Goal: Task Accomplishment & Management: Manage account settings

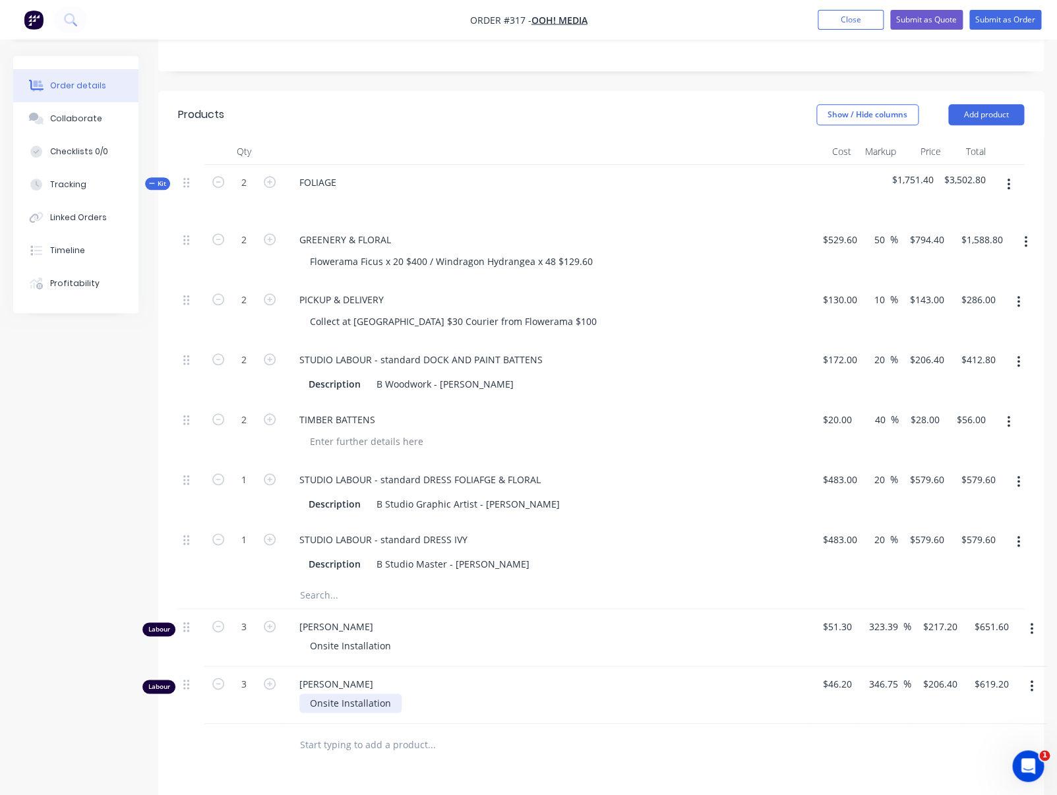
scroll to position [265, 0]
drag, startPoint x: 384, startPoint y: 260, endPoint x: 385, endPoint y: 267, distance: 7.3
click at [384, 260] on div "Flowerama Ficus x 20 $400 / Windragon Hydrangea x 48 $129.60" at bounding box center [451, 260] width 304 height 19
click at [427, 261] on div "Flowerama Ficus x 20 $400 / Windragon Hydrangea x 48 $129.60" at bounding box center [451, 260] width 304 height 19
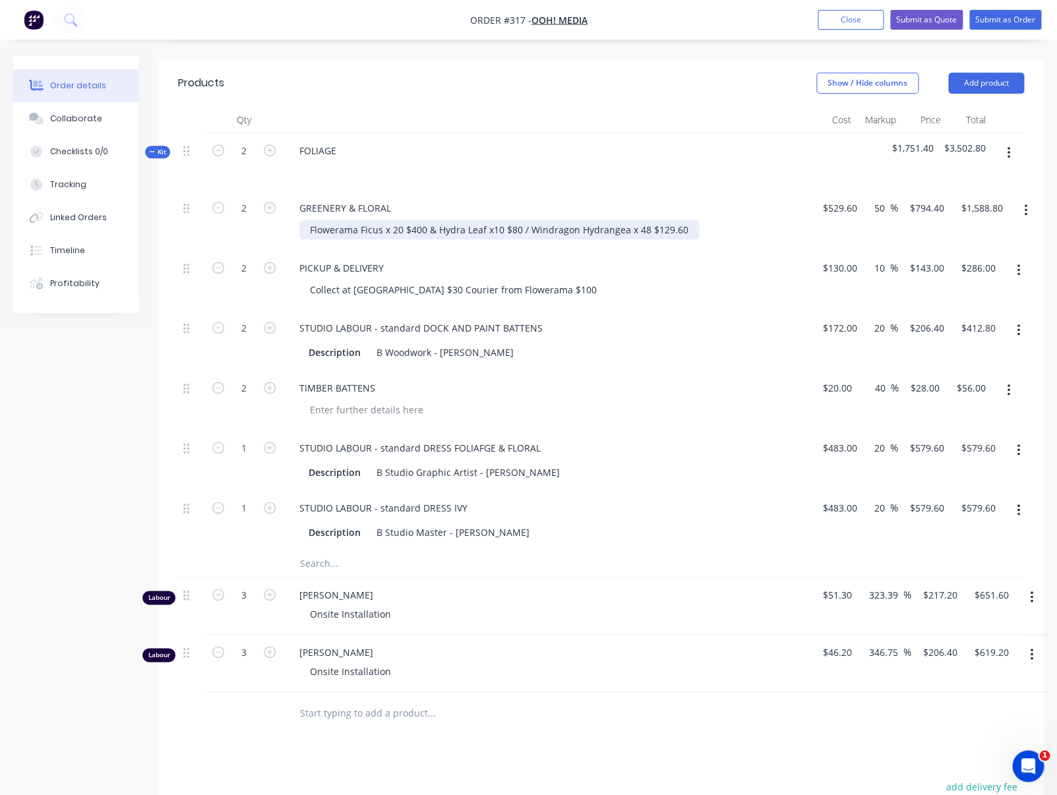
scroll to position [294, 0]
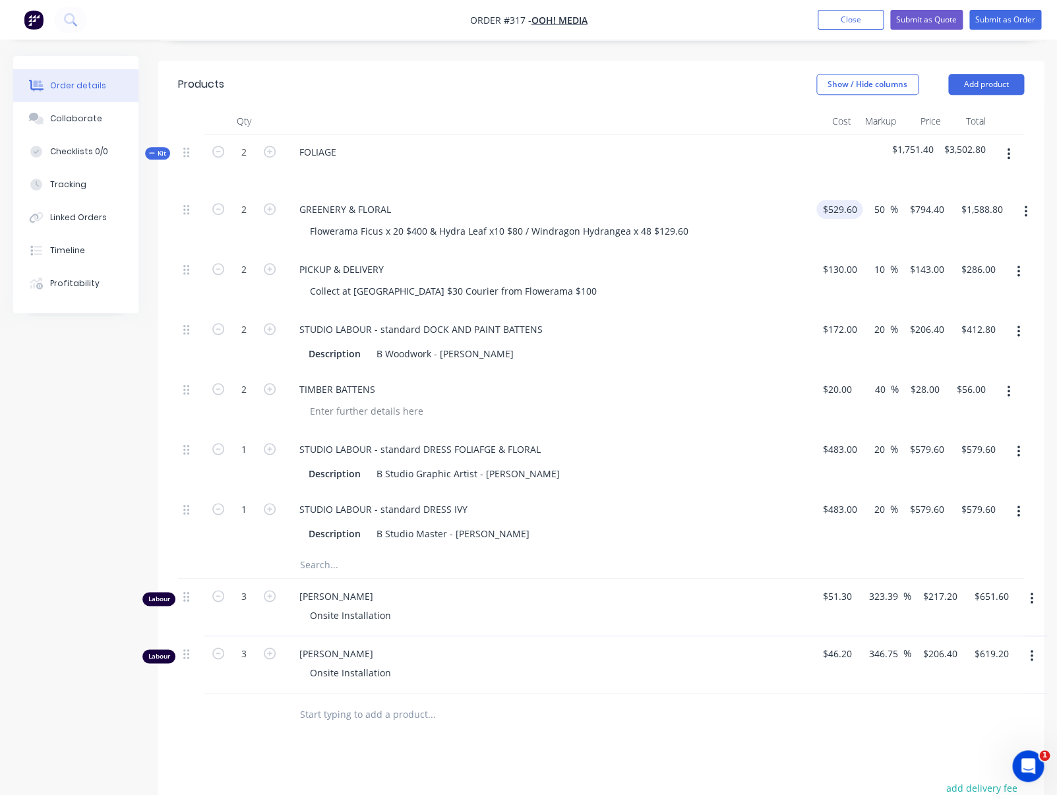
click at [844, 216] on input "$529.60" at bounding box center [842, 209] width 41 height 19
type input "$609.60"
type input "$914.40"
type input "$1,828.80"
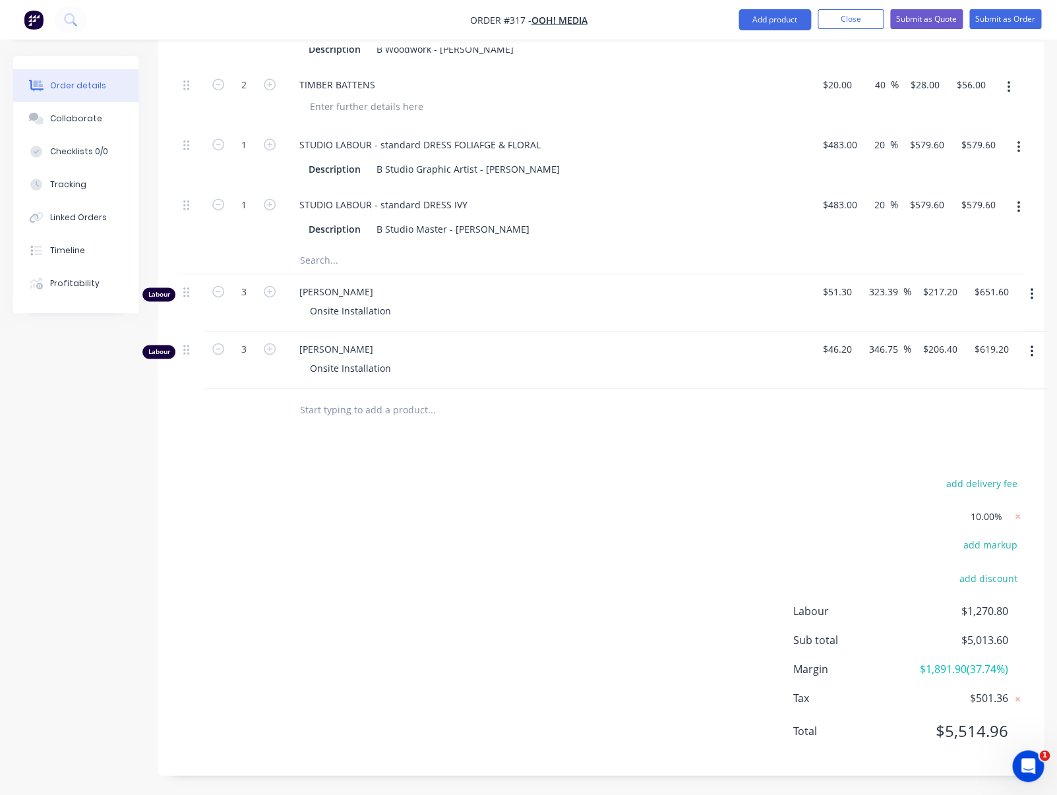
scroll to position [594, 0]
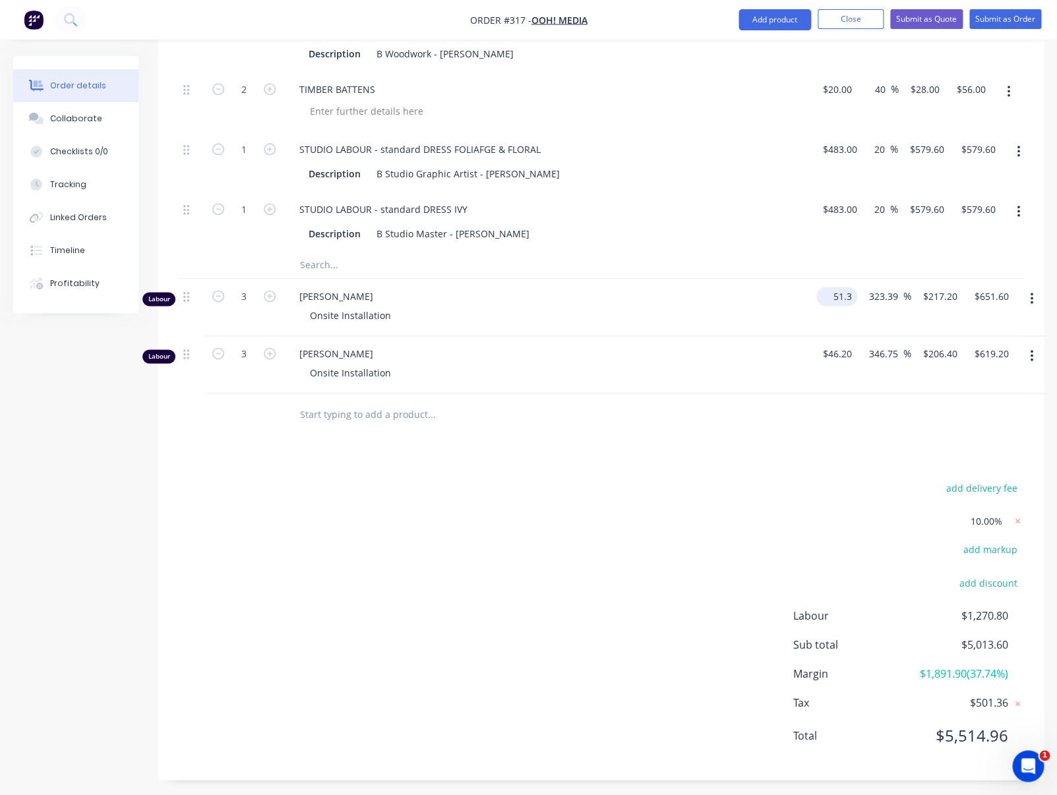
drag, startPoint x: 831, startPoint y: 296, endPoint x: 841, endPoint y: 301, distance: 10.9
click at [831, 296] on input "51.3" at bounding box center [840, 296] width 36 height 19
type input "$181.00"
type input "$766.3392"
type input "$2,299.02"
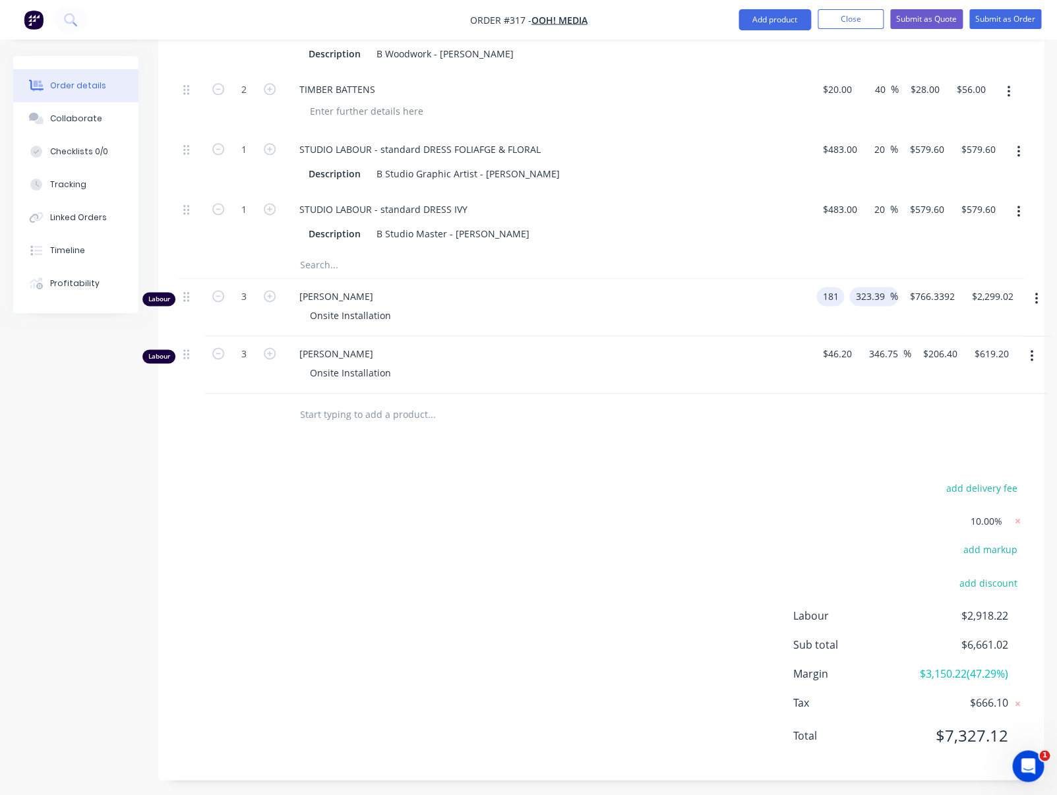
type input "$181.00"
click at [874, 300] on input "323.39" at bounding box center [891, 296] width 36 height 19
drag, startPoint x: 874, startPoint y: 297, endPoint x: 907, endPoint y: 295, distance: 33.0
click at [907, 295] on input "323.39" at bounding box center [891, 296] width 36 height 19
type input "20"
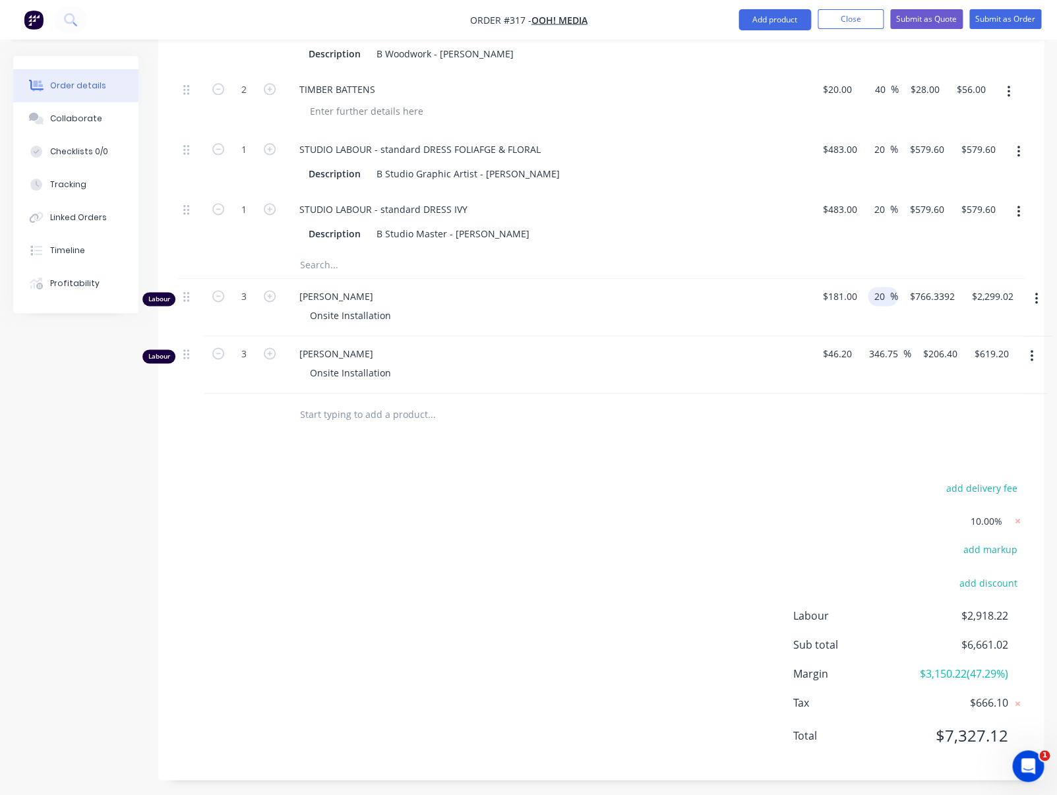
type input "$217.20"
type input "$651.60"
click at [321, 355] on span "[PERSON_NAME]" at bounding box center [552, 354] width 506 height 14
click at [1036, 357] on button "button" at bounding box center [1031, 356] width 31 height 24
click at [946, 472] on div "Delete" at bounding box center [985, 469] width 102 height 19
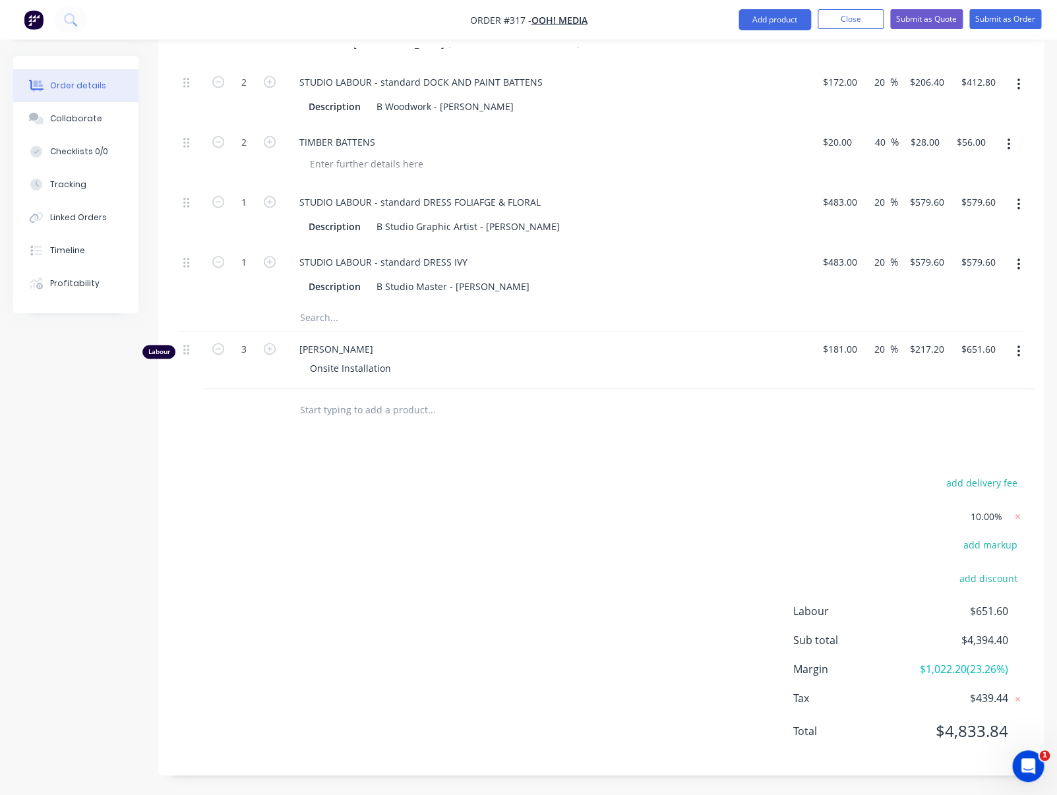
scroll to position [542, 0]
click at [379, 412] on input "text" at bounding box center [431, 410] width 264 height 26
type input "labou"
drag, startPoint x: 358, startPoint y: 435, endPoint x: 308, endPoint y: 414, distance: 54.1
click at [295, 415] on div "Products Show / Hide columns Add product Qty Cost Markup Price Total Kit 2 FOLI…" at bounding box center [601, 294] width 886 height 963
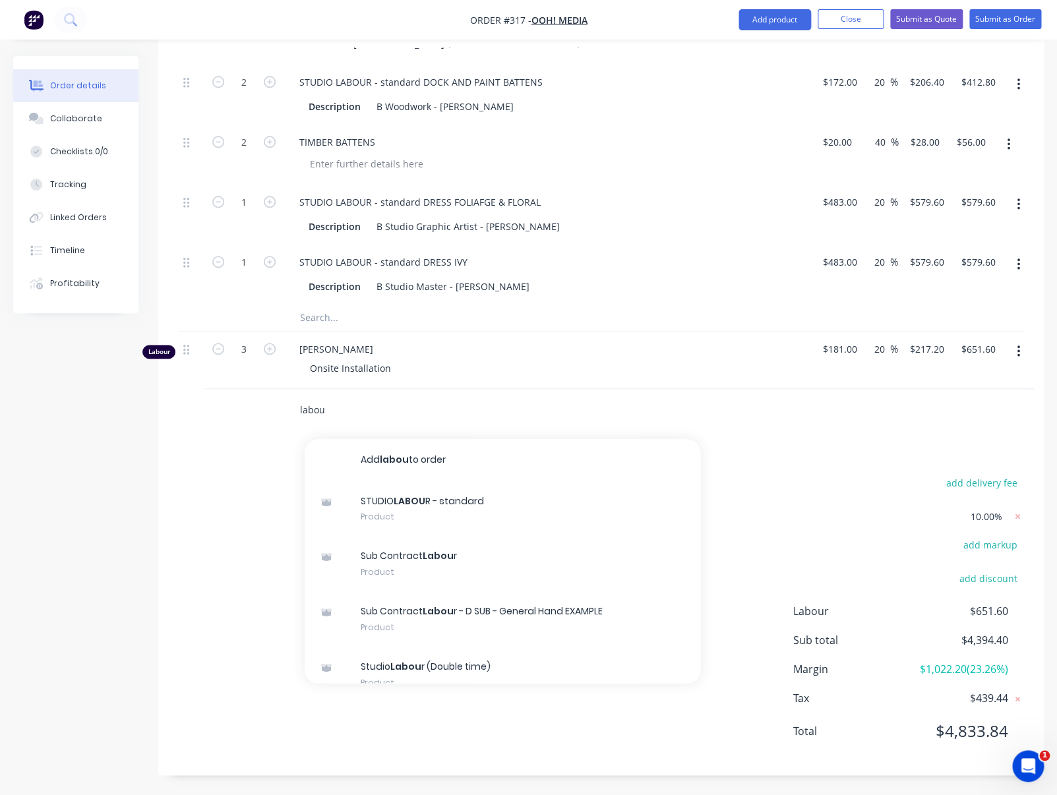
drag, startPoint x: 342, startPoint y: 413, endPoint x: 268, endPoint y: 402, distance: 74.8
click at [299, 402] on input "labou" at bounding box center [431, 410] width 264 height 26
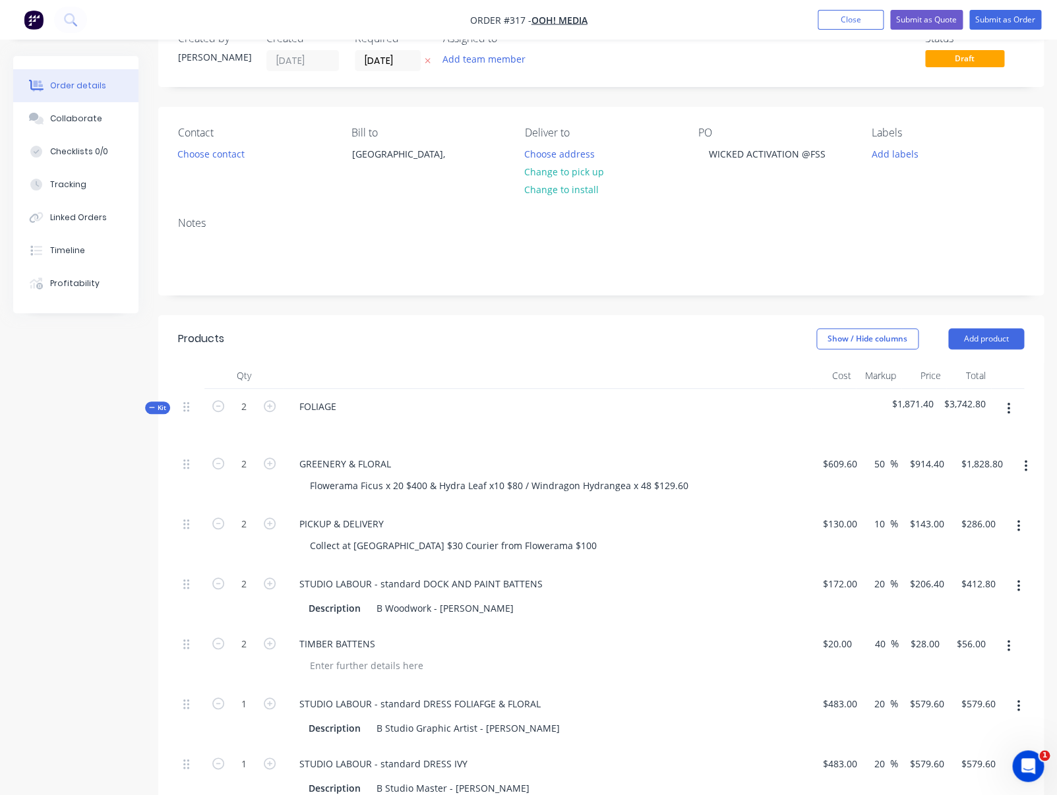
scroll to position [0, 0]
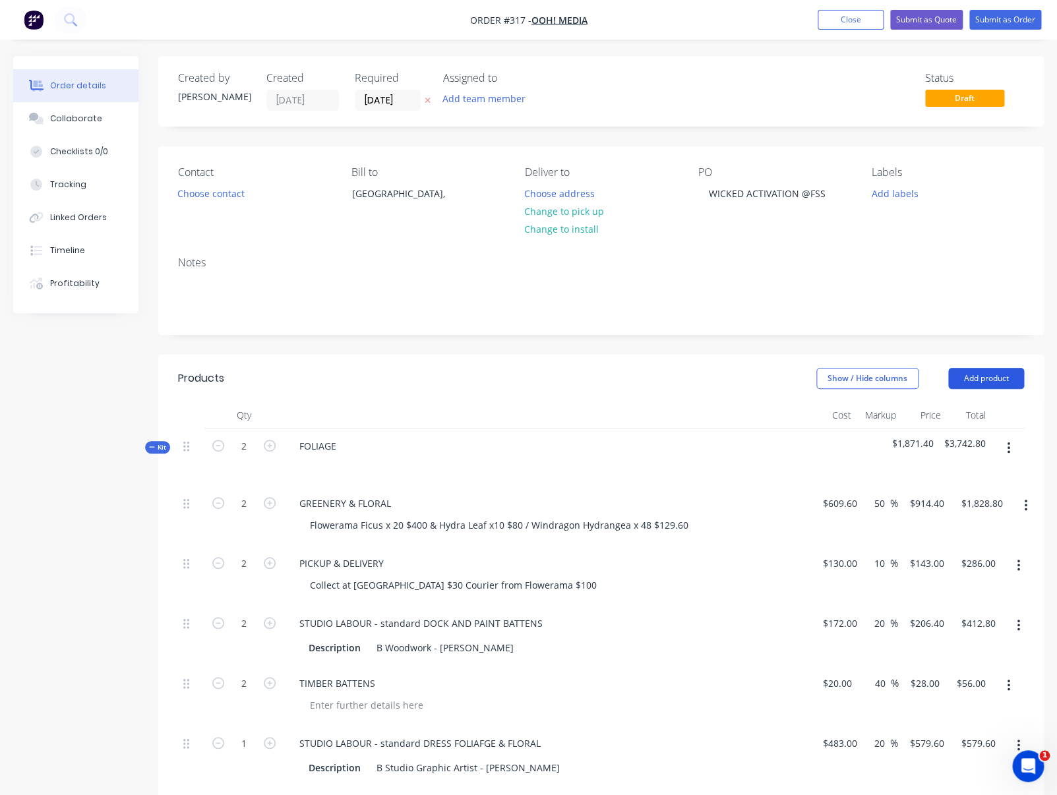
click at [1002, 377] on button "Add product" at bounding box center [986, 378] width 76 height 21
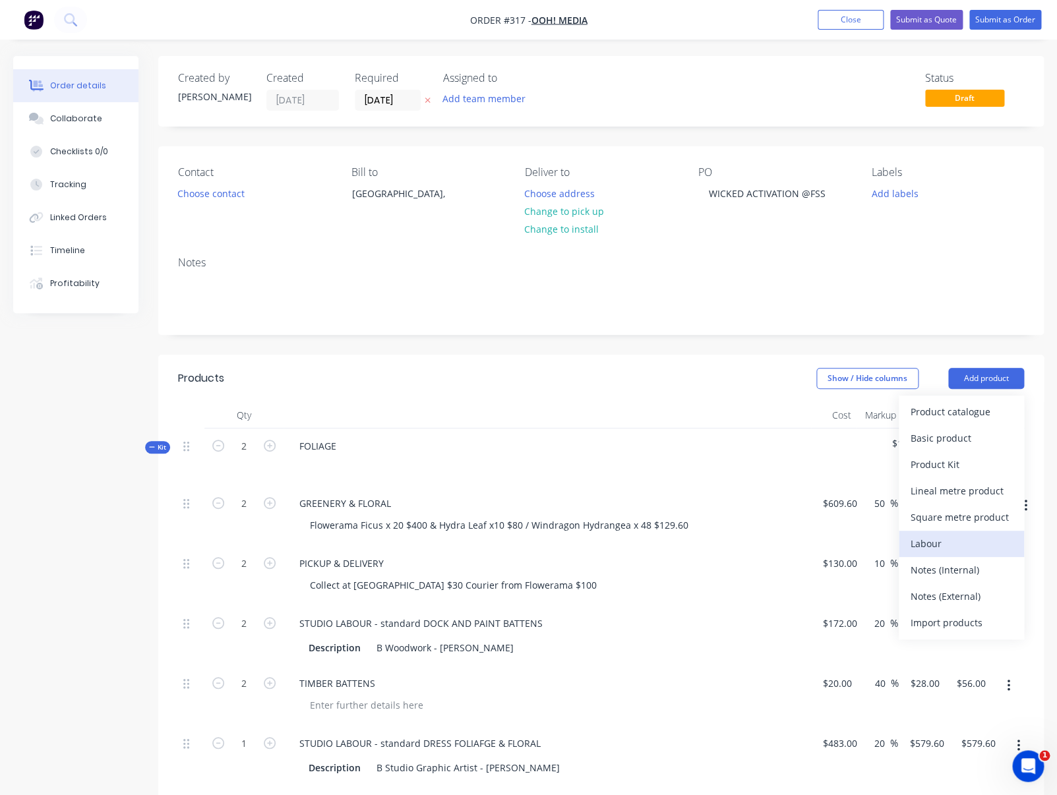
click at [920, 543] on div "Labour" at bounding box center [962, 543] width 102 height 19
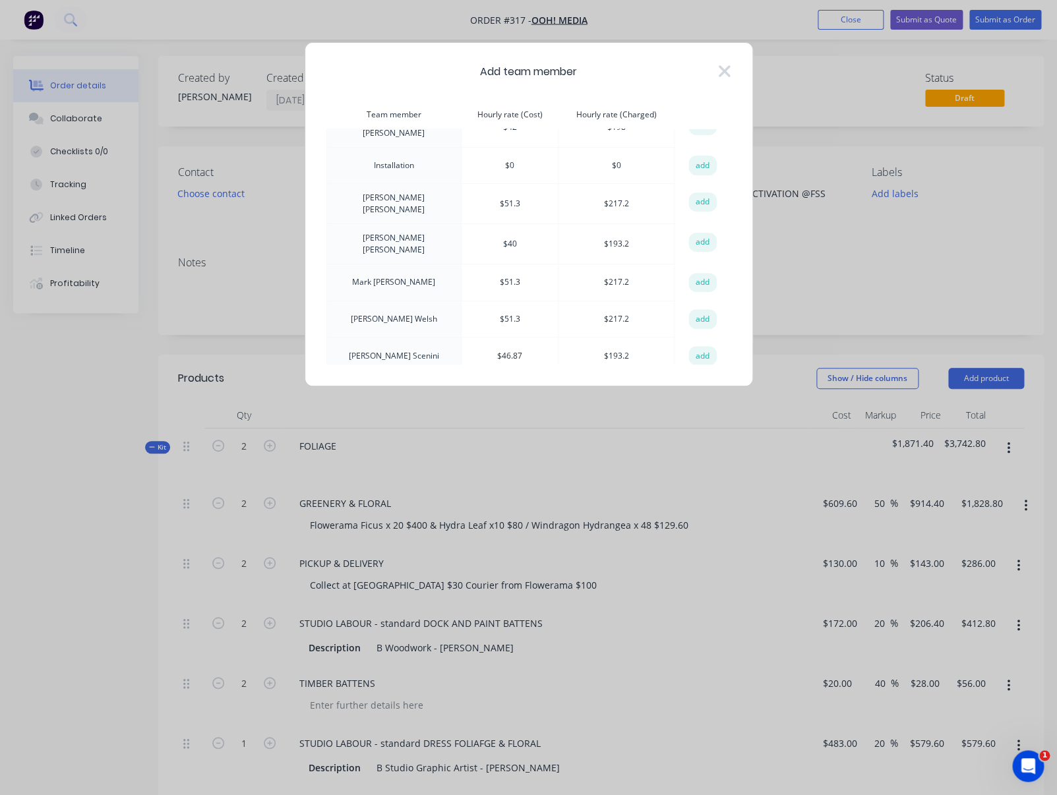
scroll to position [180, 0]
click at [409, 189] on td "[PERSON_NAME]" at bounding box center [393, 203] width 135 height 40
click at [696, 192] on button "add" at bounding box center [702, 202] width 29 height 20
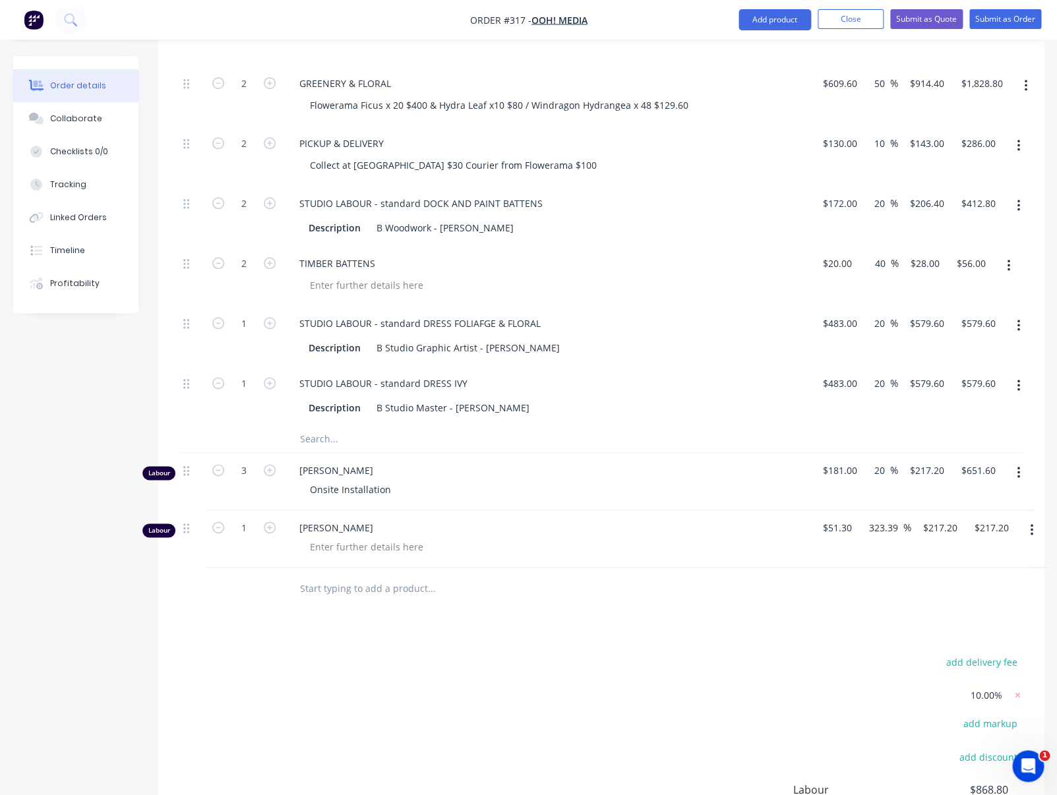
scroll to position [546, 0]
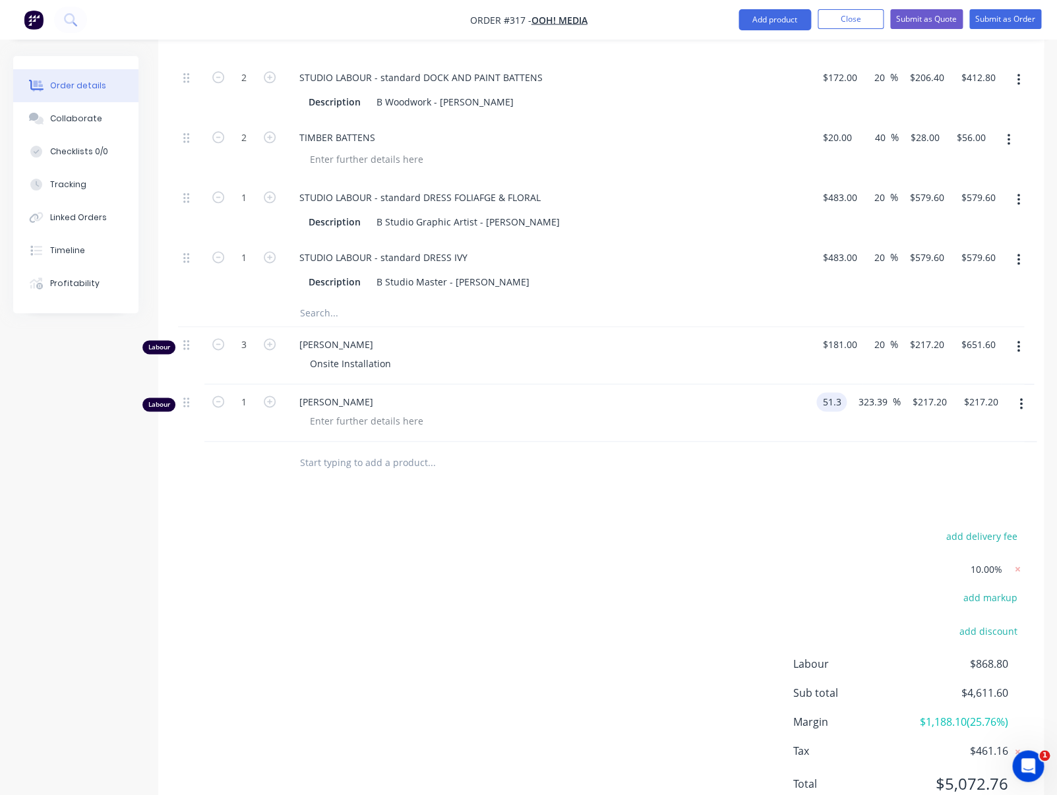
click at [839, 402] on input "51.3" at bounding box center [834, 401] width 25 height 19
type input "$181.00"
click at [887, 400] on input "323.39" at bounding box center [891, 401] width 36 height 19
type input "$766.3392"
type input "$766.34"
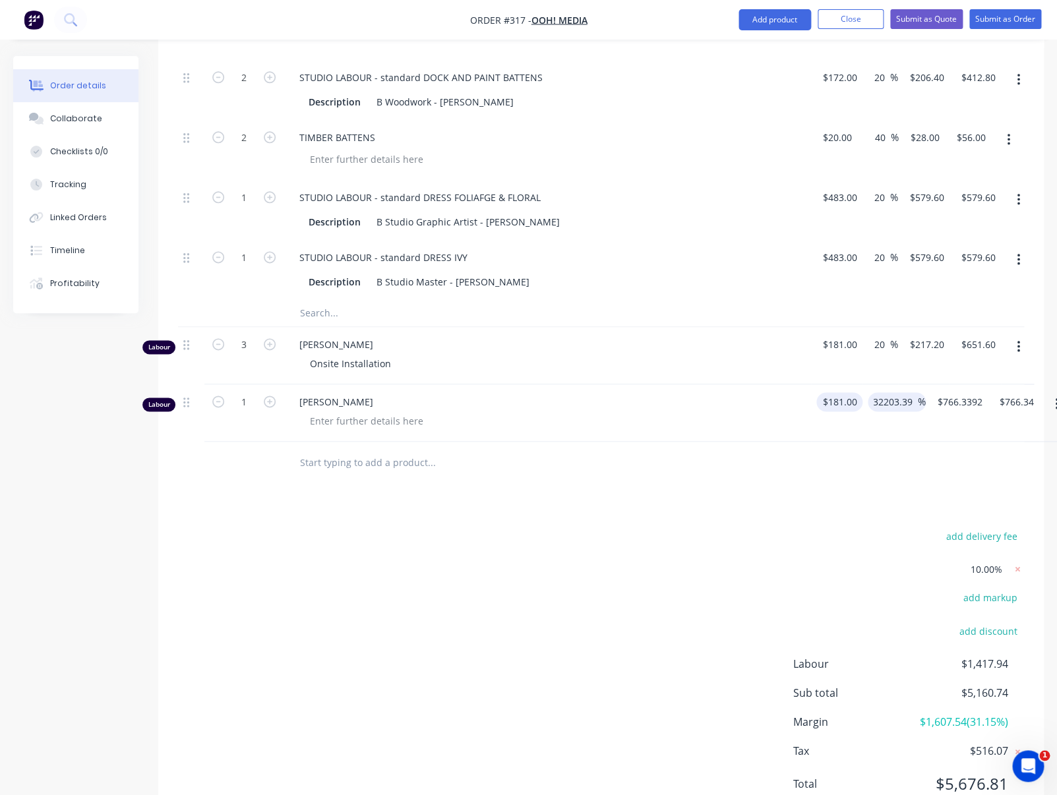
drag, startPoint x: 913, startPoint y: 402, endPoint x: 840, endPoint y: 398, distance: 72.6
click at [840, 398] on div "Labour 1 [PERSON_NAME] $181.00 $181.00 32203.39 32203.39 % $766.3392 $766.3392 …" at bounding box center [601, 412] width 846 height 57
click at [891, 400] on input "32203.39" at bounding box center [895, 401] width 45 height 19
click at [911, 402] on input "3203.39" at bounding box center [893, 401] width 41 height 19
type input "3"
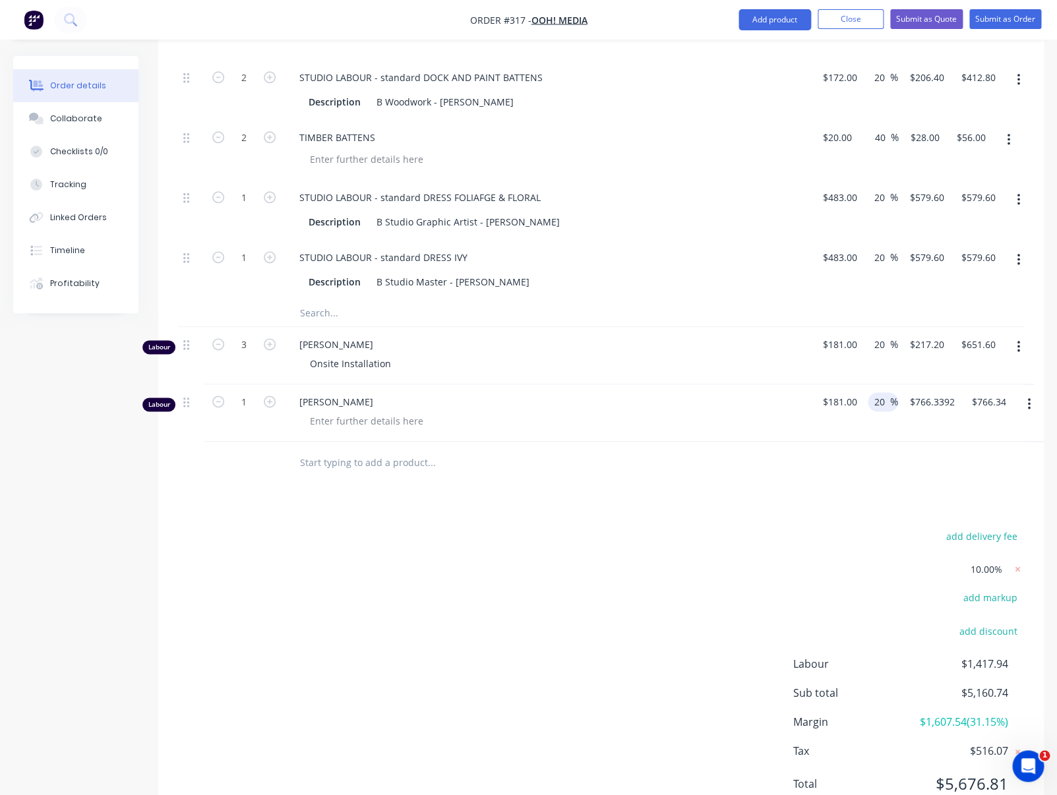
type input "20"
type input "217.2"
type input "$217.20"
click at [245, 401] on input "1" at bounding box center [244, 402] width 34 height 20
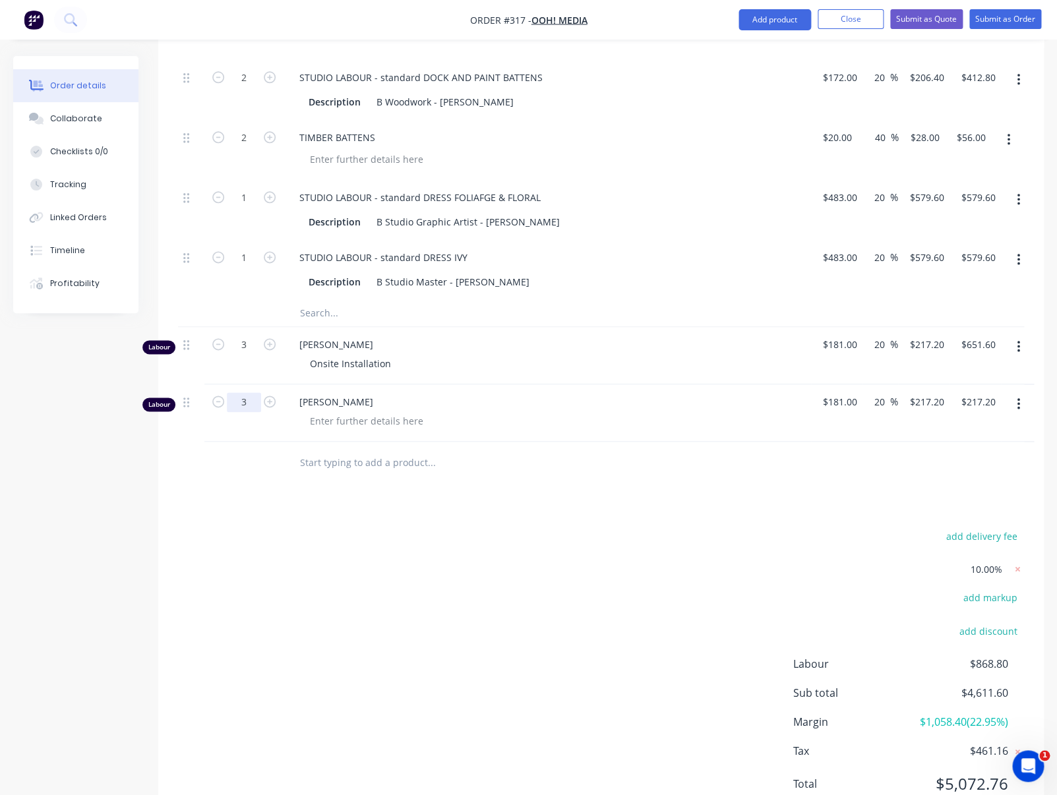
type input "3"
type input "$651.60"
click at [337, 311] on input "text" at bounding box center [431, 313] width 264 height 26
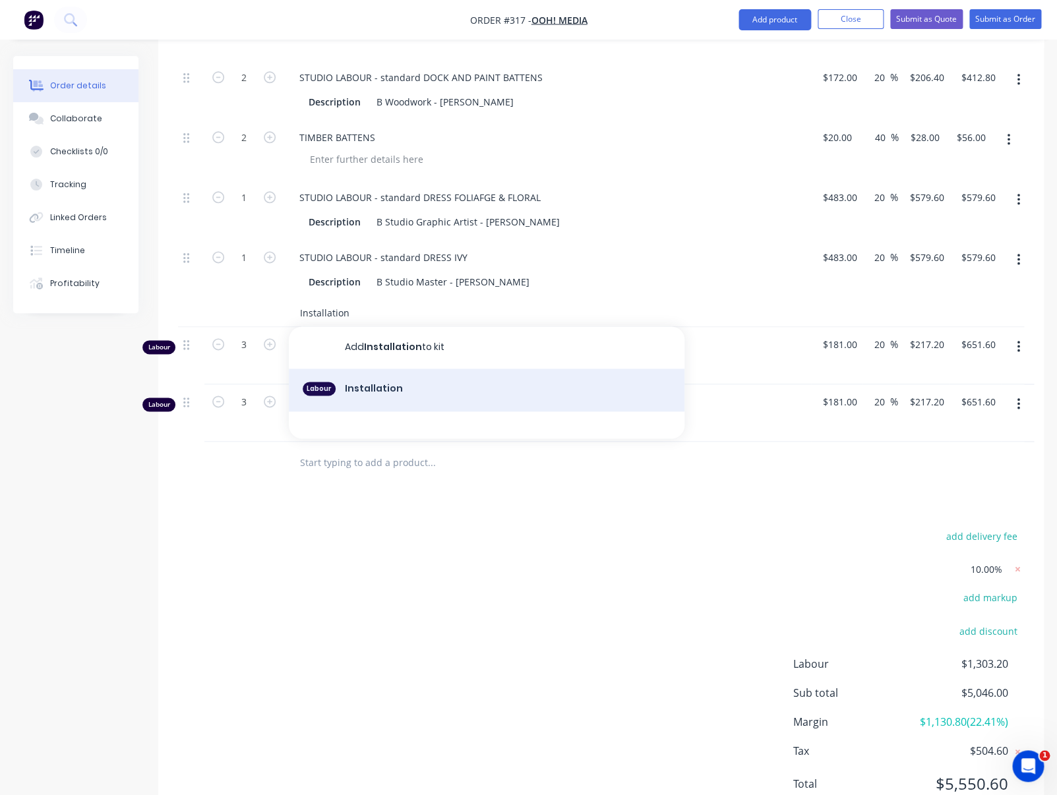
type input "Installation"
click at [361, 388] on div "Labour Installation" at bounding box center [487, 391] width 396 height 44
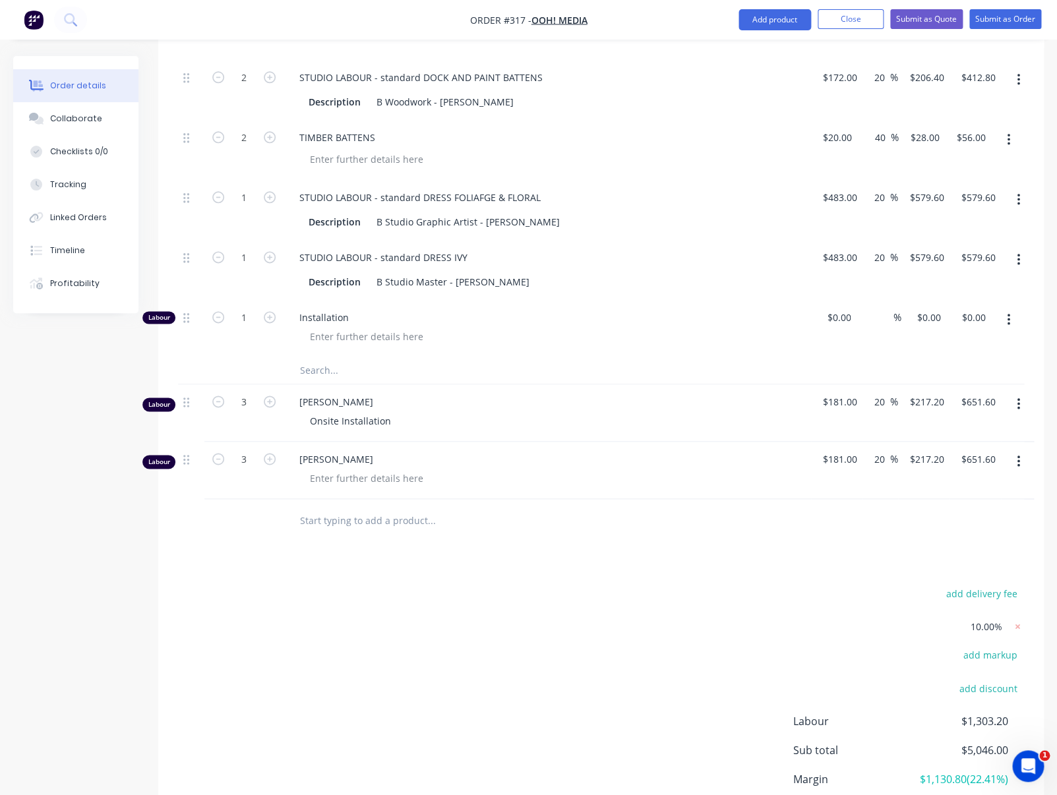
click at [1015, 314] on button "button" at bounding box center [1008, 320] width 31 height 24
click at [937, 404] on div "Delete" at bounding box center [962, 407] width 102 height 19
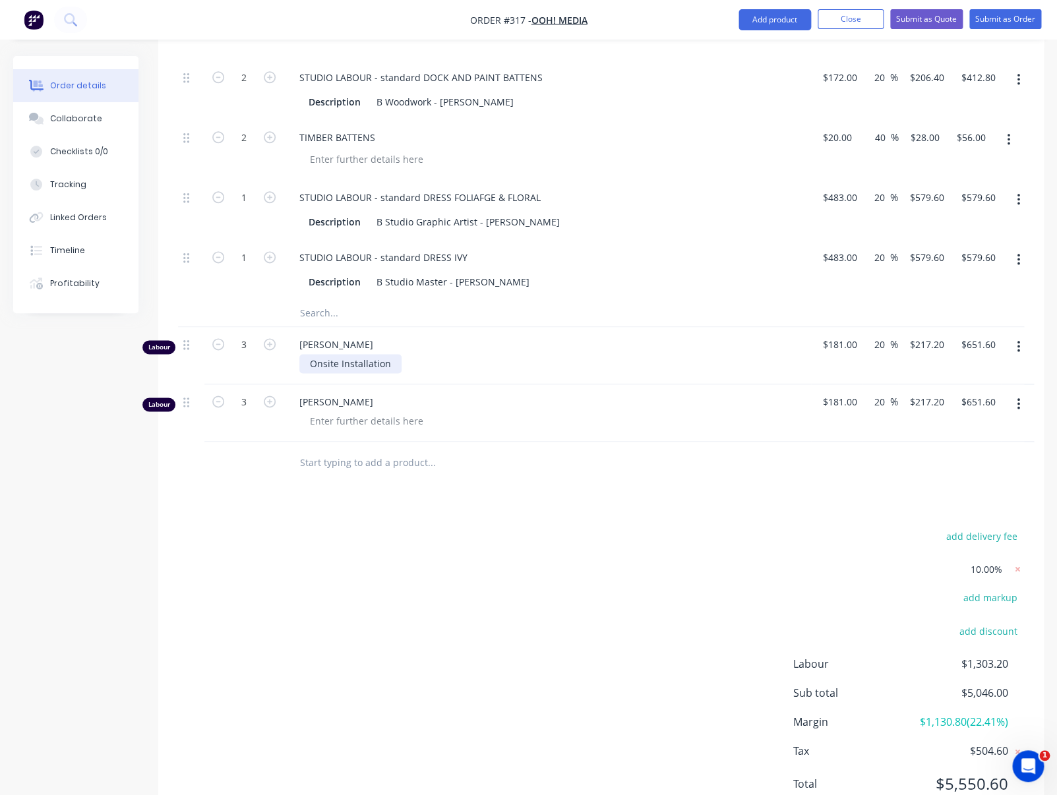
click at [385, 366] on div "Onsite Installation" at bounding box center [350, 363] width 102 height 19
drag, startPoint x: 392, startPoint y: 365, endPoint x: 303, endPoint y: 359, distance: 89.3
click at [304, 359] on div "Onsite Installation" at bounding box center [350, 363] width 102 height 19
copy div "Onsite Installation"
click at [342, 431] on div "[PERSON_NAME]" at bounding box center [548, 412] width 528 height 57
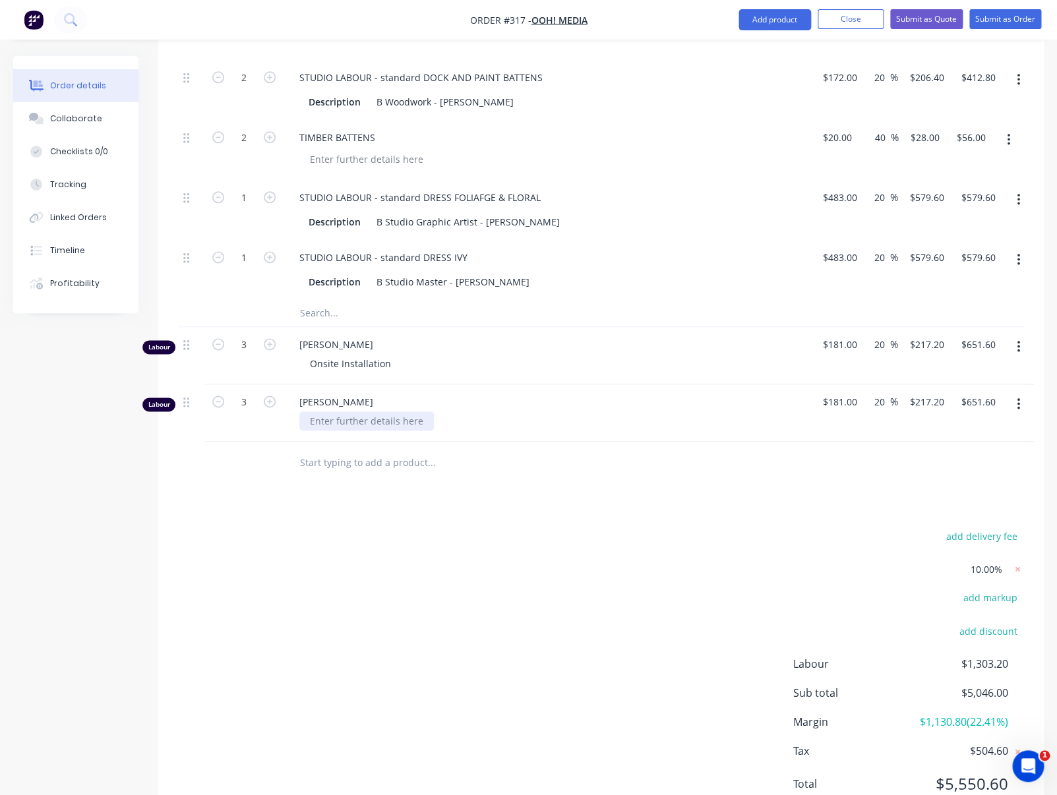
click at [343, 421] on div at bounding box center [366, 420] width 135 height 19
paste div
click at [312, 462] on input "text" at bounding box center [431, 463] width 264 height 26
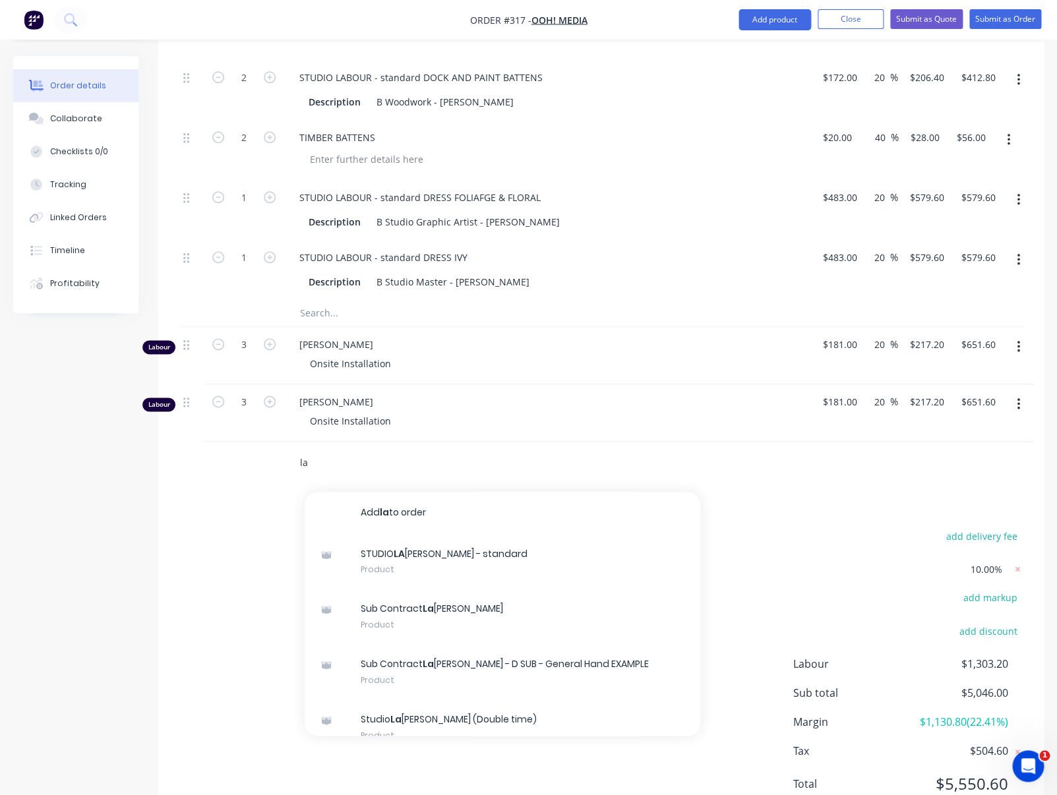
type input "l"
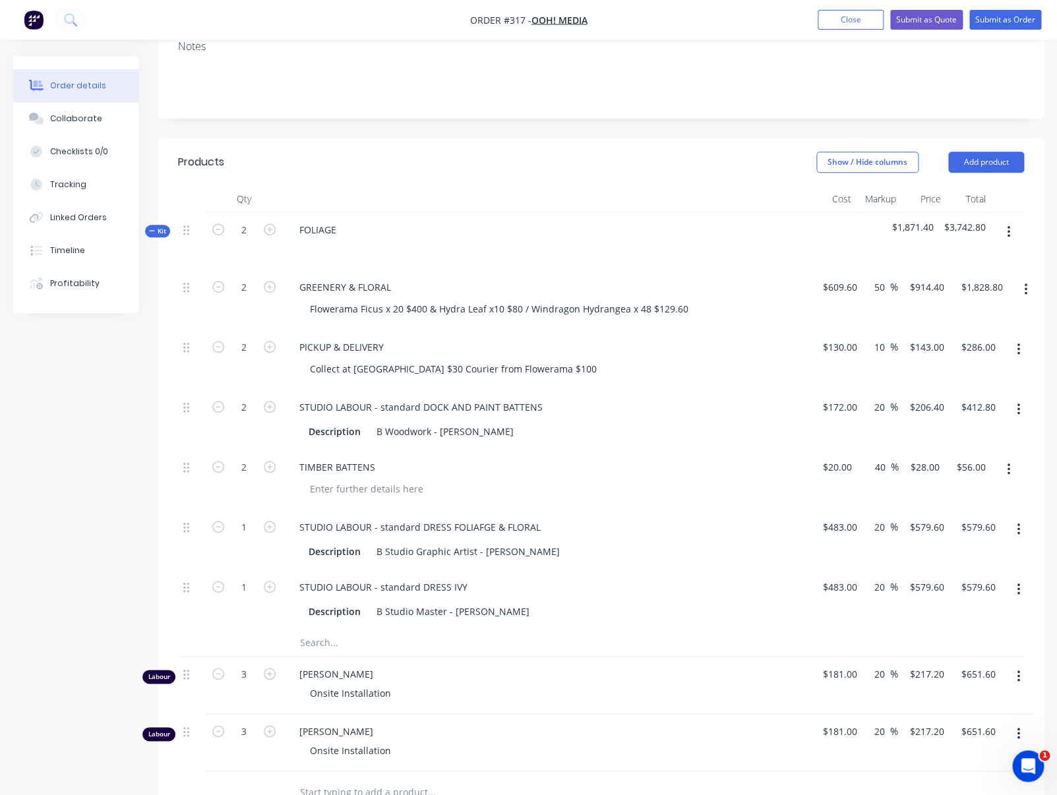
scroll to position [214, 0]
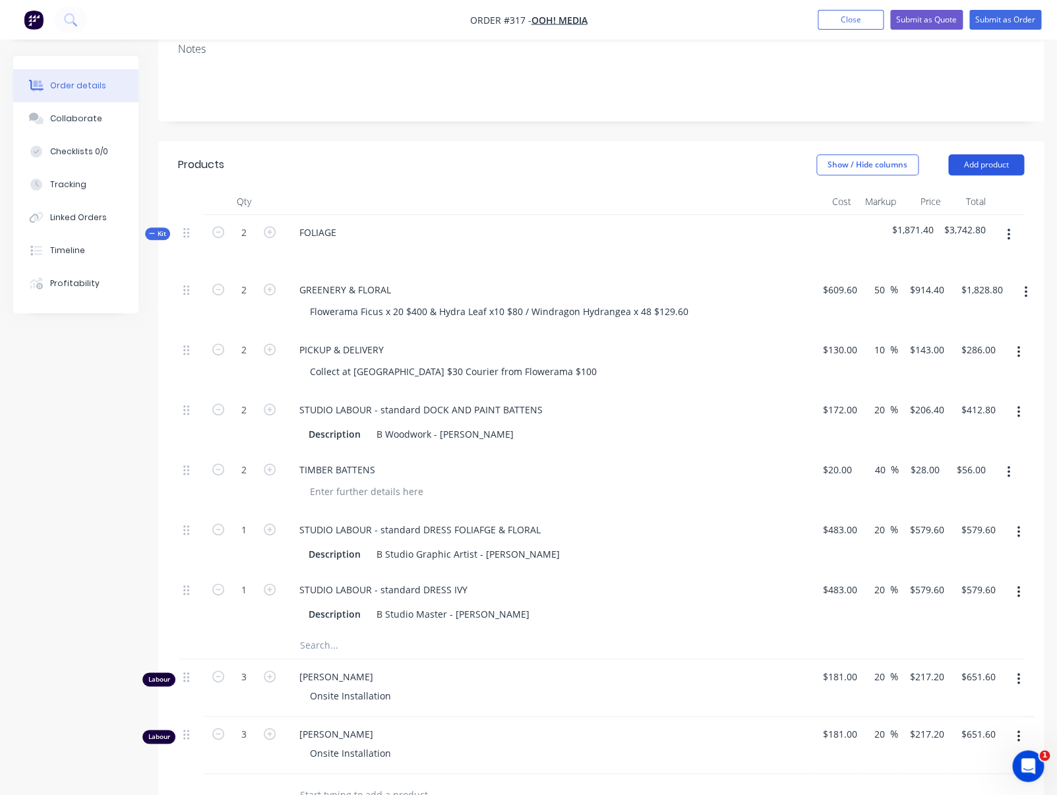
click at [985, 165] on button "Add product" at bounding box center [986, 164] width 76 height 21
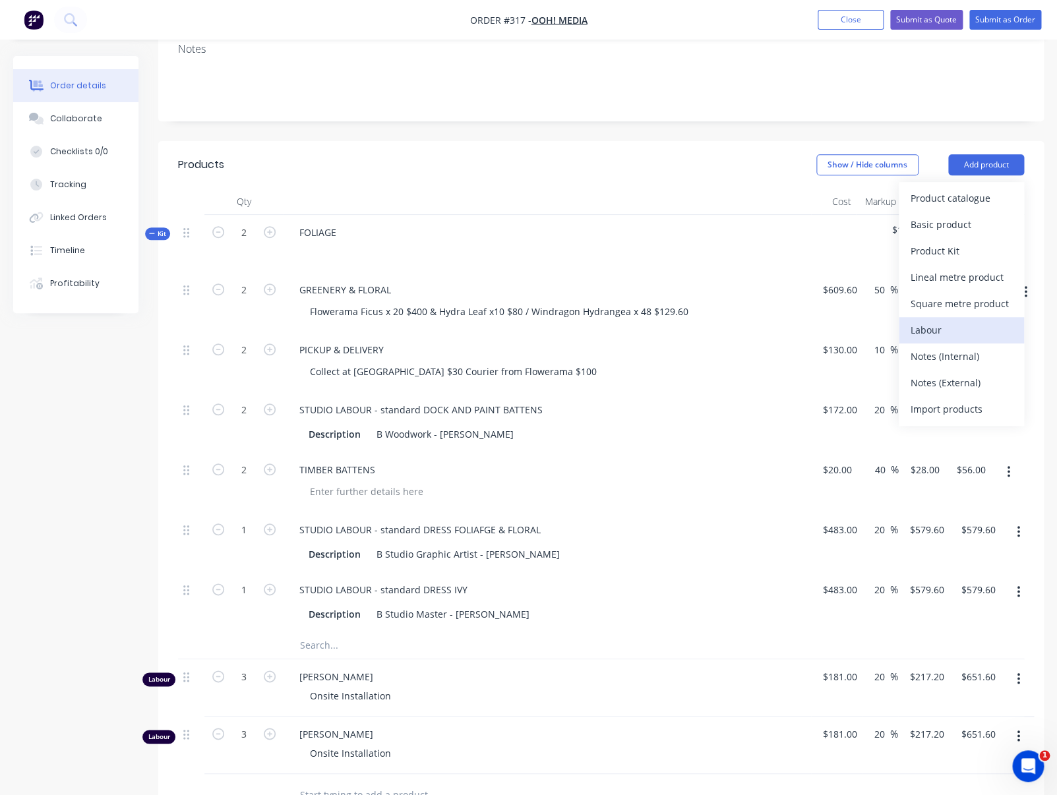
click at [942, 331] on div "Labour" at bounding box center [962, 329] width 102 height 19
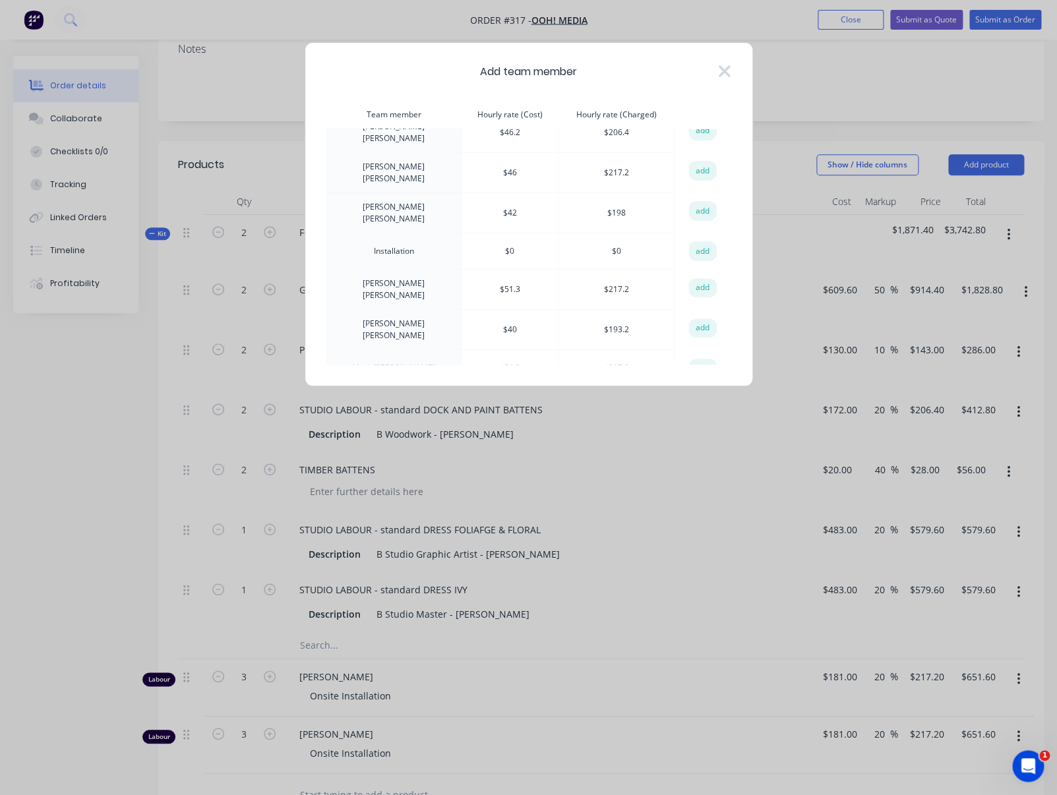
scroll to position [100, 0]
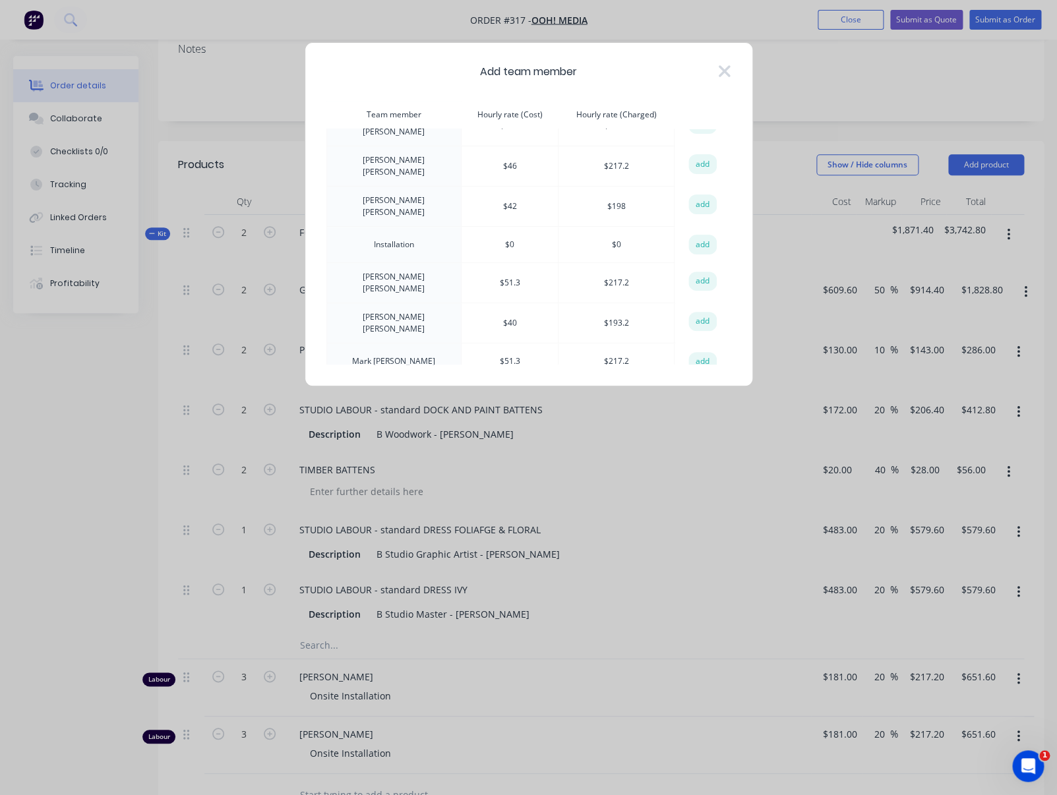
click at [389, 269] on td "[PERSON_NAME]" at bounding box center [393, 283] width 135 height 40
click at [704, 272] on button "add" at bounding box center [702, 282] width 29 height 20
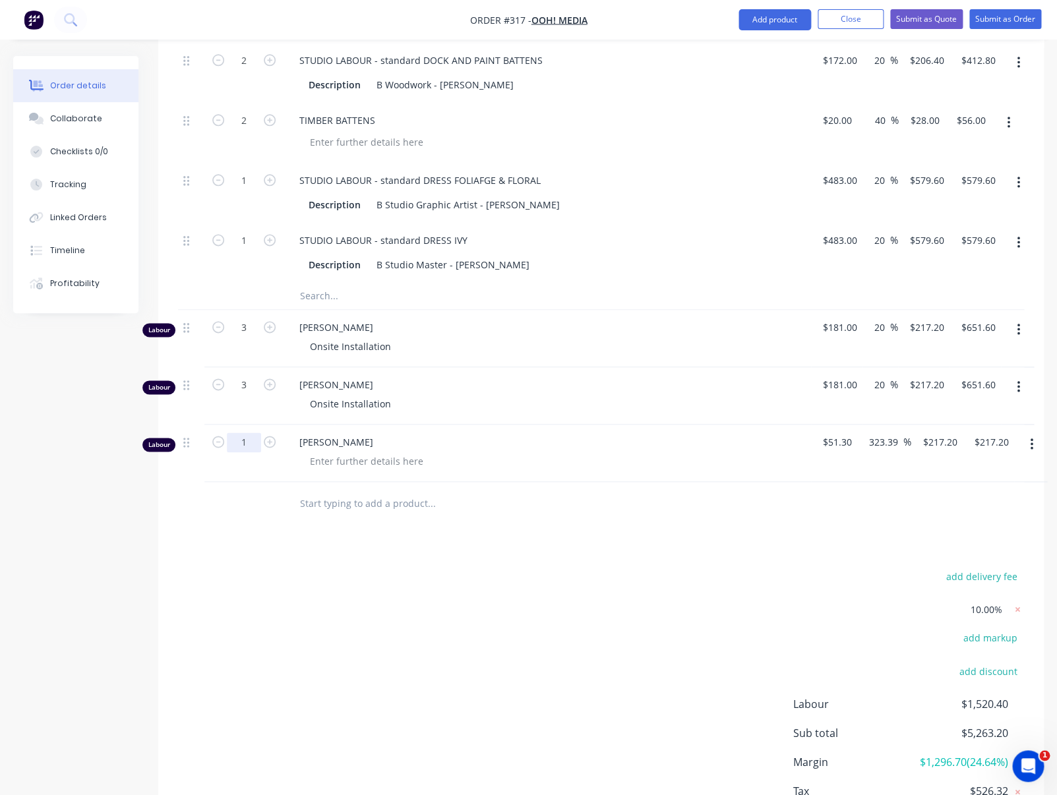
scroll to position [564, 0]
click at [247, 440] on input "1" at bounding box center [244, 441] width 34 height 20
type input "2"
type input "$434.40"
click at [335, 460] on div at bounding box center [366, 459] width 135 height 19
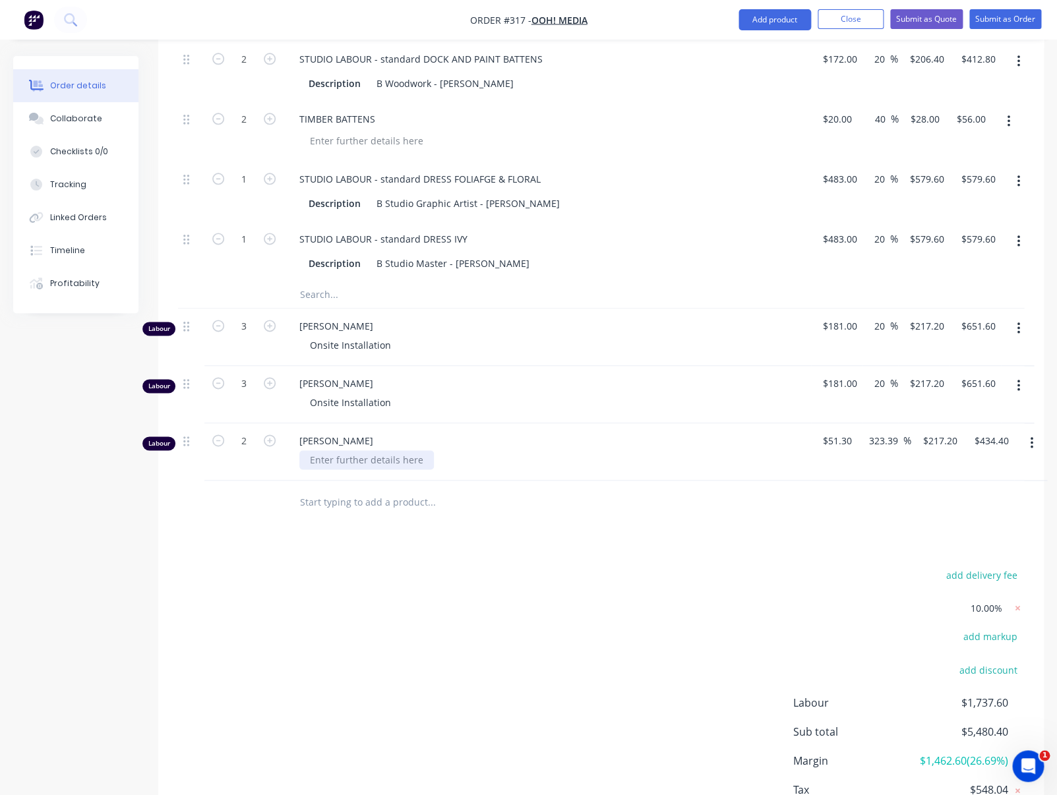
click at [335, 460] on div at bounding box center [366, 459] width 135 height 19
click at [839, 448] on input "51.3" at bounding box center [834, 440] width 25 height 19
type input "51.3"
drag, startPoint x: 821, startPoint y: 440, endPoint x: 842, endPoint y: 439, distance: 21.1
click at [842, 439] on div "51.3 51.3" at bounding box center [831, 440] width 30 height 19
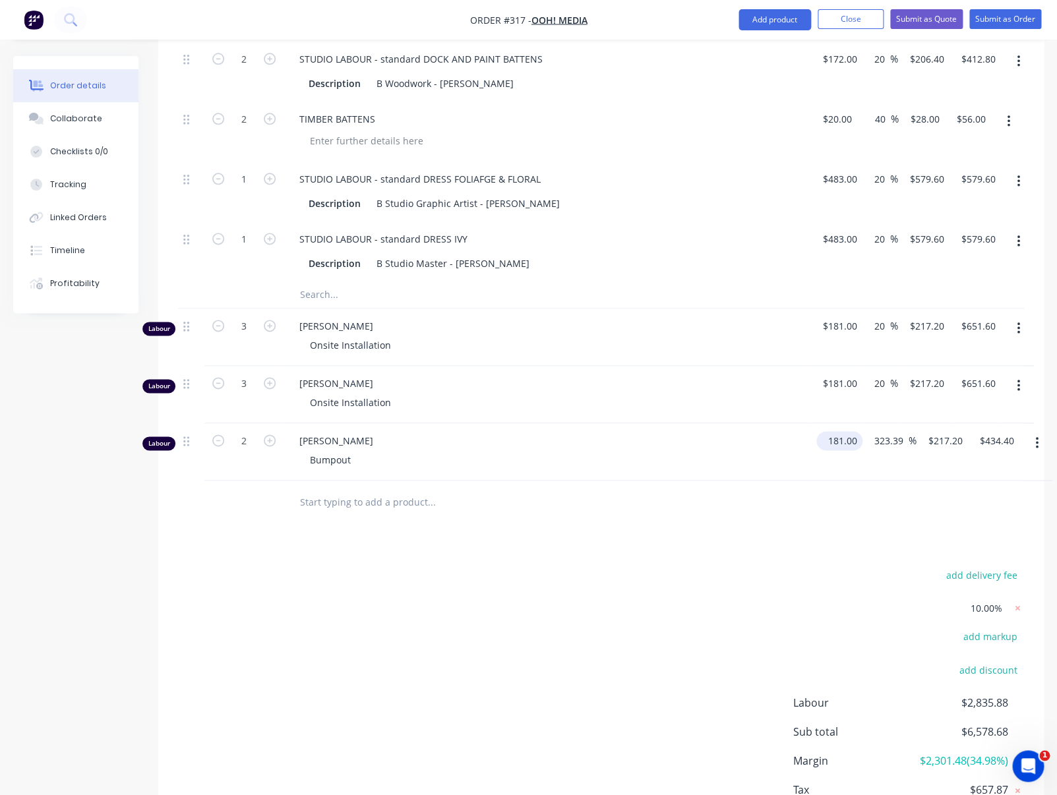
type input "$181.00"
type input "$766.3392"
type input "$1,532.68"
click at [888, 440] on input "323.39" at bounding box center [891, 440] width 36 height 19
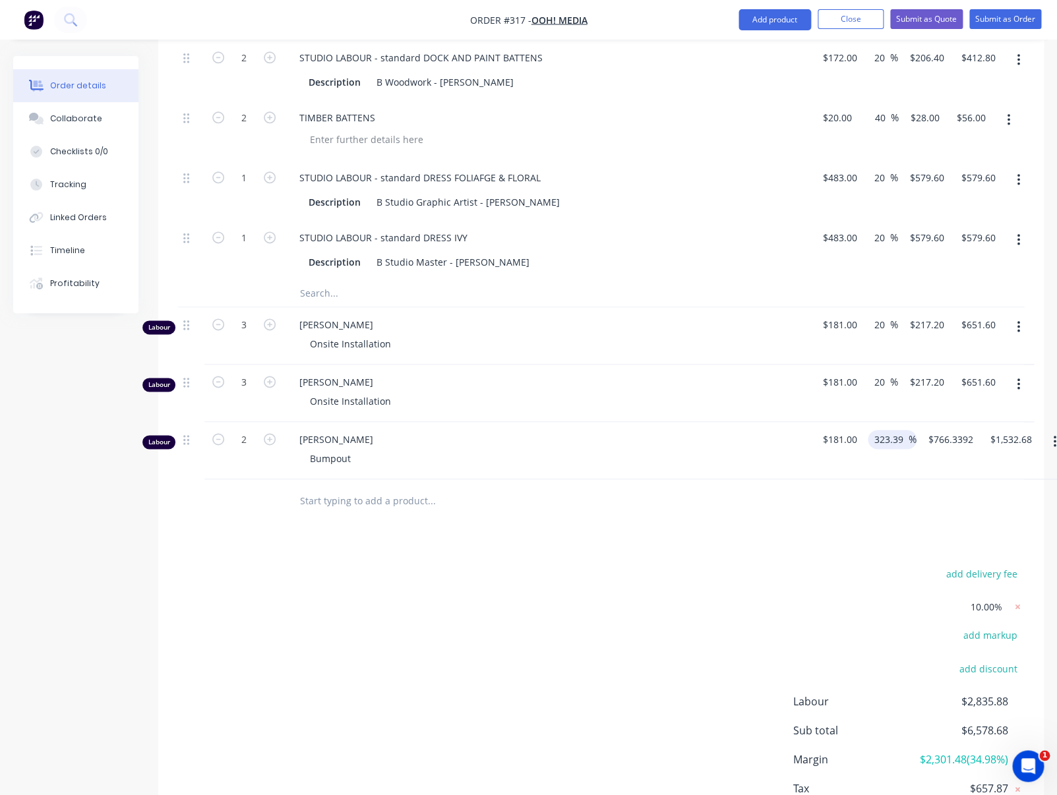
click at [875, 439] on input "323.39" at bounding box center [891, 439] width 36 height 19
drag, startPoint x: 875, startPoint y: 439, endPoint x: 905, endPoint y: 438, distance: 30.3
click at [905, 438] on input "323.39" at bounding box center [891, 439] width 36 height 19
type input "20"
type input "217.2"
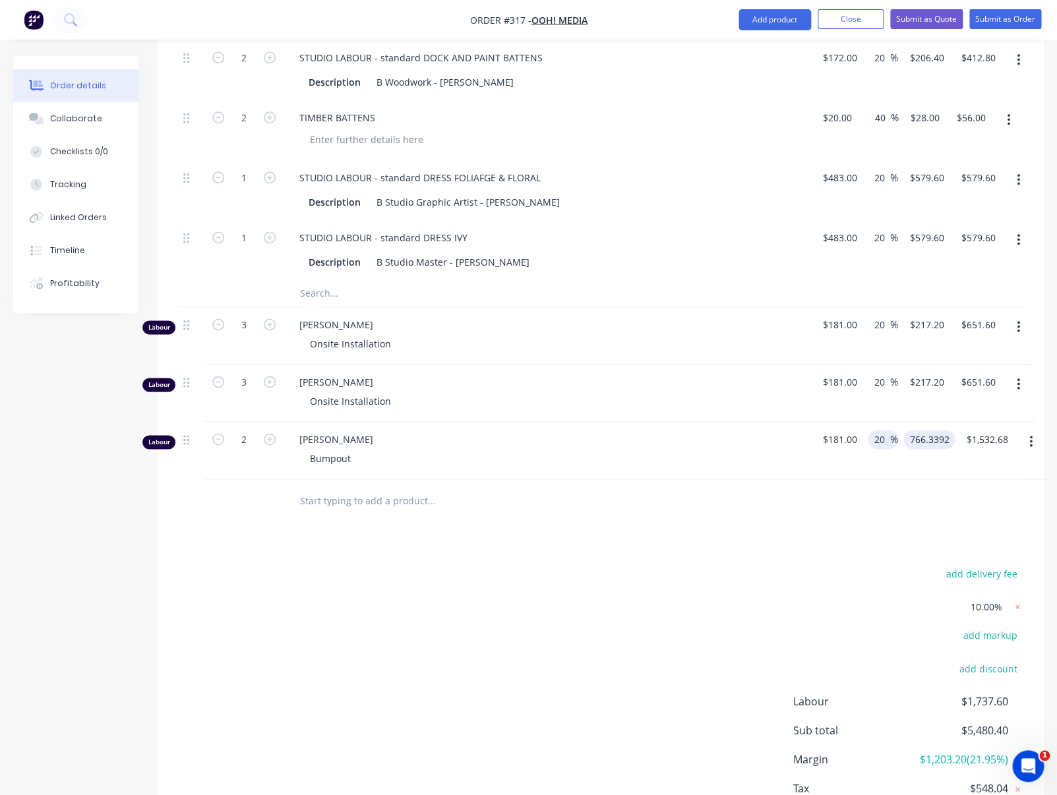
type input "$434.40"
type input "$217.20"
click at [348, 500] on input "text" at bounding box center [431, 500] width 264 height 26
click at [329, 500] on input "text" at bounding box center [431, 500] width 264 height 26
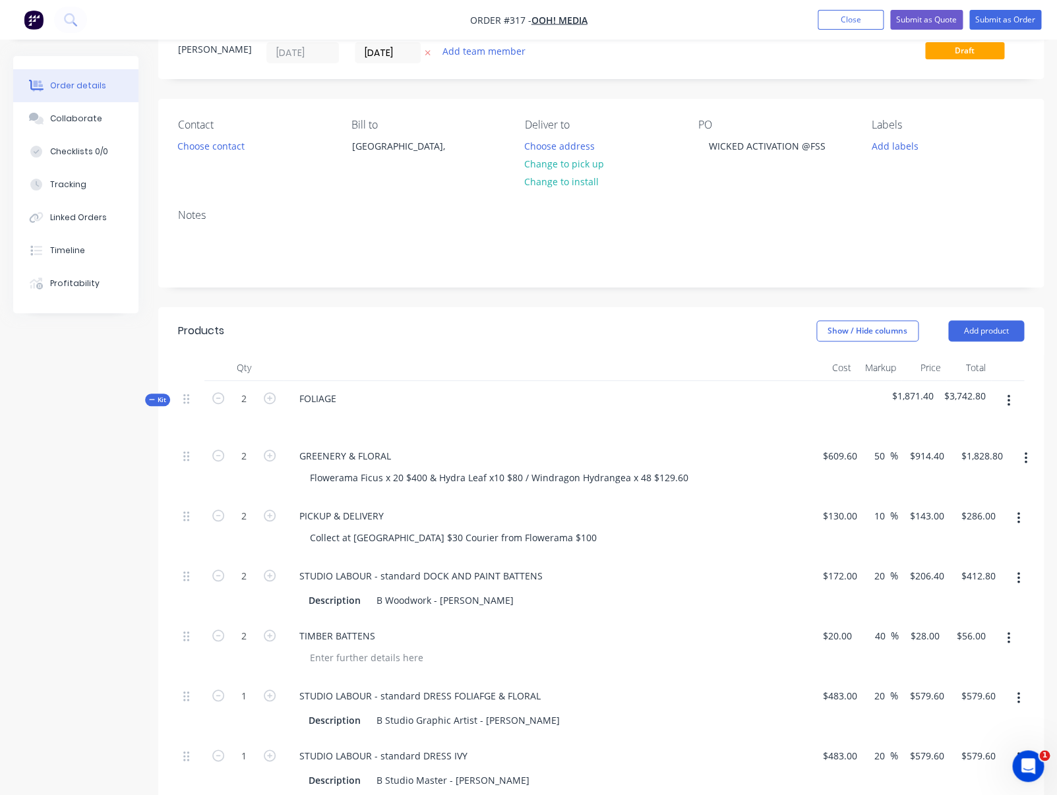
scroll to position [0, 0]
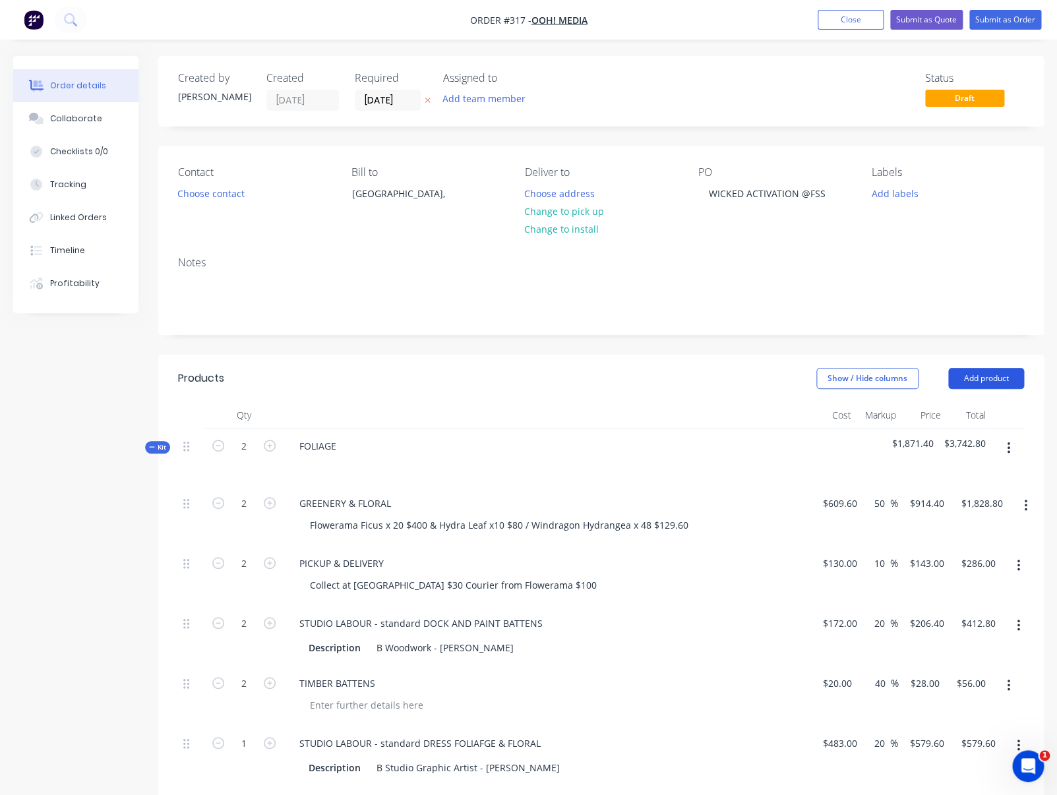
click at [990, 382] on button "Add product" at bounding box center [986, 378] width 76 height 21
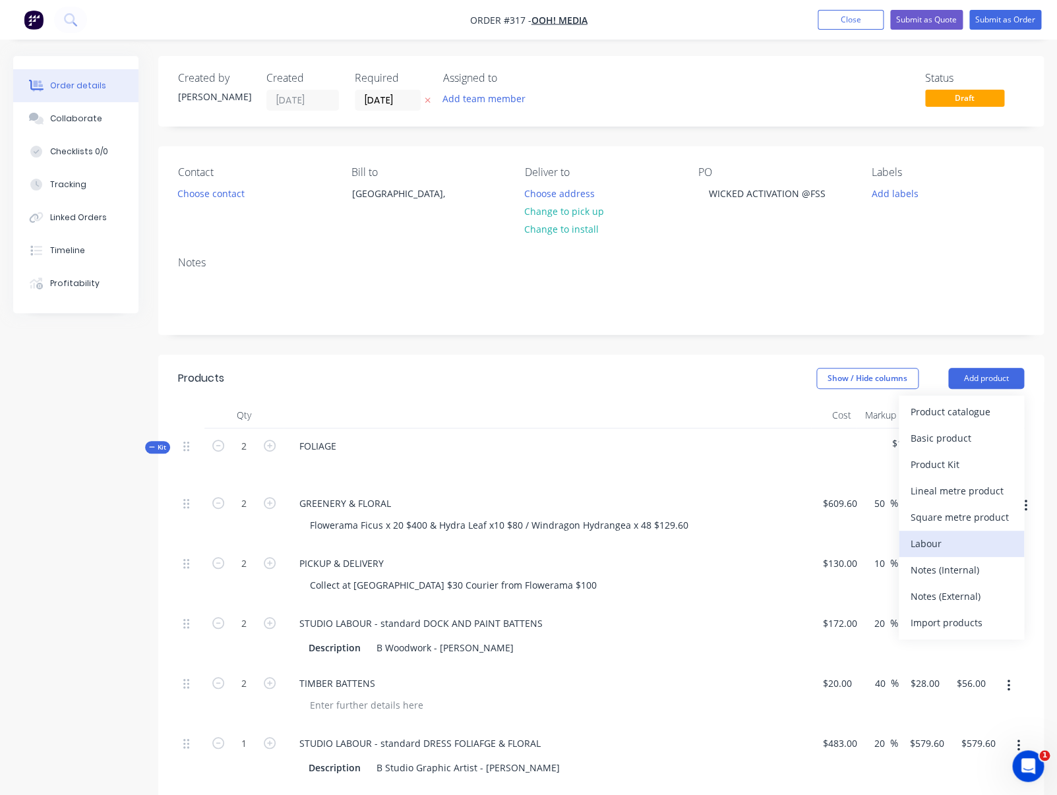
click at [939, 537] on div "Labour" at bounding box center [962, 543] width 102 height 19
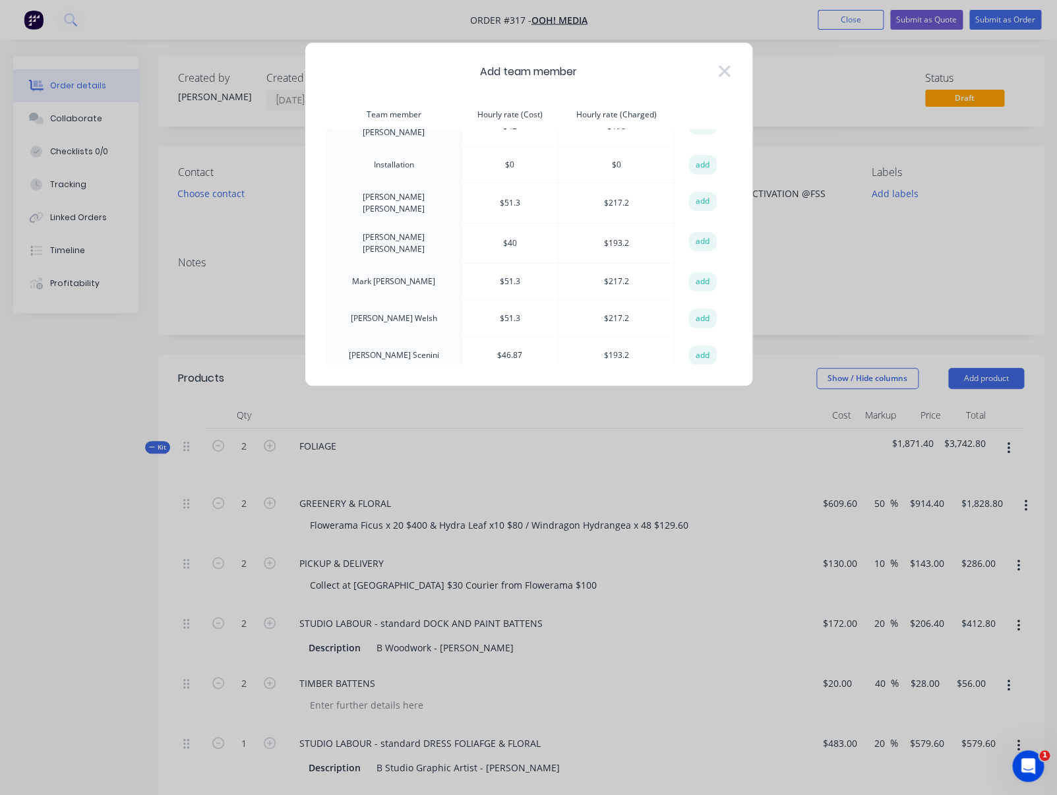
scroll to position [191, 0]
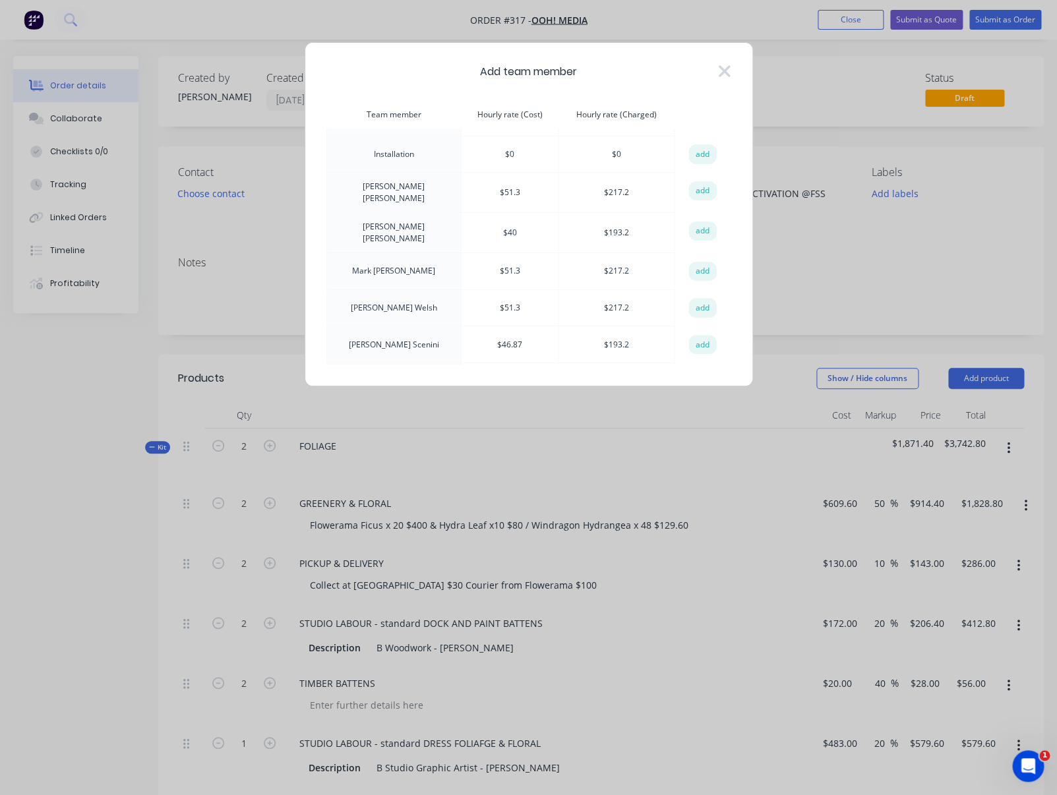
click at [409, 289] on td "[PERSON_NAME]" at bounding box center [393, 307] width 135 height 37
click at [704, 298] on button "add" at bounding box center [702, 308] width 29 height 20
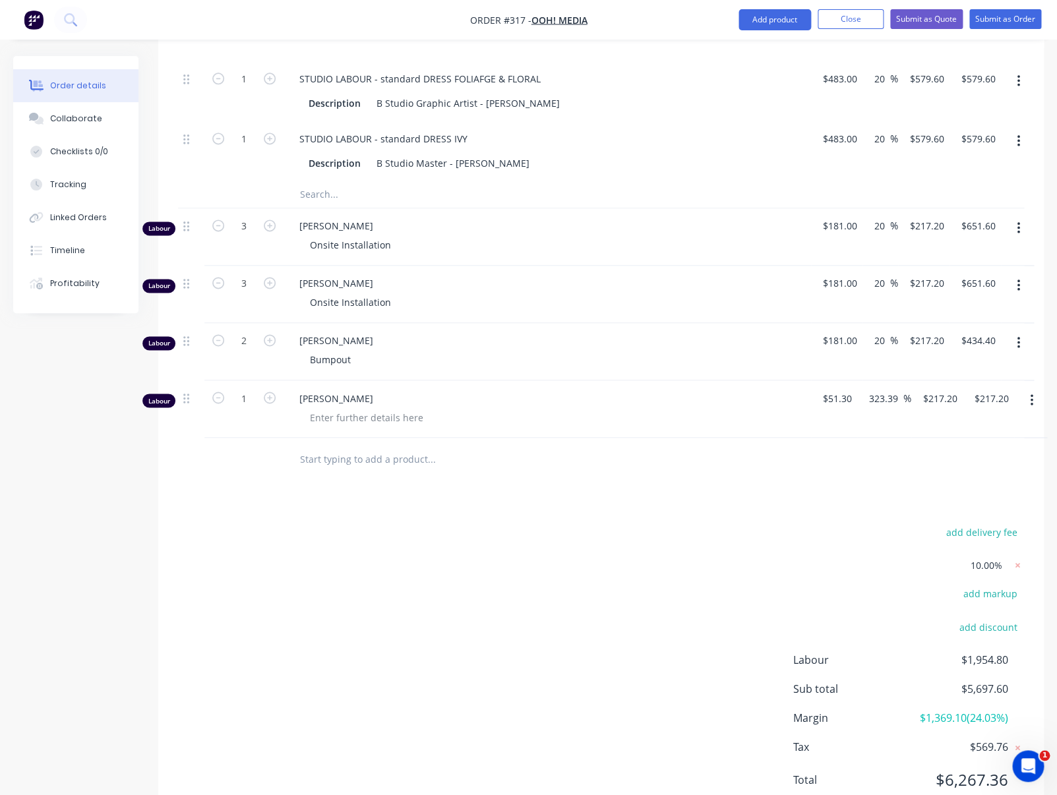
scroll to position [714, 0]
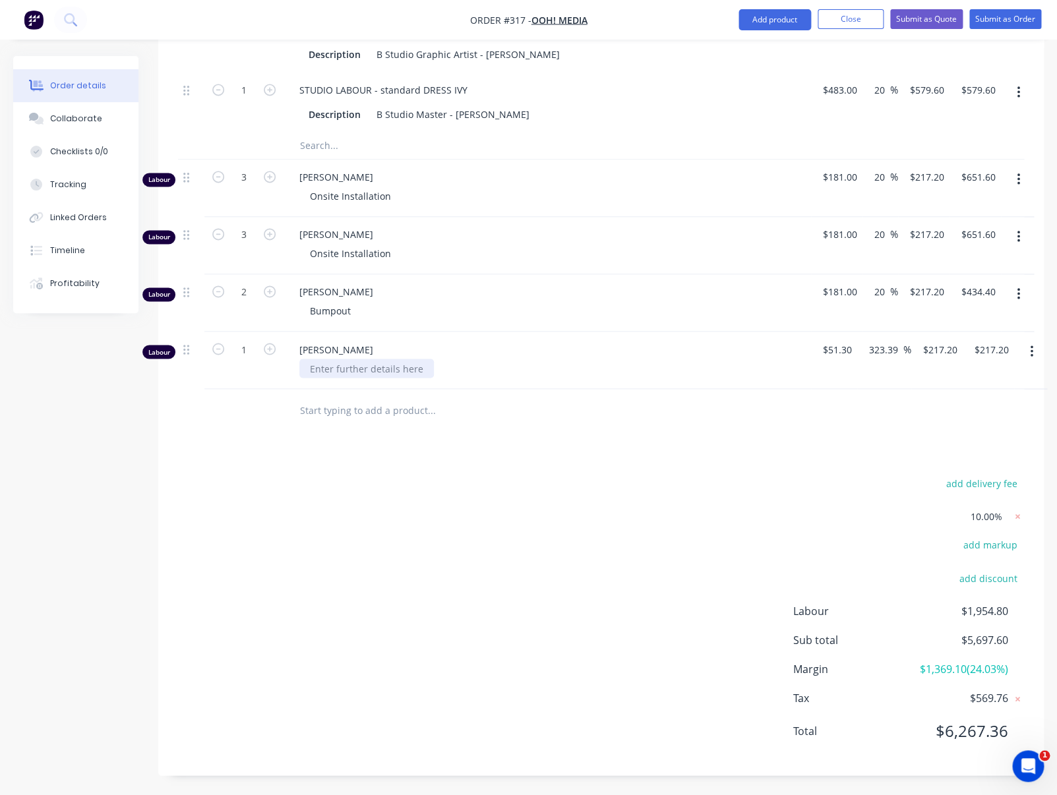
click at [339, 366] on div at bounding box center [366, 368] width 135 height 19
click at [826, 347] on input "51.3" at bounding box center [840, 349] width 36 height 19
type input "$181.00"
type input "$766.3392"
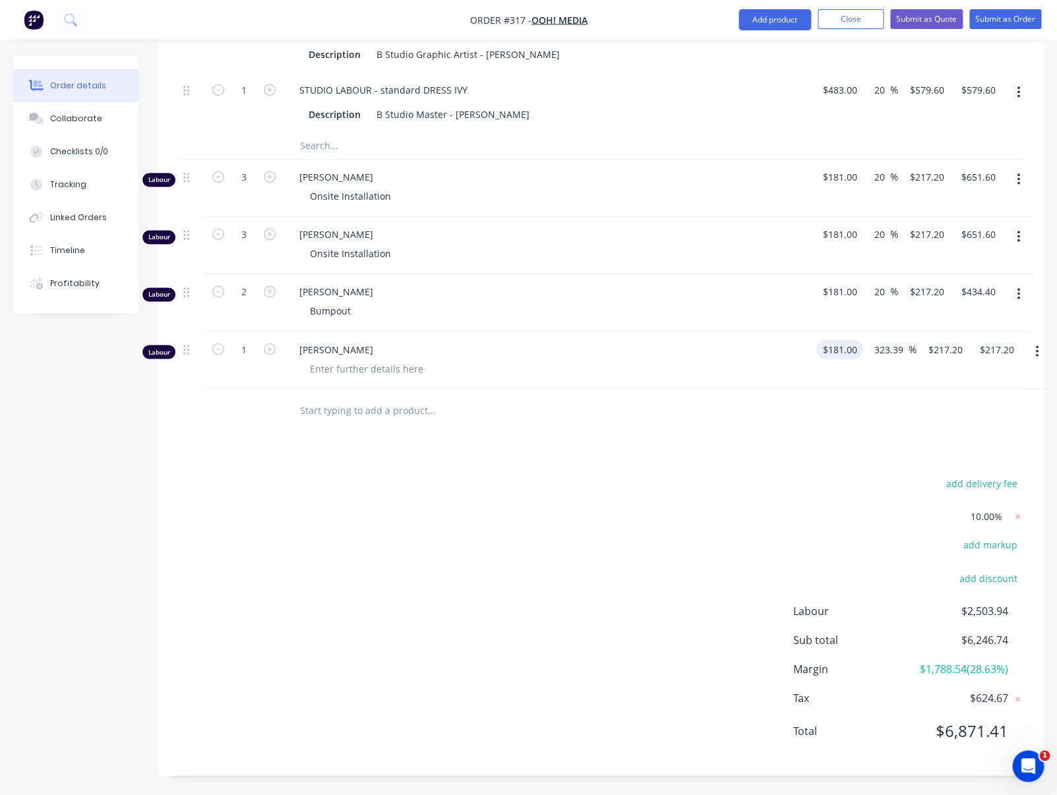
type input "$766.34"
type input "20"
type input "217.2"
type input "$217.20"
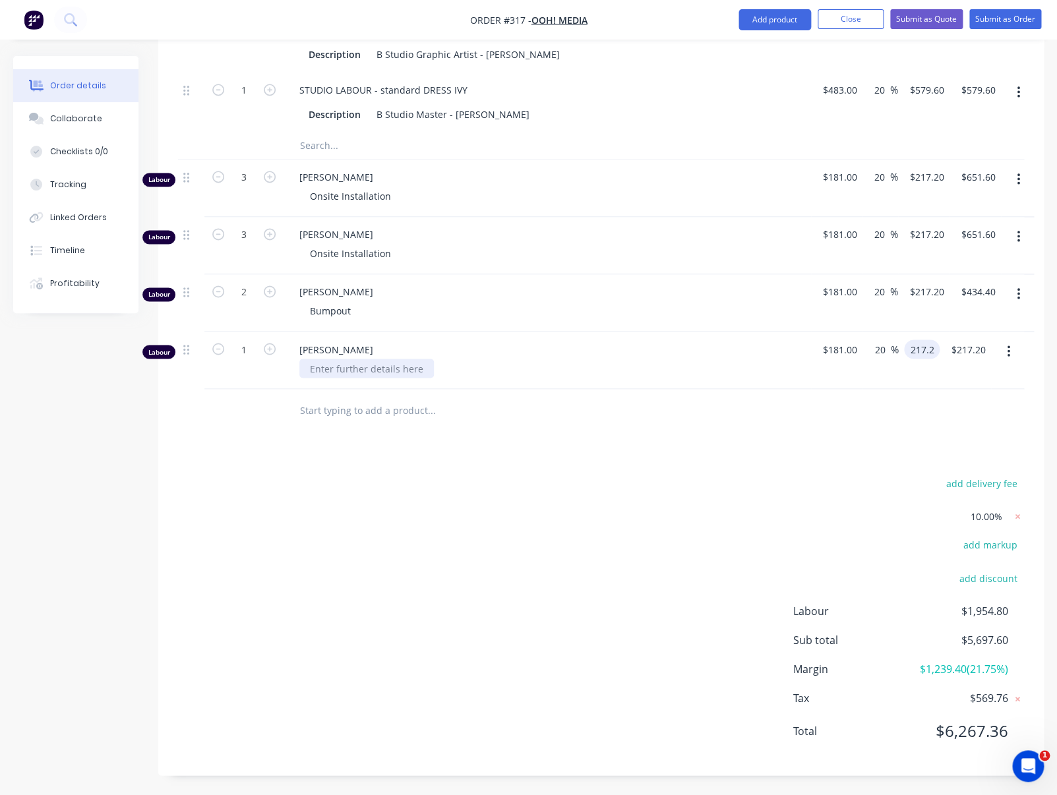
type input "$217.20"
click at [328, 366] on div at bounding box center [366, 368] width 135 height 19
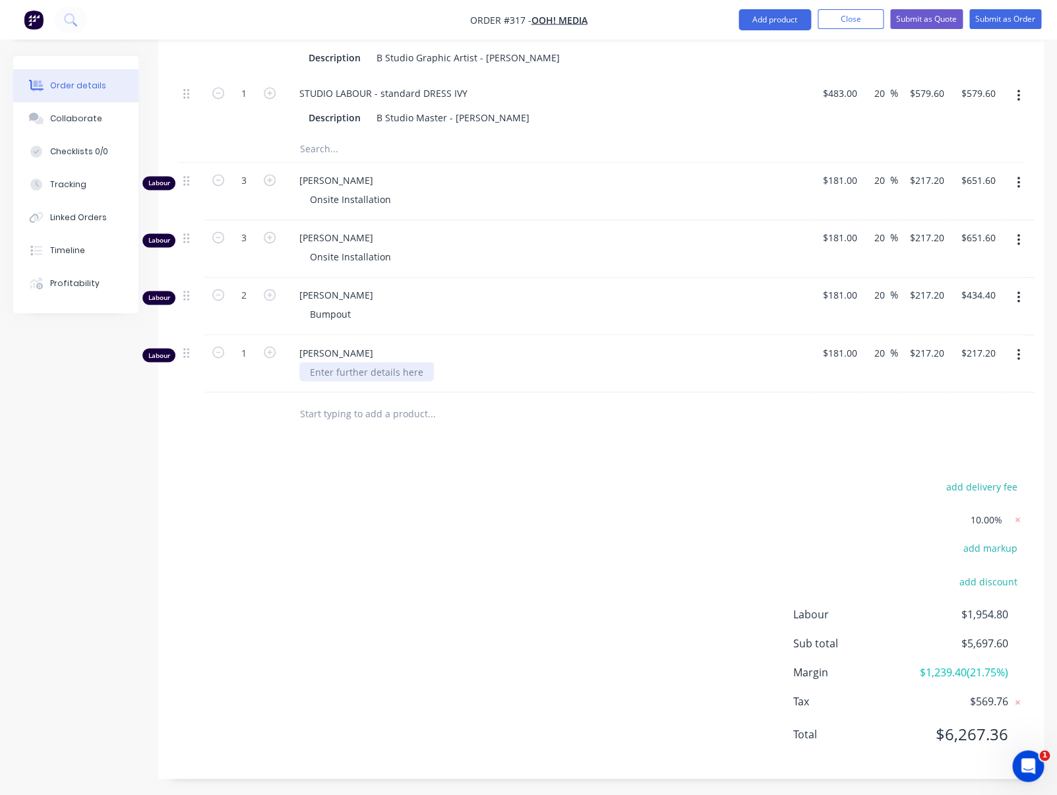
click at [314, 372] on div at bounding box center [366, 371] width 135 height 19
type input "$181.00"
click at [242, 355] on input "1" at bounding box center [244, 353] width 34 height 20
click at [247, 355] on input "1" at bounding box center [244, 353] width 34 height 20
type input "2"
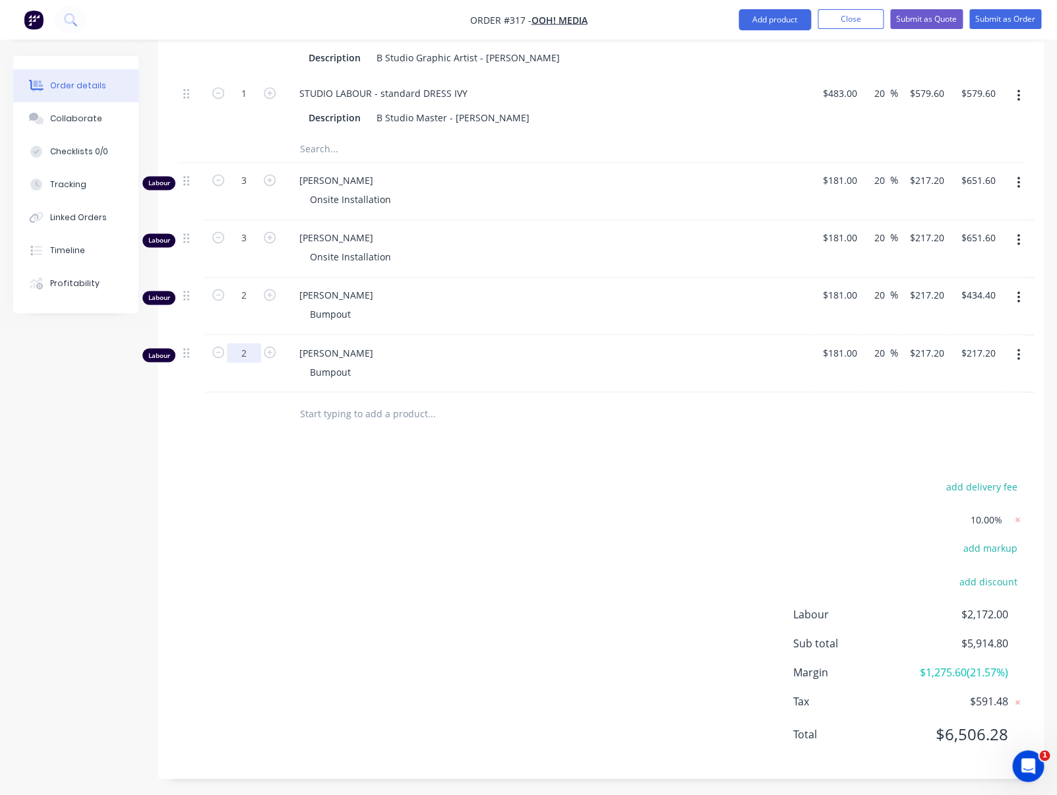
type input "$434.40"
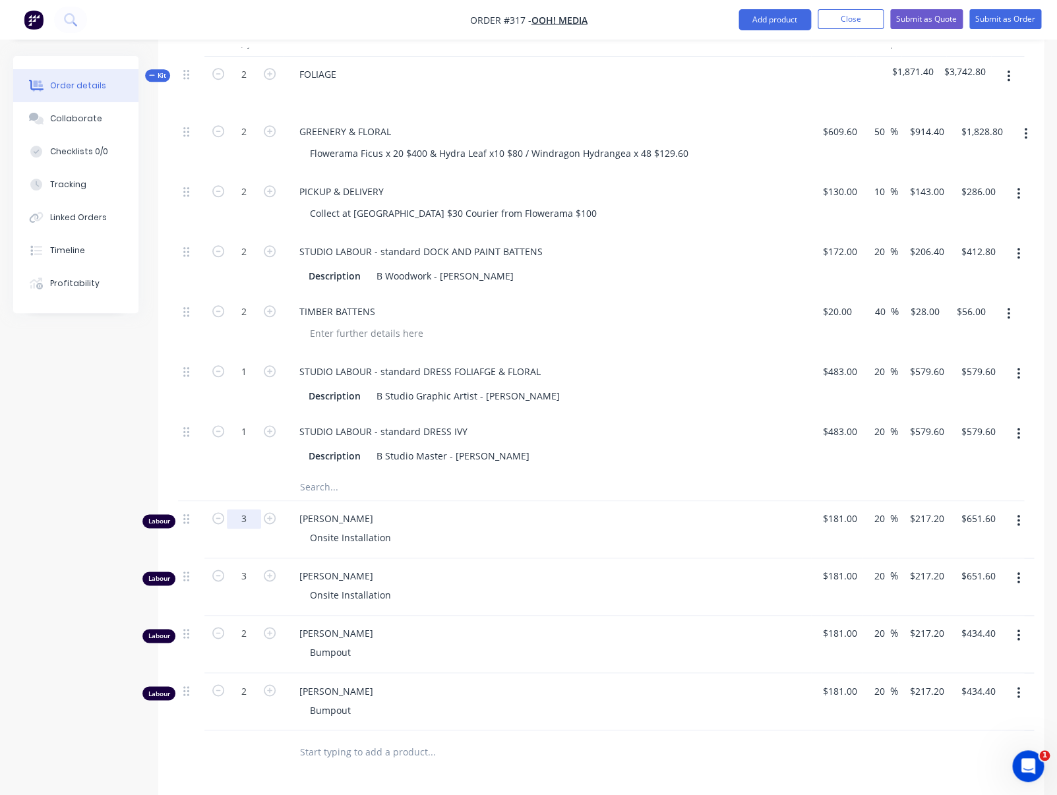
scroll to position [375, 0]
drag, startPoint x: 242, startPoint y: 518, endPoint x: 251, endPoint y: 516, distance: 9.4
click at [251, 516] on input "3" at bounding box center [244, 518] width 34 height 20
click at [241, 371] on input "1" at bounding box center [244, 372] width 34 height 20
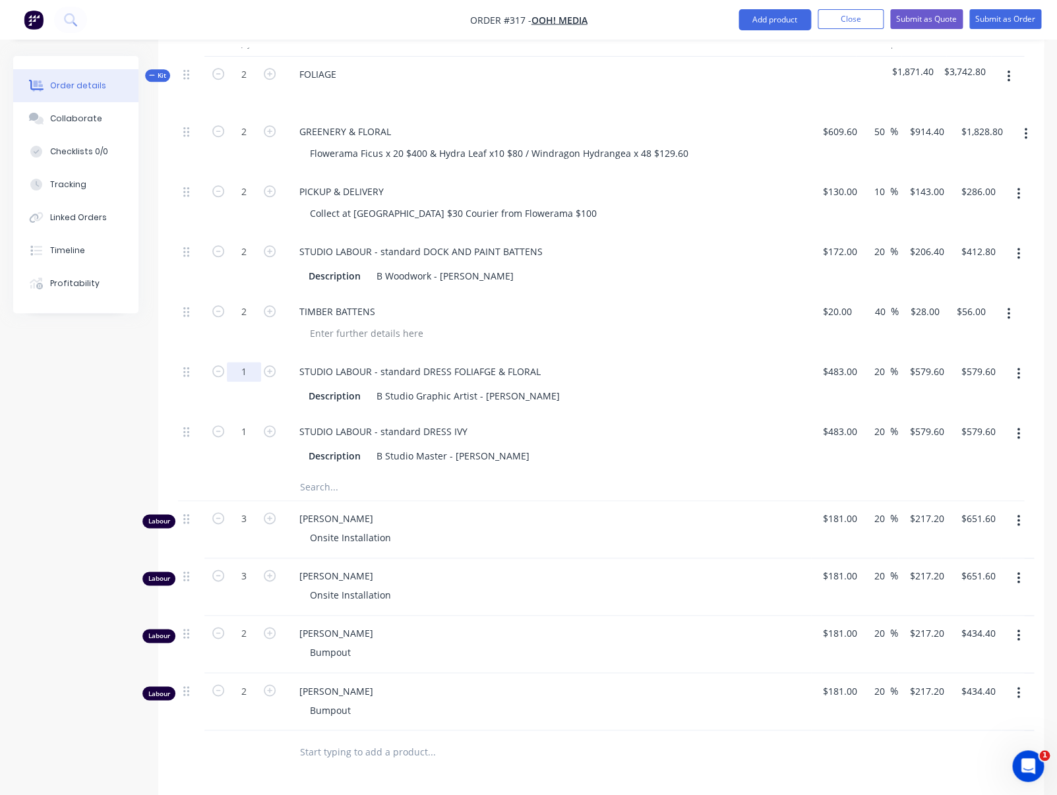
drag, startPoint x: 241, startPoint y: 371, endPoint x: 253, endPoint y: 371, distance: 11.2
click at [253, 371] on input "1" at bounding box center [244, 372] width 34 height 20
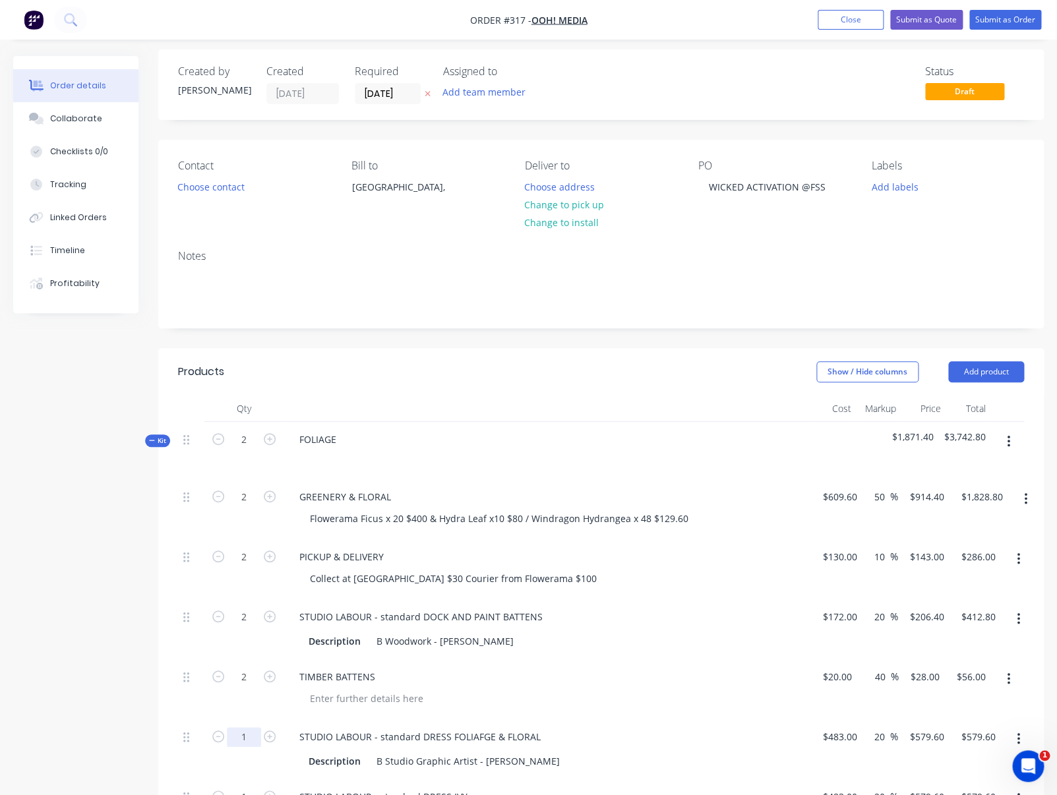
scroll to position [0, 0]
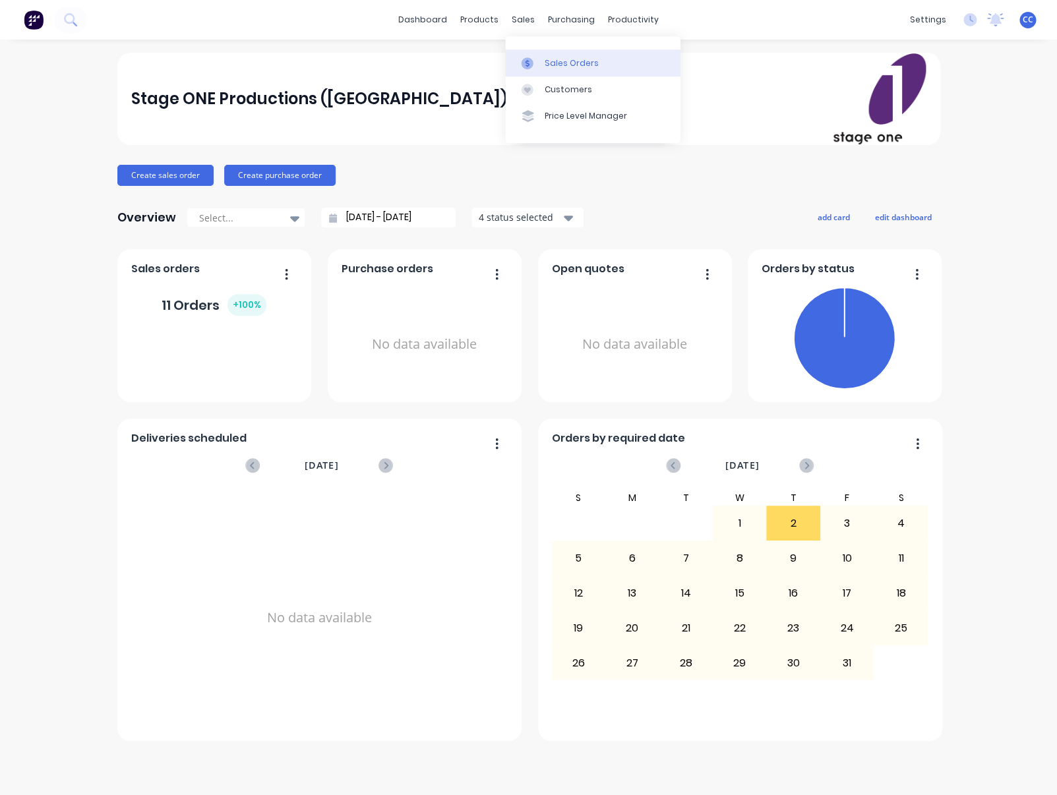
click at [552, 63] on div "Sales Orders" at bounding box center [572, 63] width 54 height 12
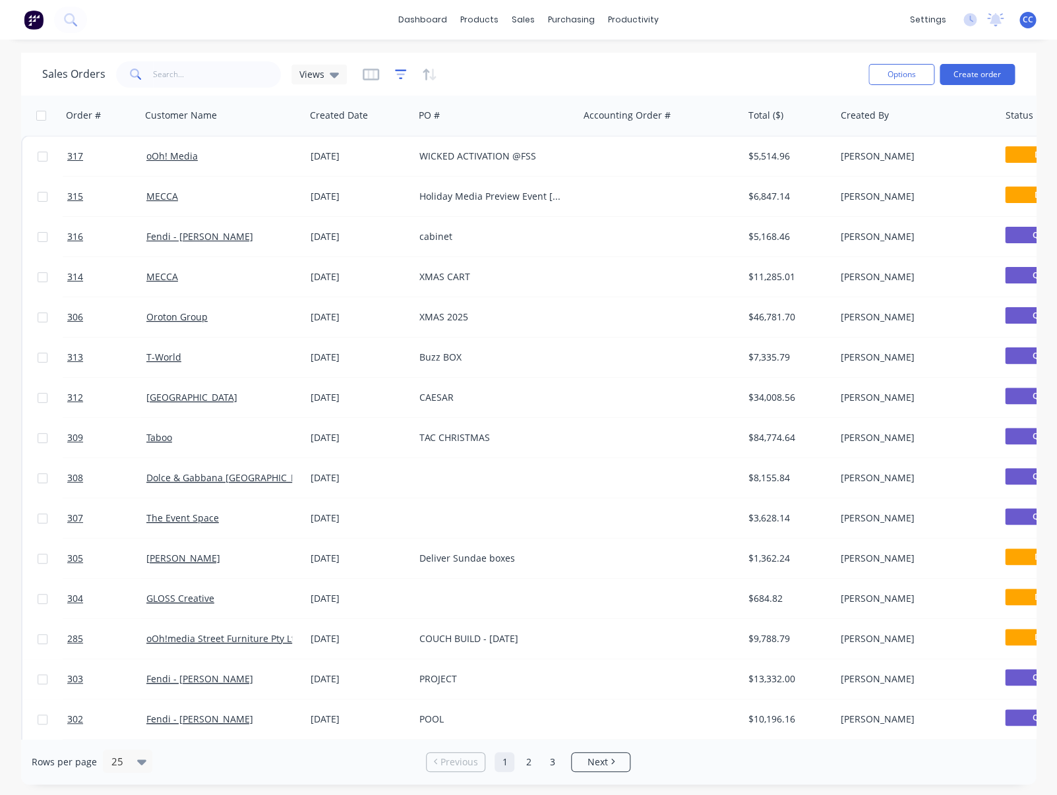
click at [398, 75] on icon "button" at bounding box center [401, 74] width 12 height 13
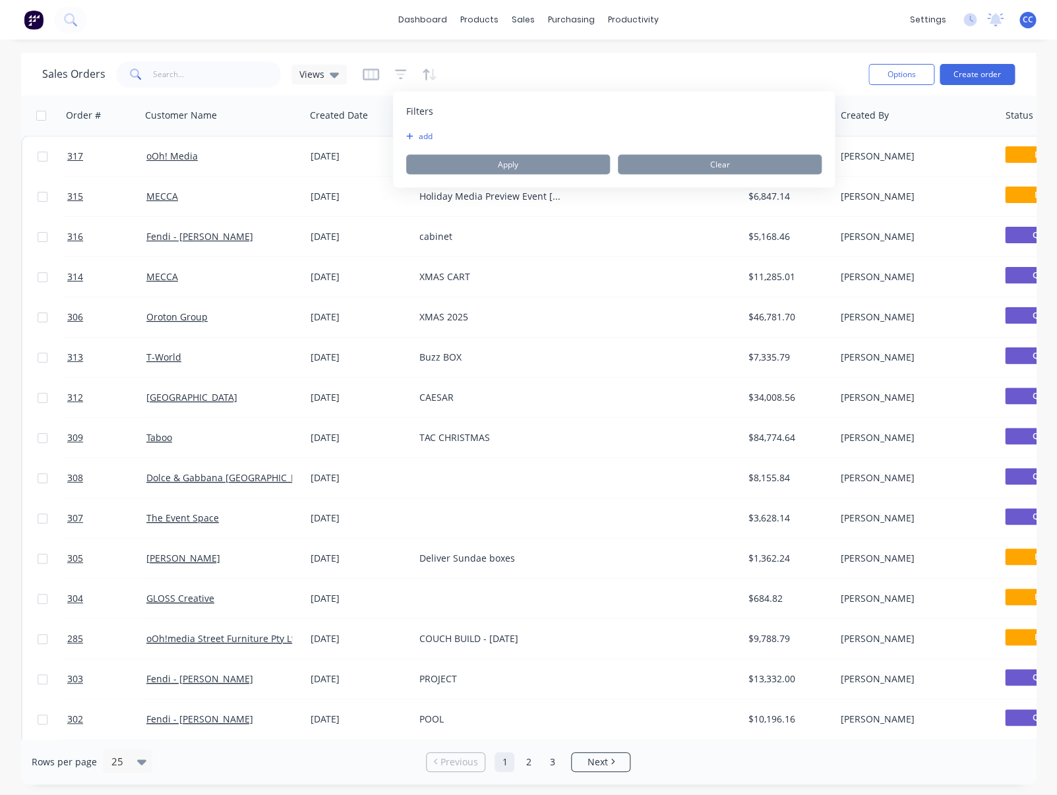
click at [433, 133] on button "add" at bounding box center [422, 136] width 33 height 11
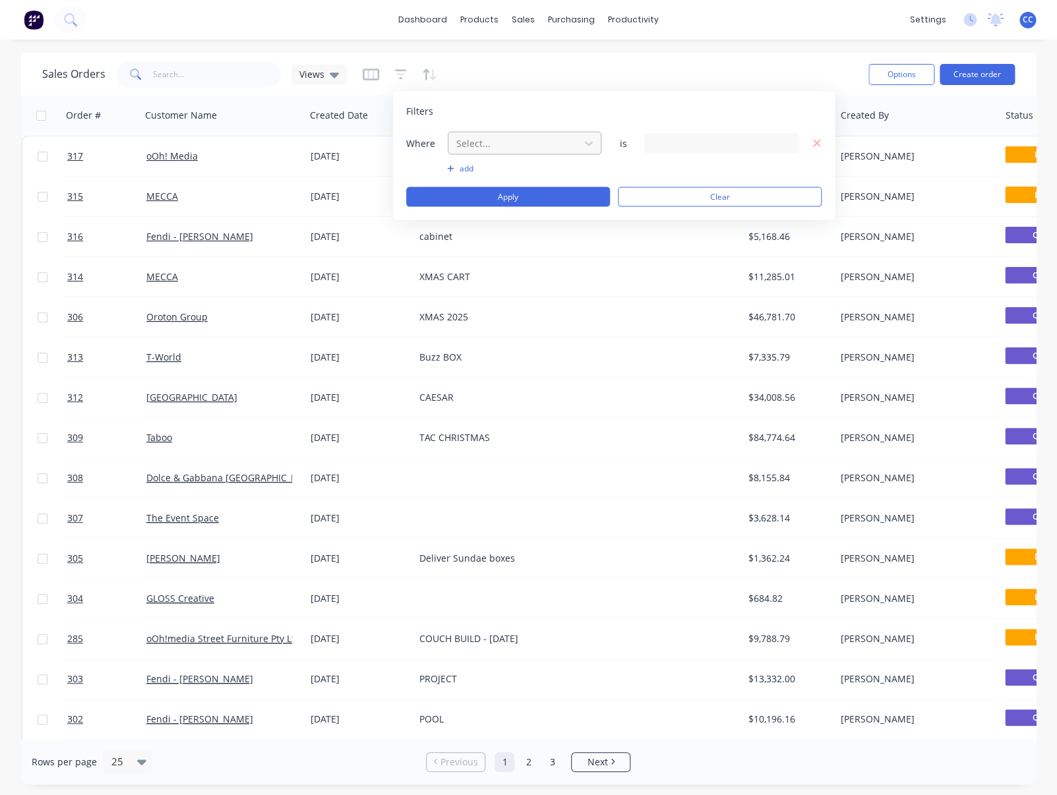
click at [520, 146] on div at bounding box center [514, 143] width 118 height 16
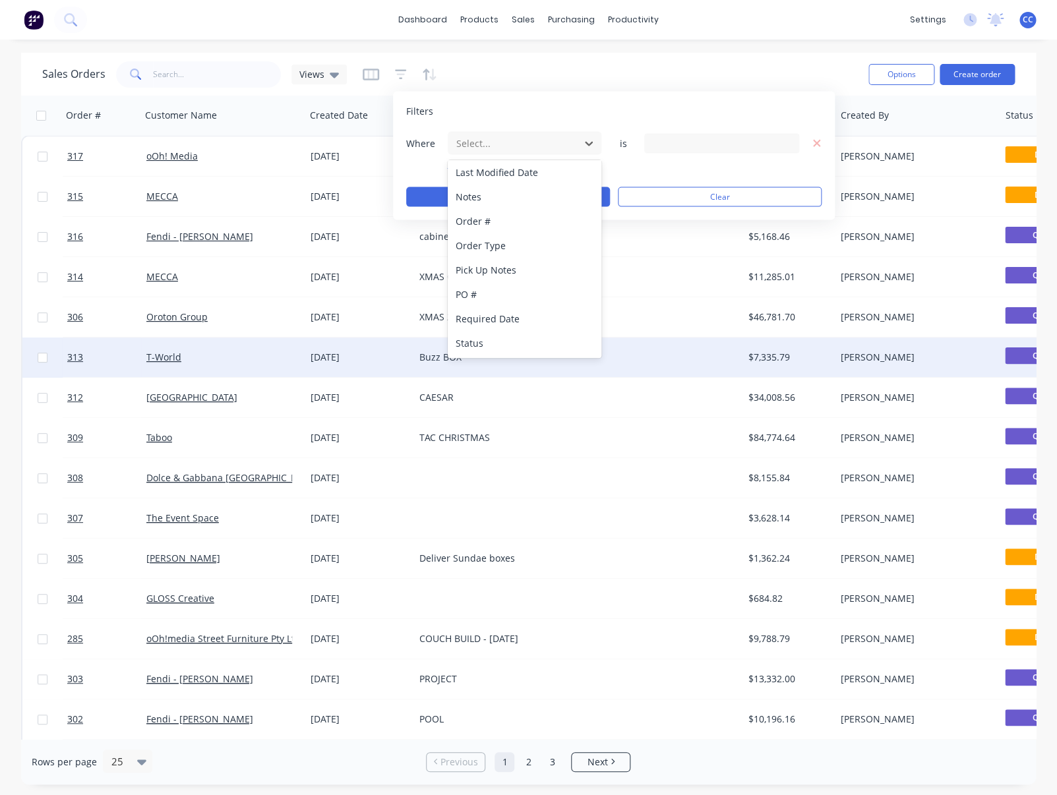
click at [485, 340] on div "Status" at bounding box center [525, 343] width 154 height 24
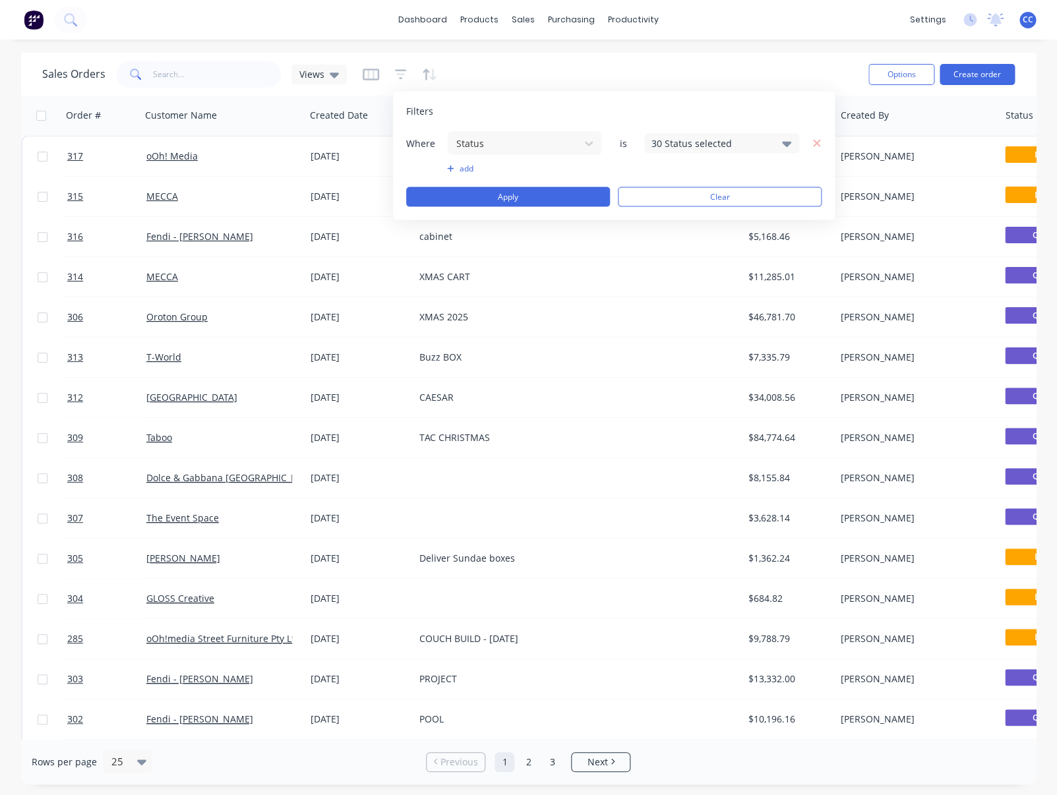
click at [789, 143] on icon at bounding box center [786, 143] width 9 height 5
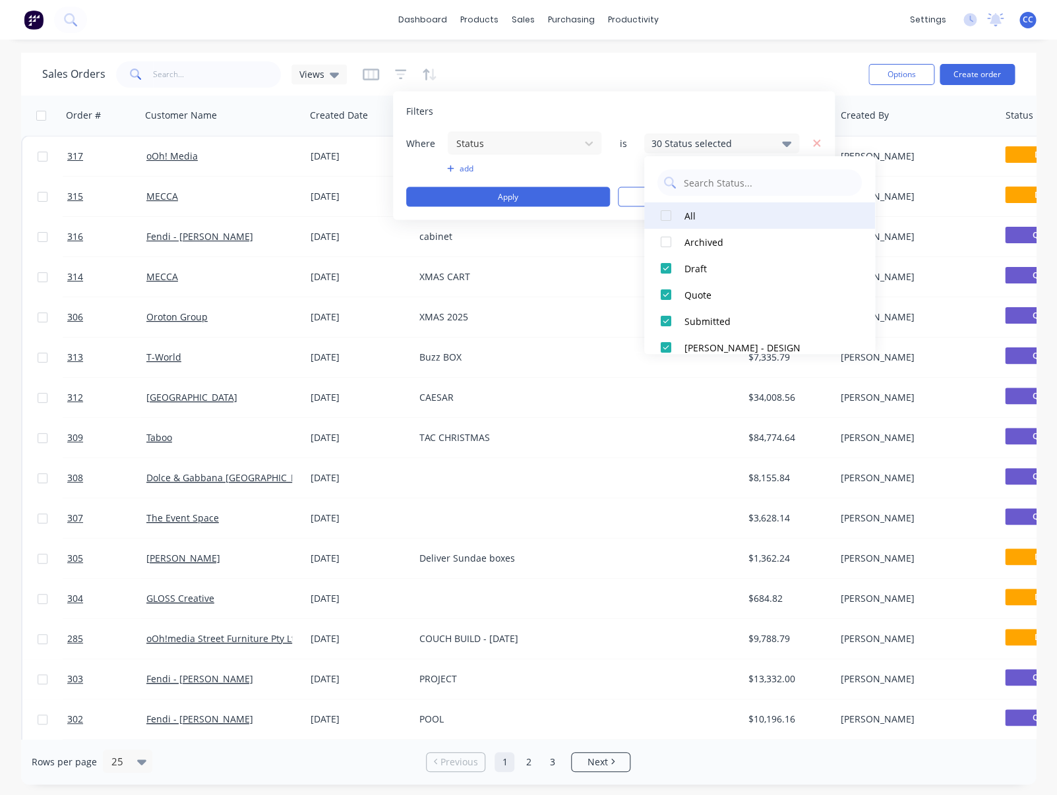
click at [668, 214] on div at bounding box center [666, 215] width 26 height 26
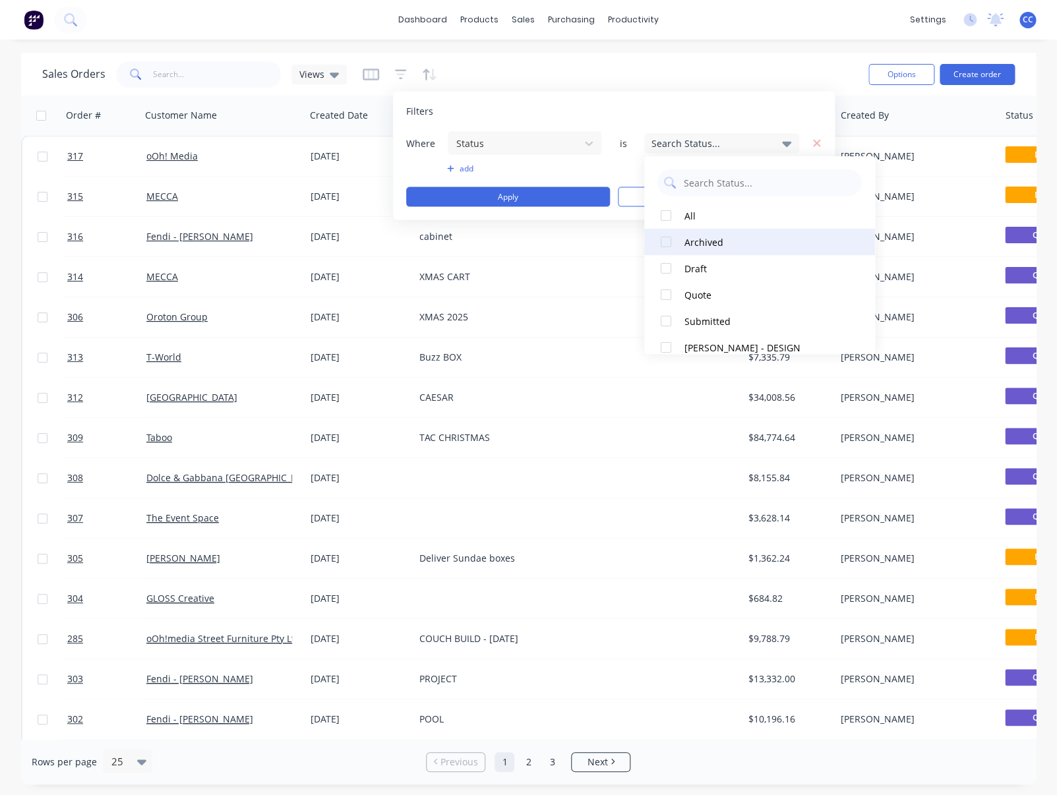
click at [666, 243] on div at bounding box center [666, 242] width 26 height 26
click at [719, 111] on div "Filters" at bounding box center [613, 111] width 415 height 13
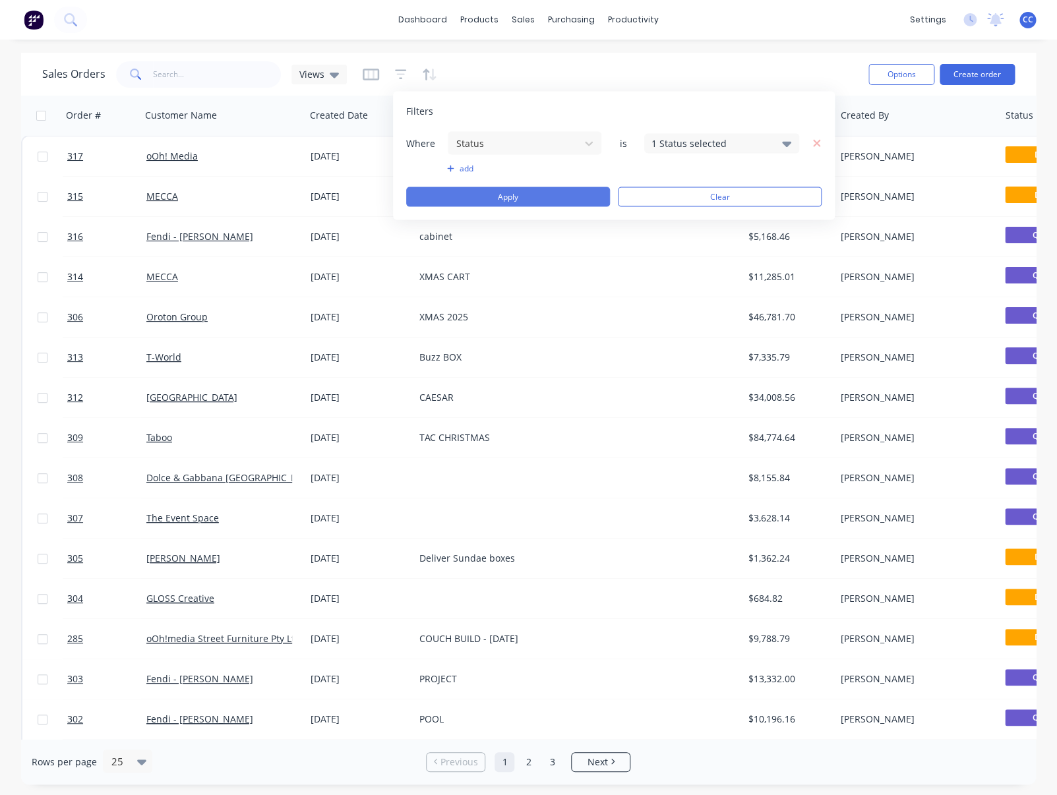
click at [552, 195] on button "Apply" at bounding box center [508, 197] width 204 height 20
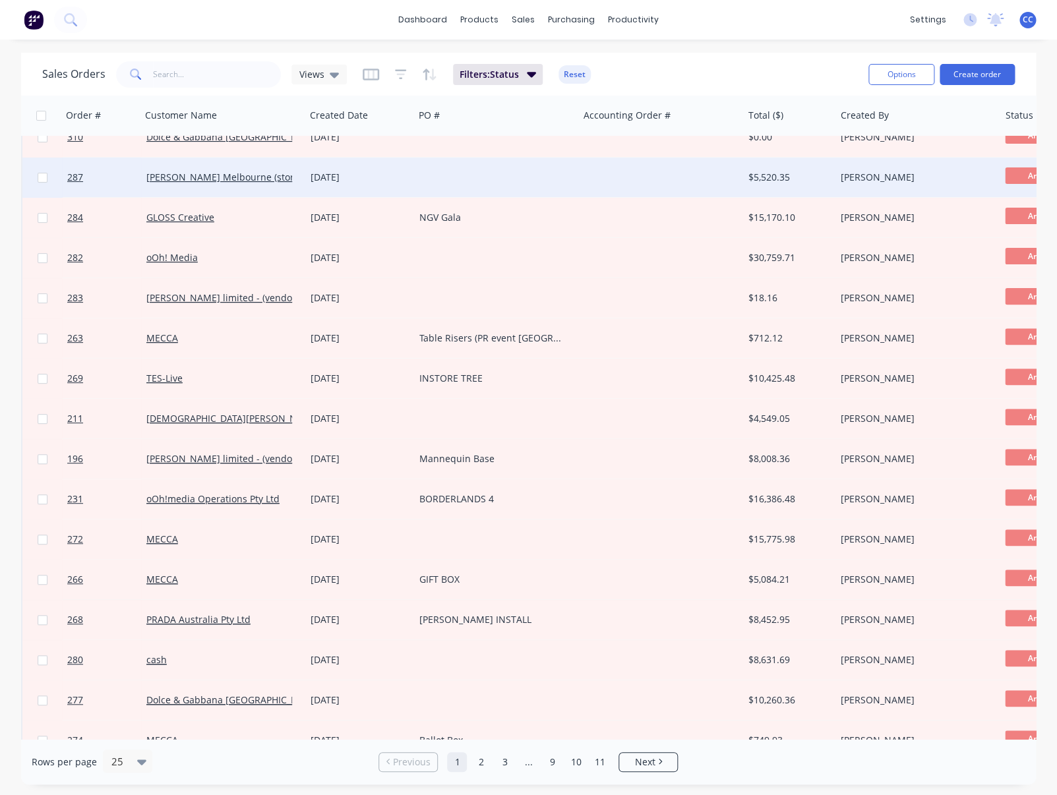
scroll to position [0, 0]
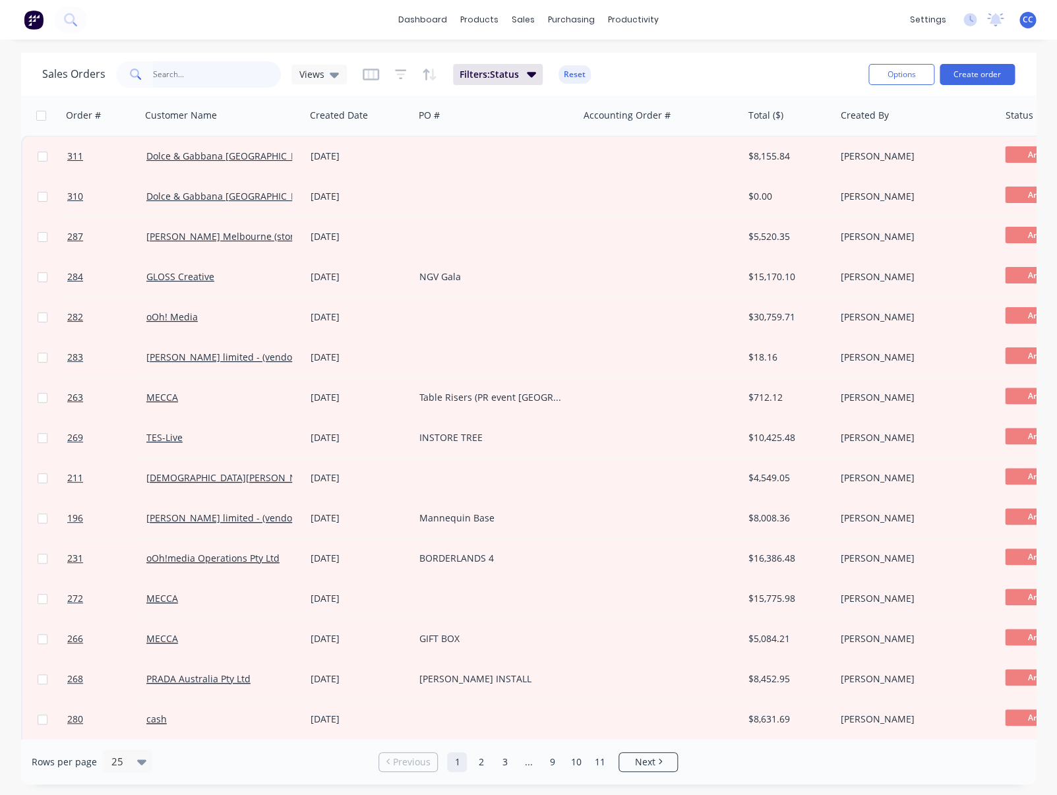
click at [190, 73] on input "text" at bounding box center [217, 74] width 129 height 26
type input "ooh"
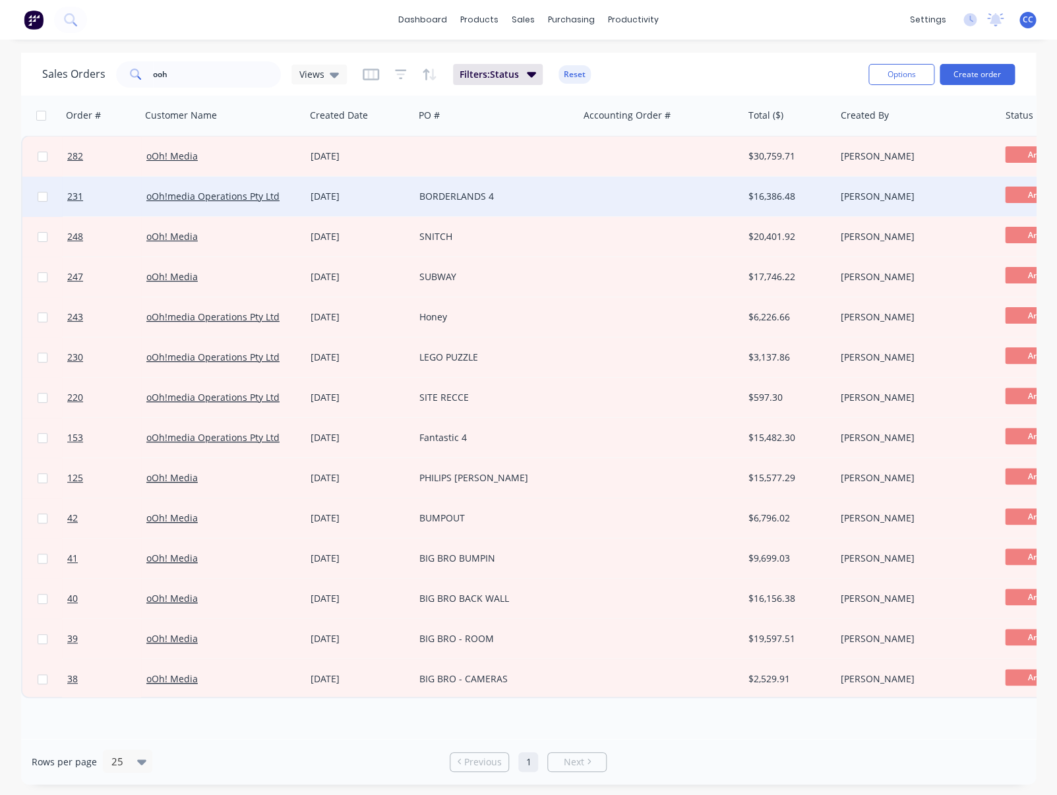
click at [297, 196] on div "oOh!media Operations Pty Ltd" at bounding box center [223, 196] width 154 height 13
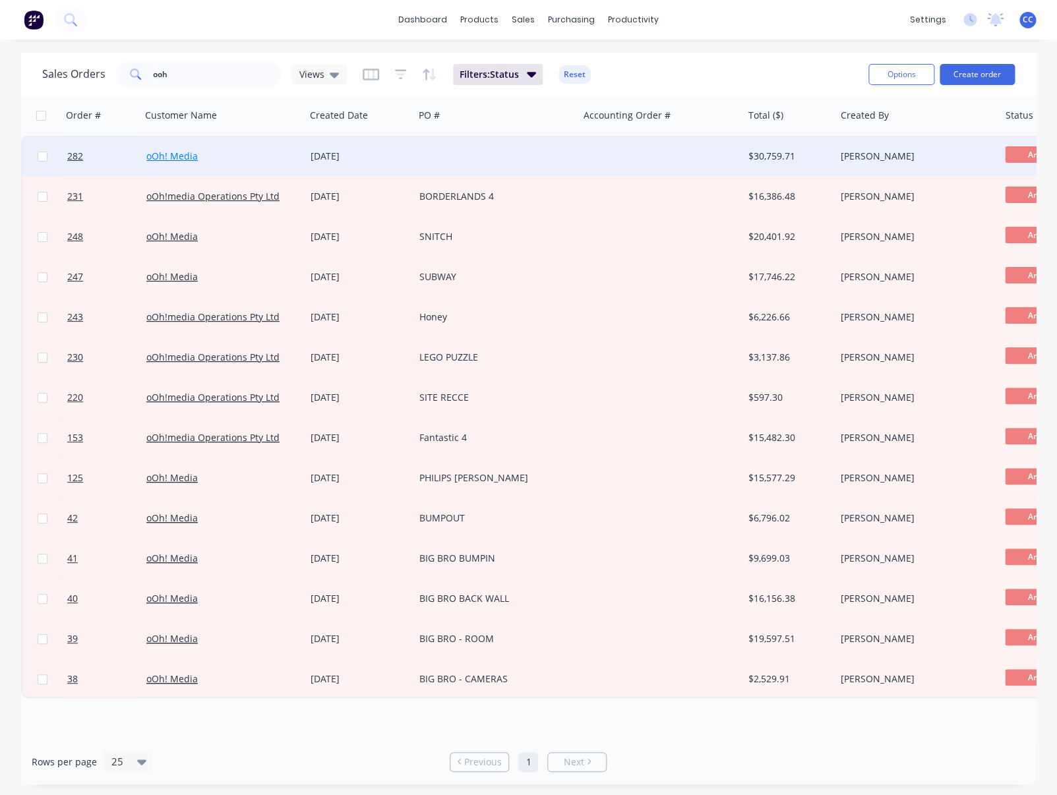
click at [184, 158] on link "oOh! Media" at bounding box center [171, 156] width 51 height 13
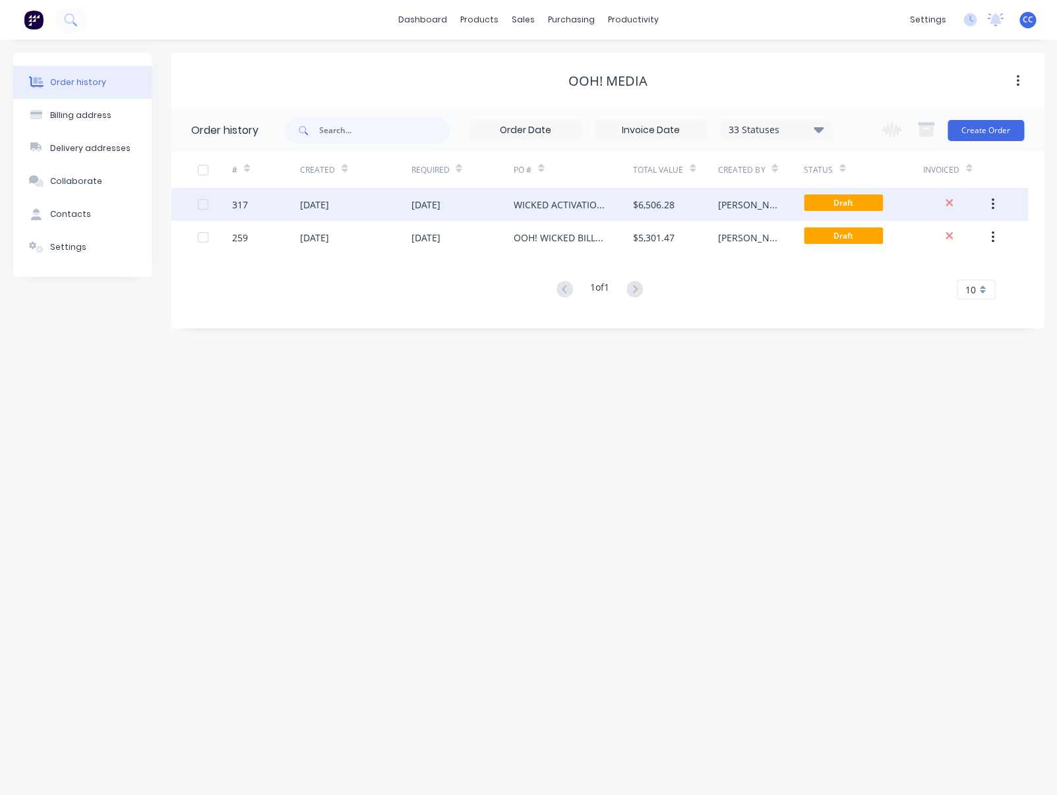
click at [586, 201] on div "WICKED ACTIVATION @FSS" at bounding box center [560, 205] width 93 height 14
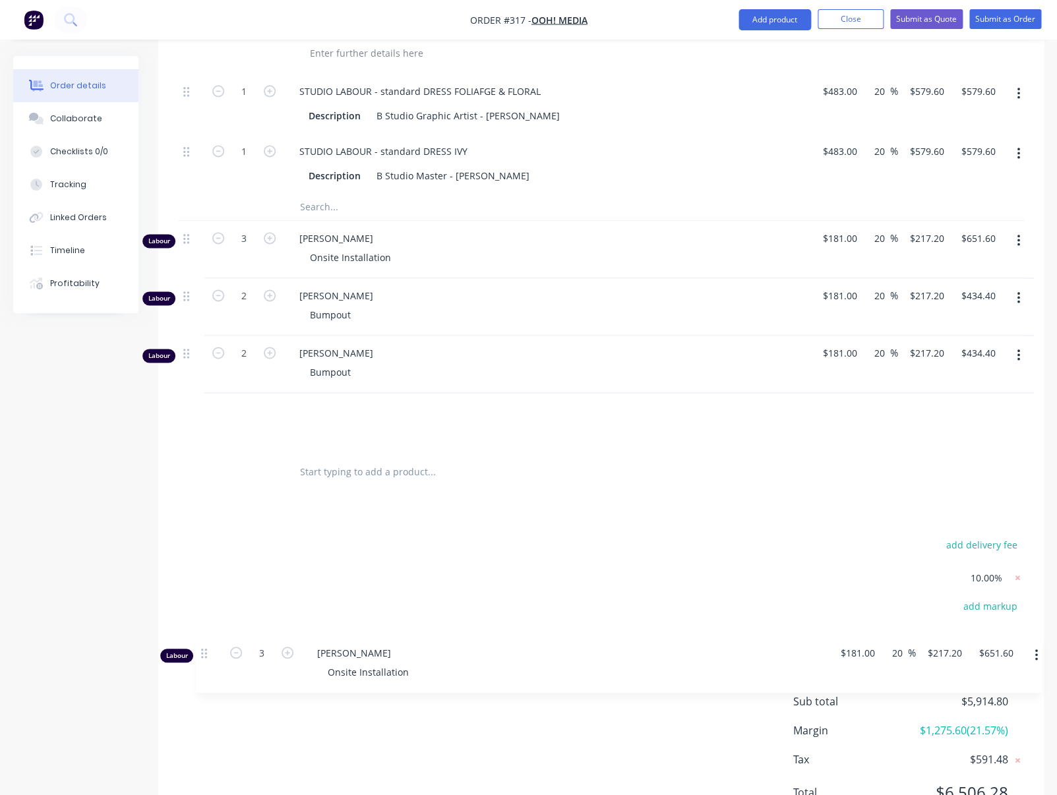
scroll to position [674, 0]
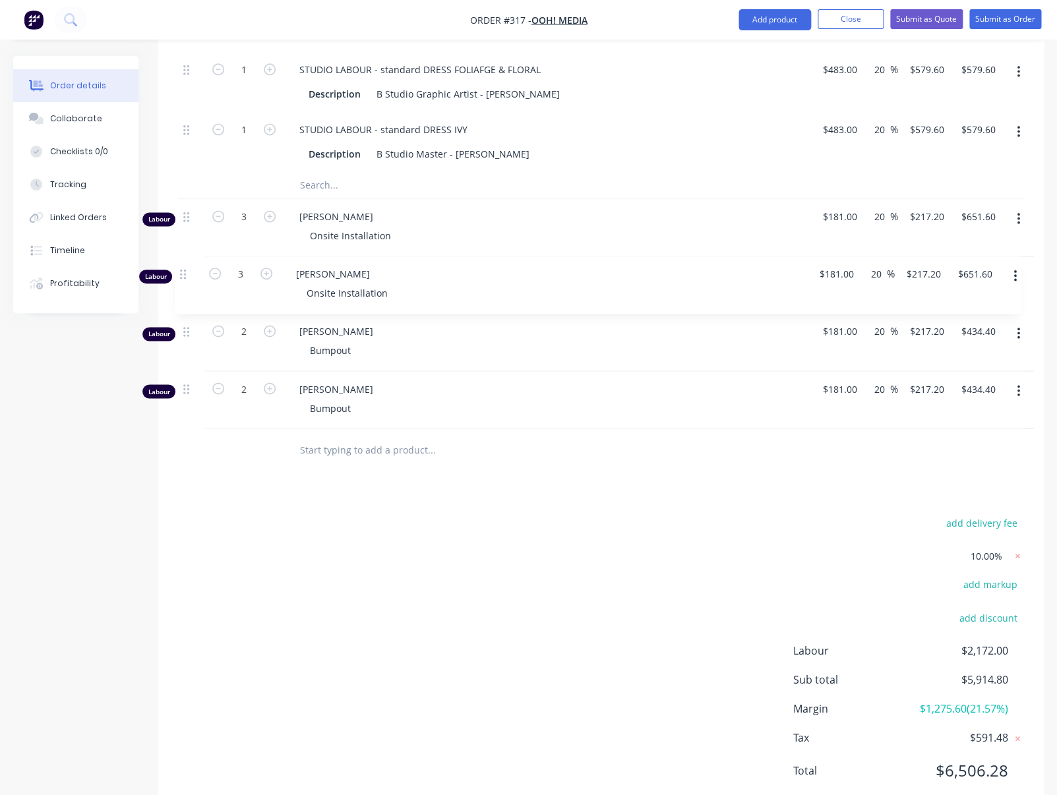
drag, startPoint x: 185, startPoint y: 445, endPoint x: 181, endPoint y: 280, distance: 164.9
click at [181, 280] on div "Labour 3 Paul Welsh Onsite Installation $181.00 $181.00 20 20 % $217.20 $217.20…" at bounding box center [601, 92] width 846 height 674
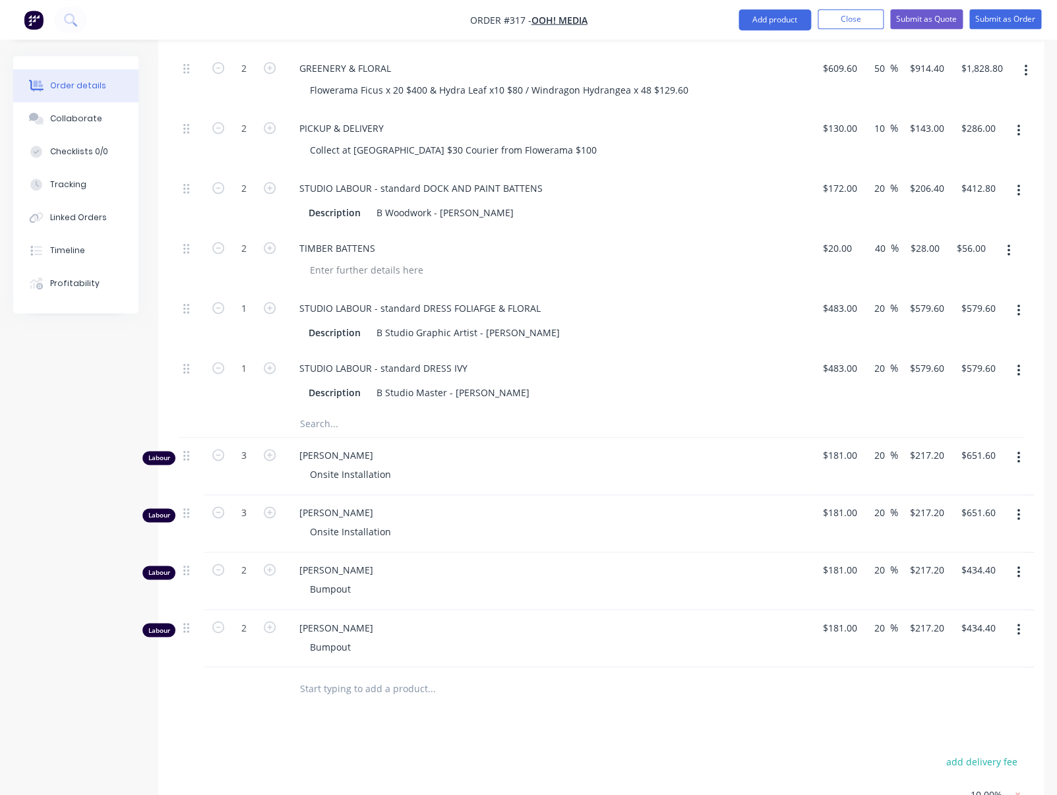
scroll to position [434, 0]
click at [322, 426] on input "text" at bounding box center [431, 425] width 264 height 26
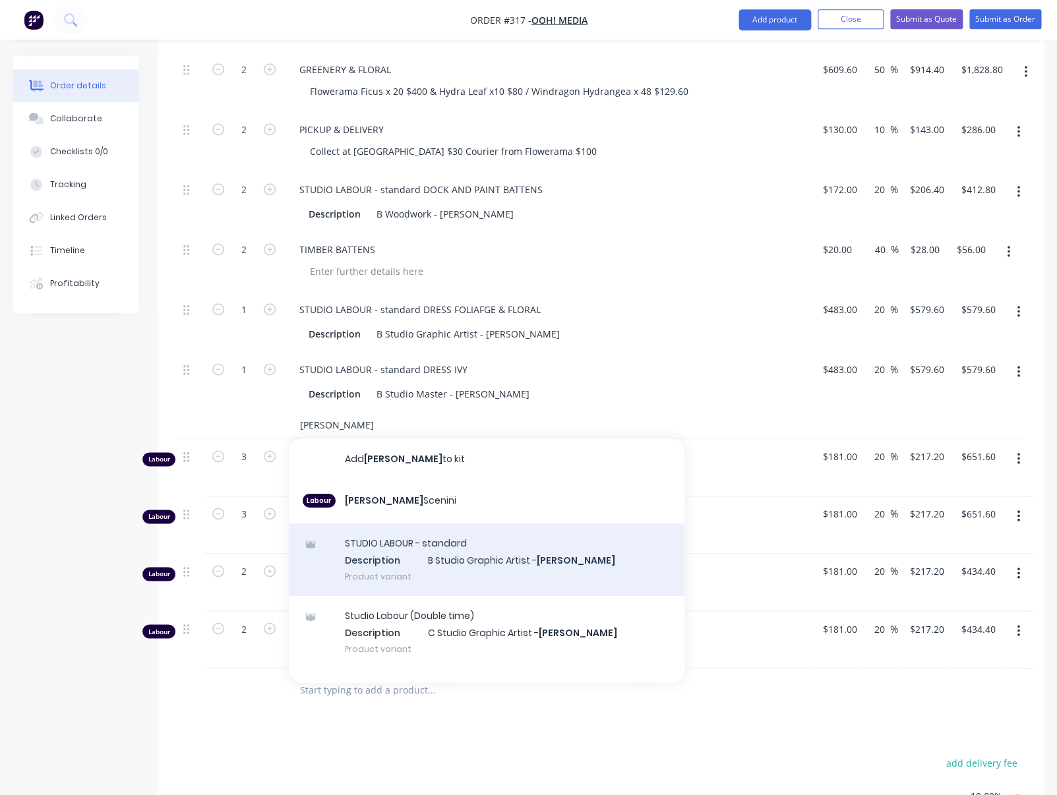
type input "rebecca"
click at [384, 545] on div "STUDIO LABOUR - standard Description B Studio Graphic Artist - Rebecca Product …" at bounding box center [487, 560] width 396 height 73
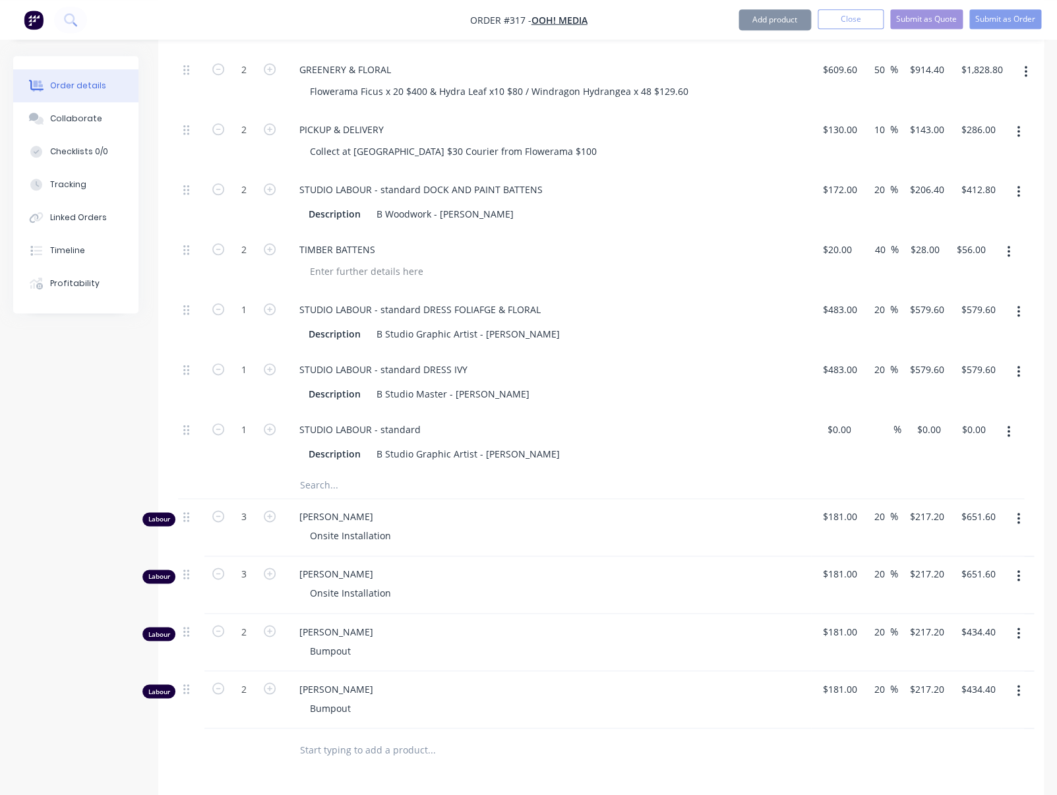
type input "$161.00"
type input "20"
type input "$193.20"
drag, startPoint x: 239, startPoint y: 429, endPoint x: 249, endPoint y: 430, distance: 9.9
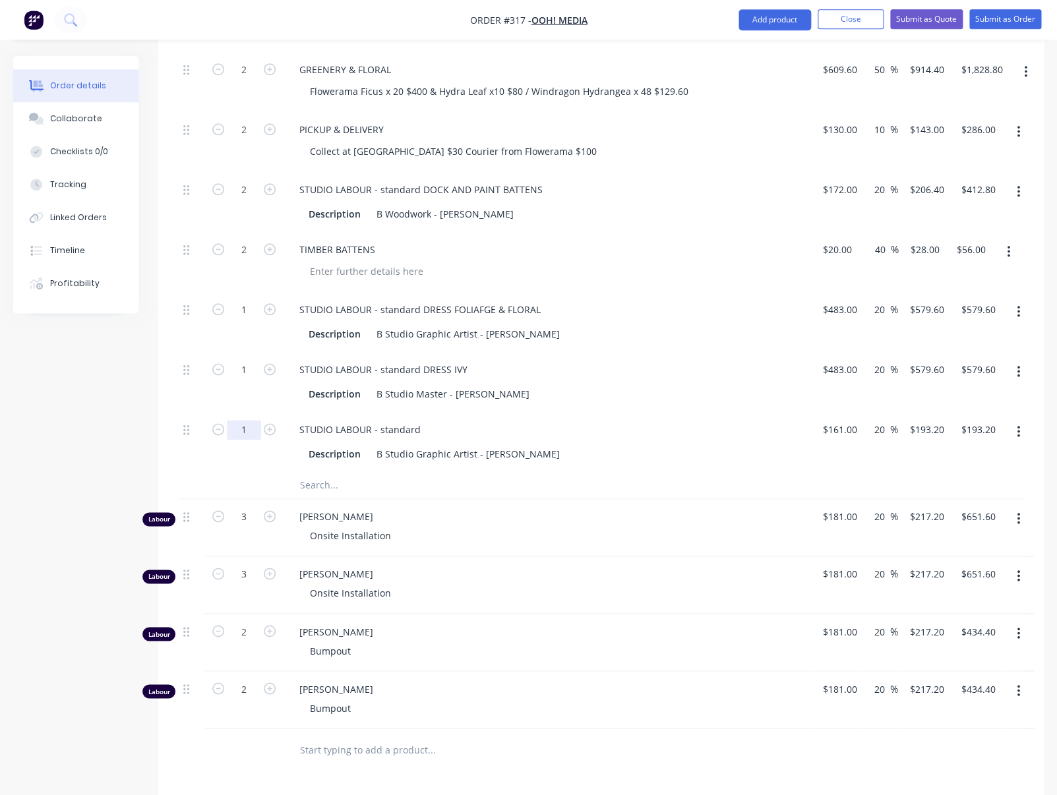
click at [249, 430] on input "1" at bounding box center [244, 430] width 34 height 20
type input "2"
type input "$386.40"
drag, startPoint x: 241, startPoint y: 311, endPoint x: 251, endPoint y: 311, distance: 9.9
click at [251, 311] on input "1" at bounding box center [244, 310] width 34 height 20
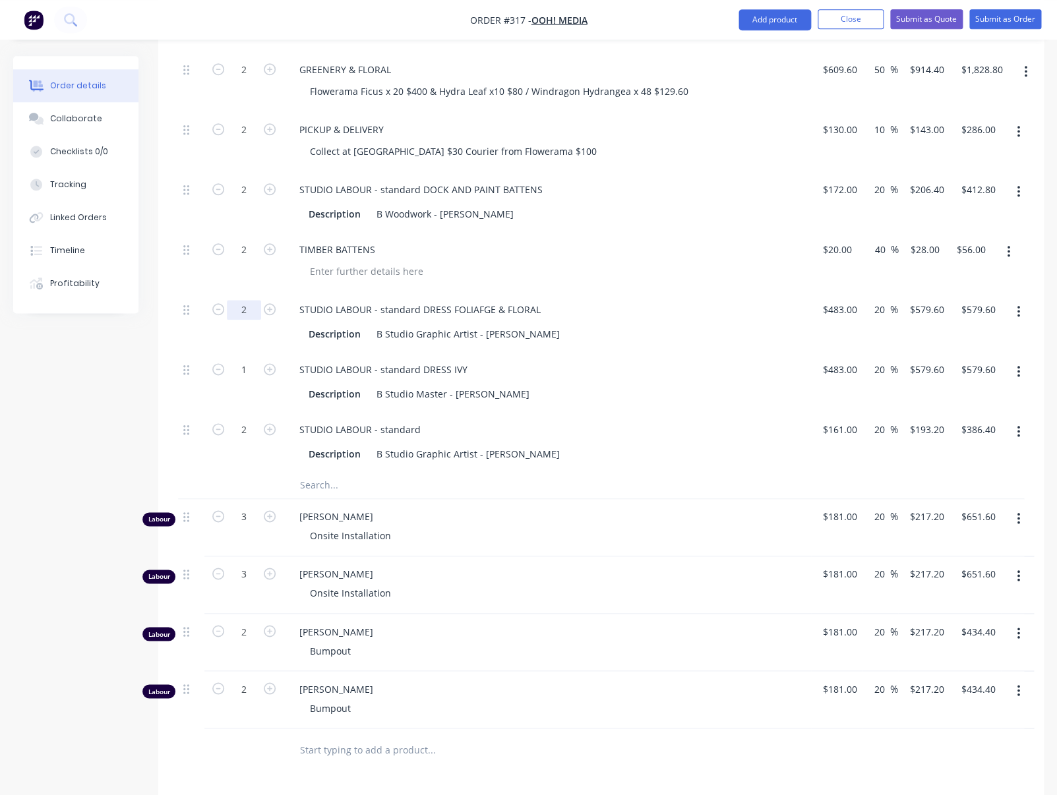
type input "2"
type input "$1,159.20"
click at [1026, 310] on icon "button" at bounding box center [1025, 312] width 3 height 12
click at [943, 398] on div "Delete" at bounding box center [979, 399] width 102 height 19
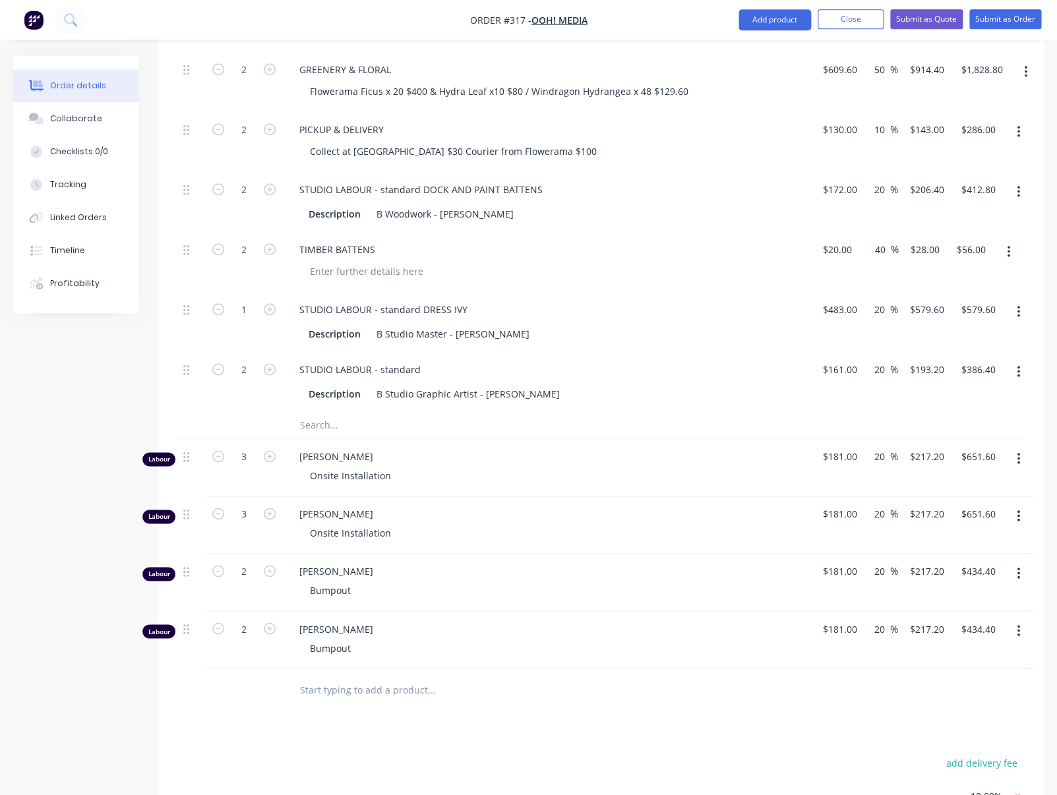
click at [357, 421] on input "text" at bounding box center [431, 425] width 264 height 26
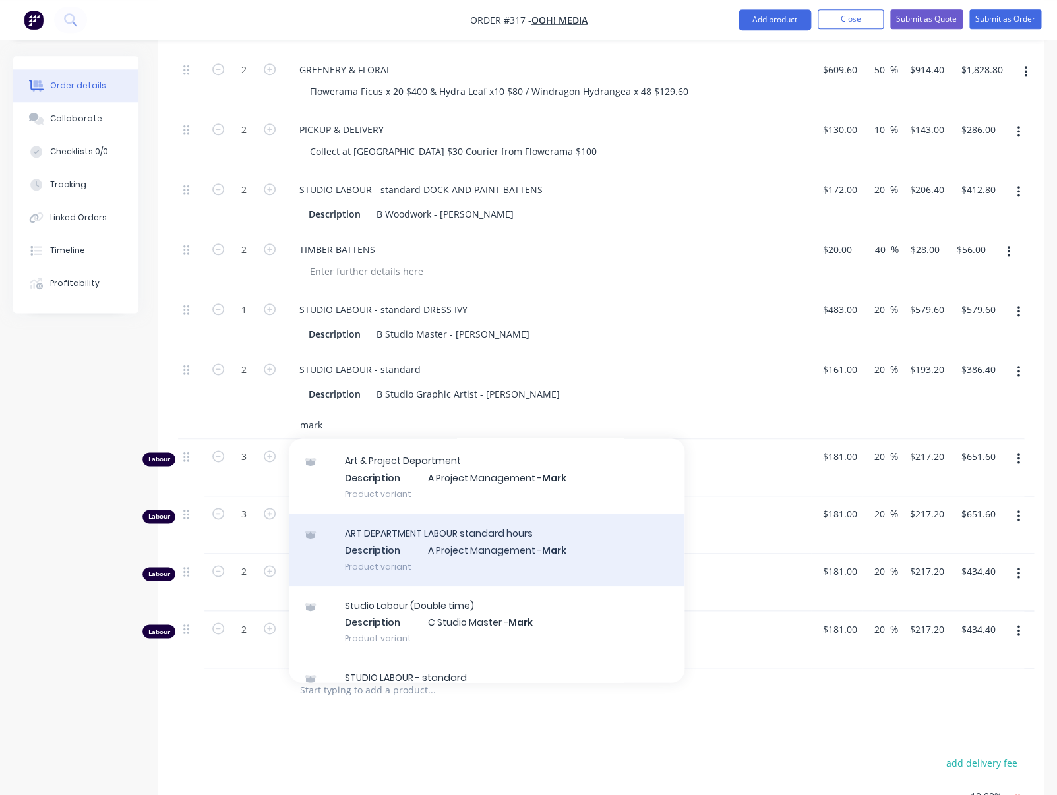
scroll to position [121, 0]
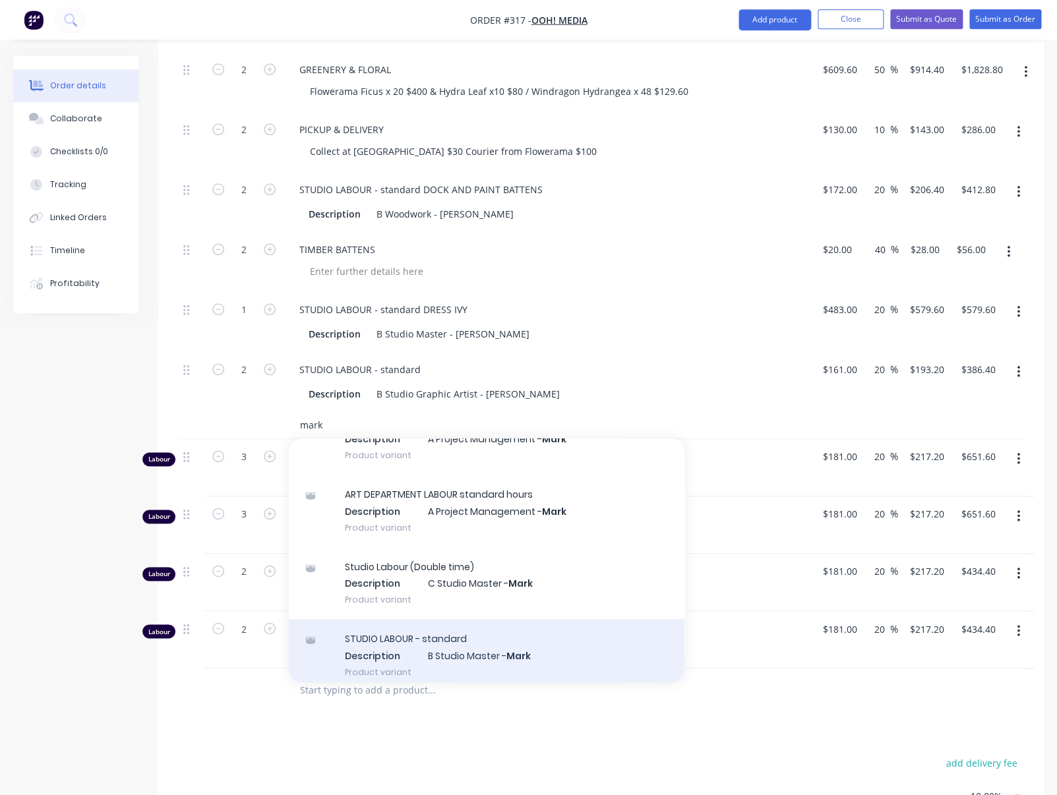
type input "mark"
click at [454, 647] on div "STUDIO LABOUR - standard Description B Studio Master - Mark Product variant" at bounding box center [487, 655] width 396 height 73
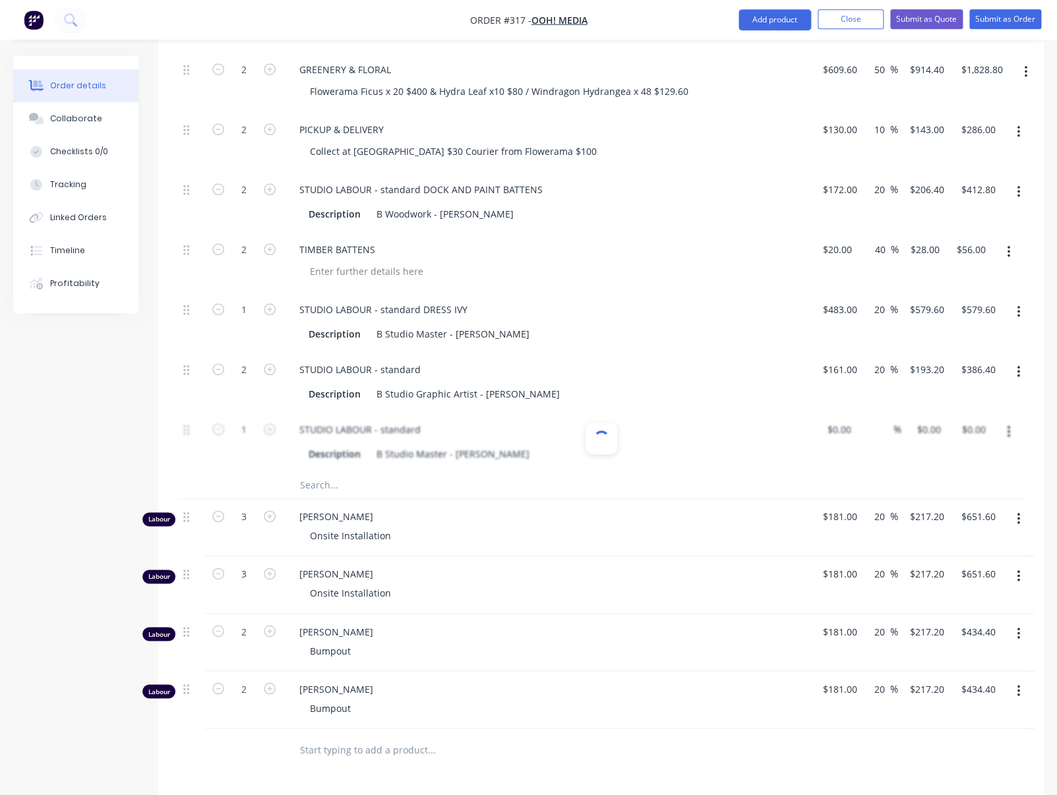
type input "$181.00"
type input "20"
type input "$217.20"
drag, startPoint x: 242, startPoint y: 427, endPoint x: 254, endPoint y: 429, distance: 12.0
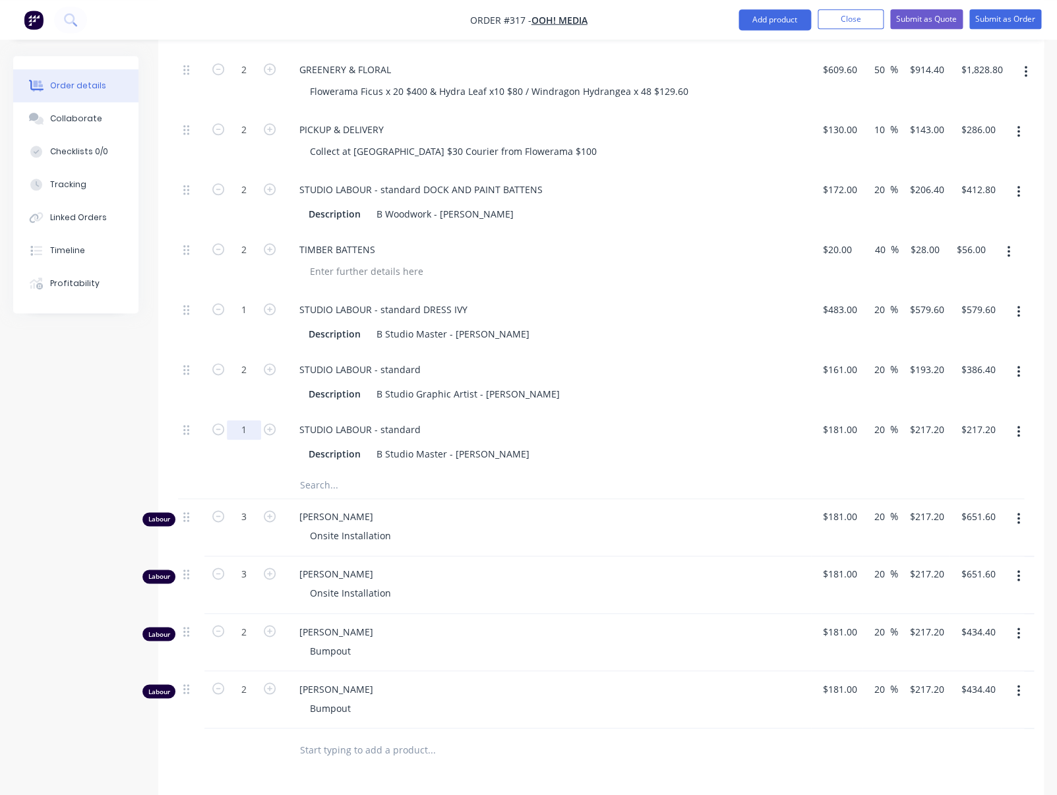
click at [254, 429] on input "1" at bounding box center [244, 430] width 34 height 20
type input "2"
type input "$434.40"
click at [1019, 313] on icon "button" at bounding box center [1018, 312] width 3 height 15
click at [932, 400] on div "Delete" at bounding box center [972, 399] width 102 height 19
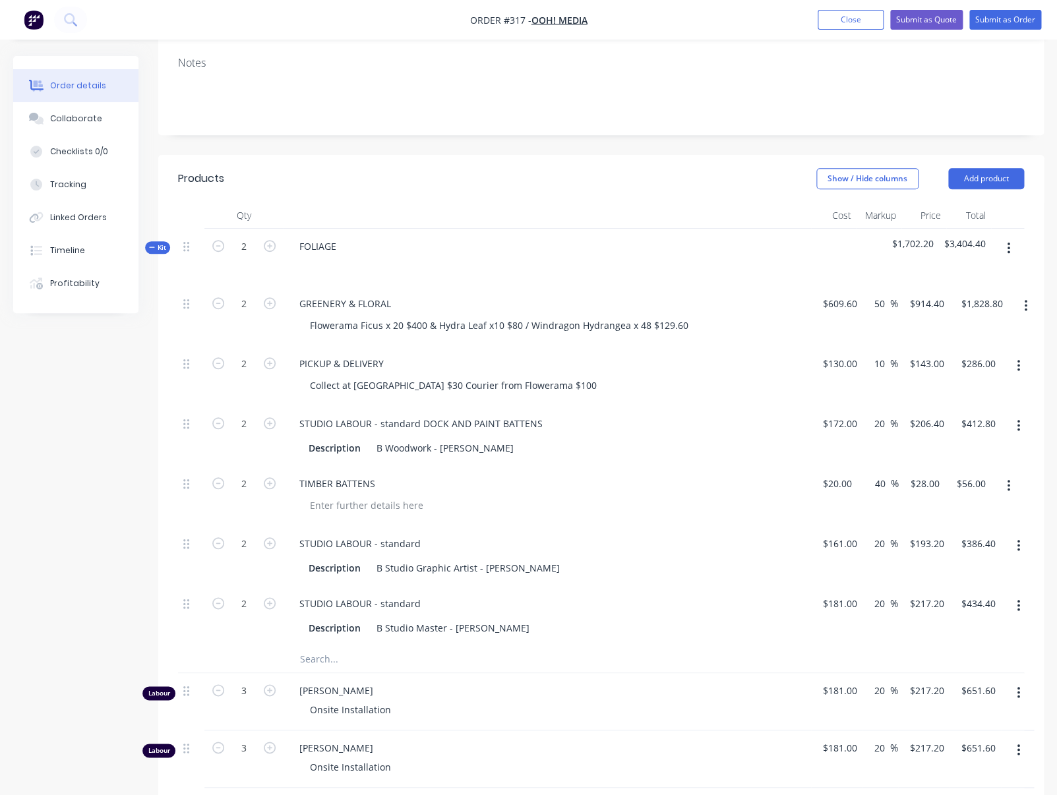
scroll to position [202, 0]
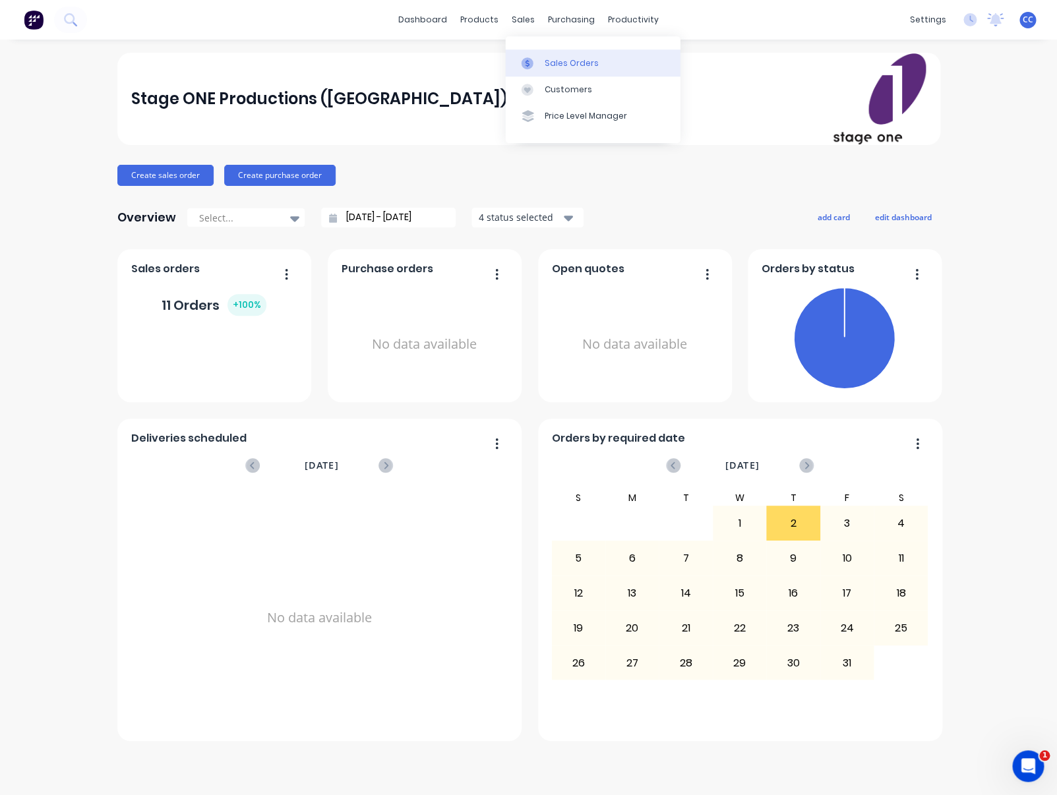
click at [553, 62] on div "Sales Orders" at bounding box center [572, 63] width 54 height 12
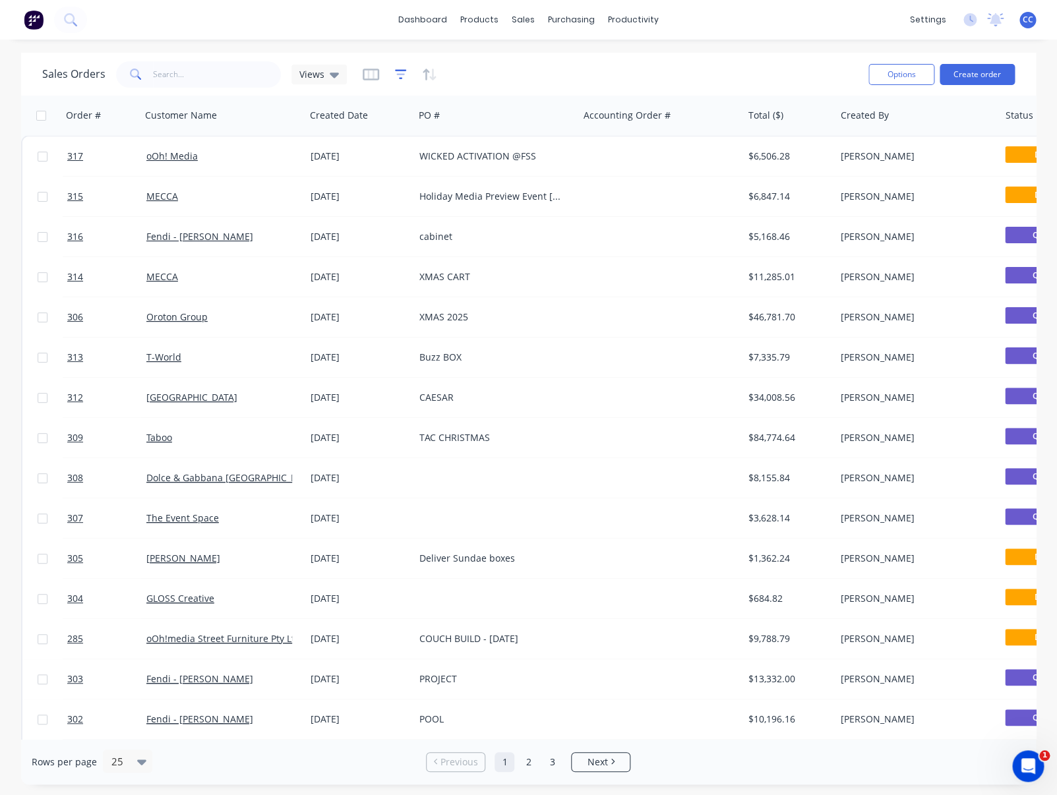
click at [399, 80] on icon "button" at bounding box center [401, 74] width 12 height 13
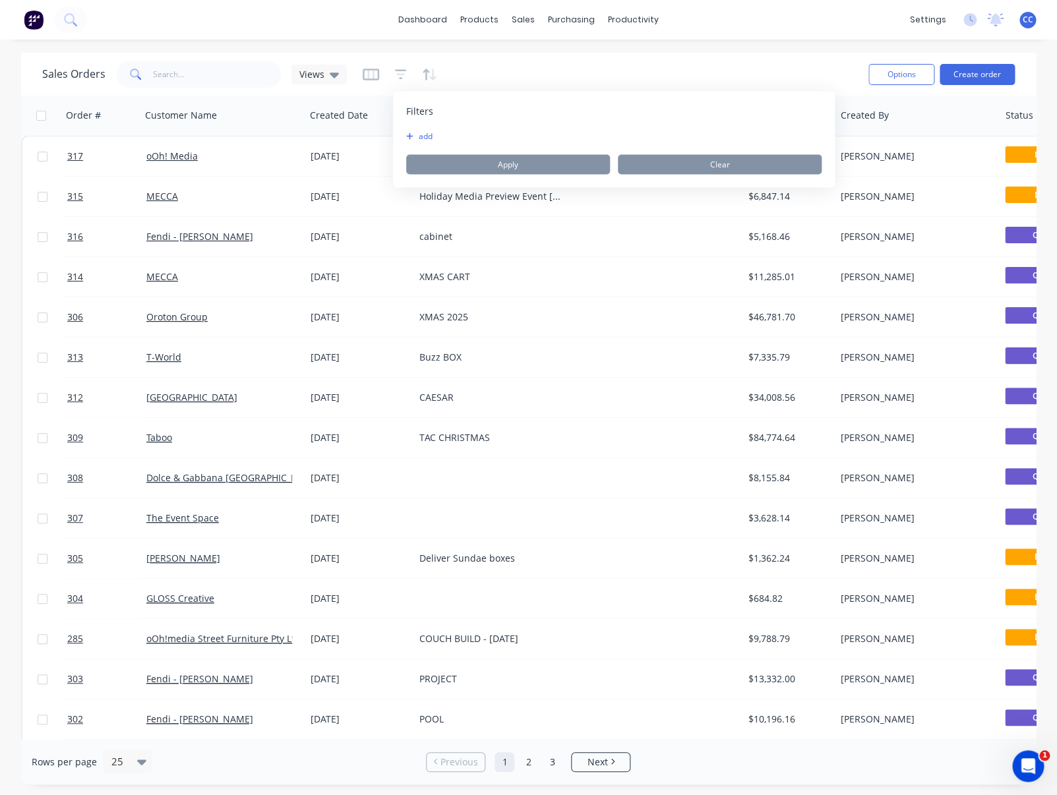
click at [430, 132] on button "add" at bounding box center [422, 136] width 33 height 11
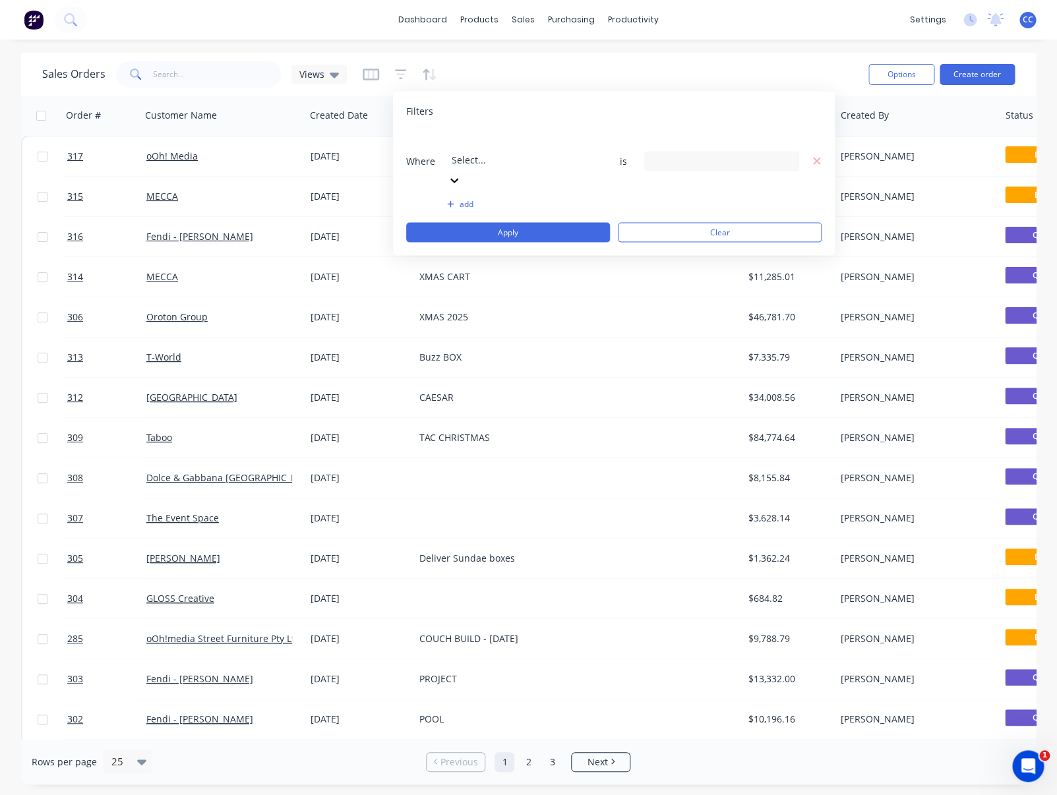
click at [485, 142] on div at bounding box center [547, 142] width 190 height 16
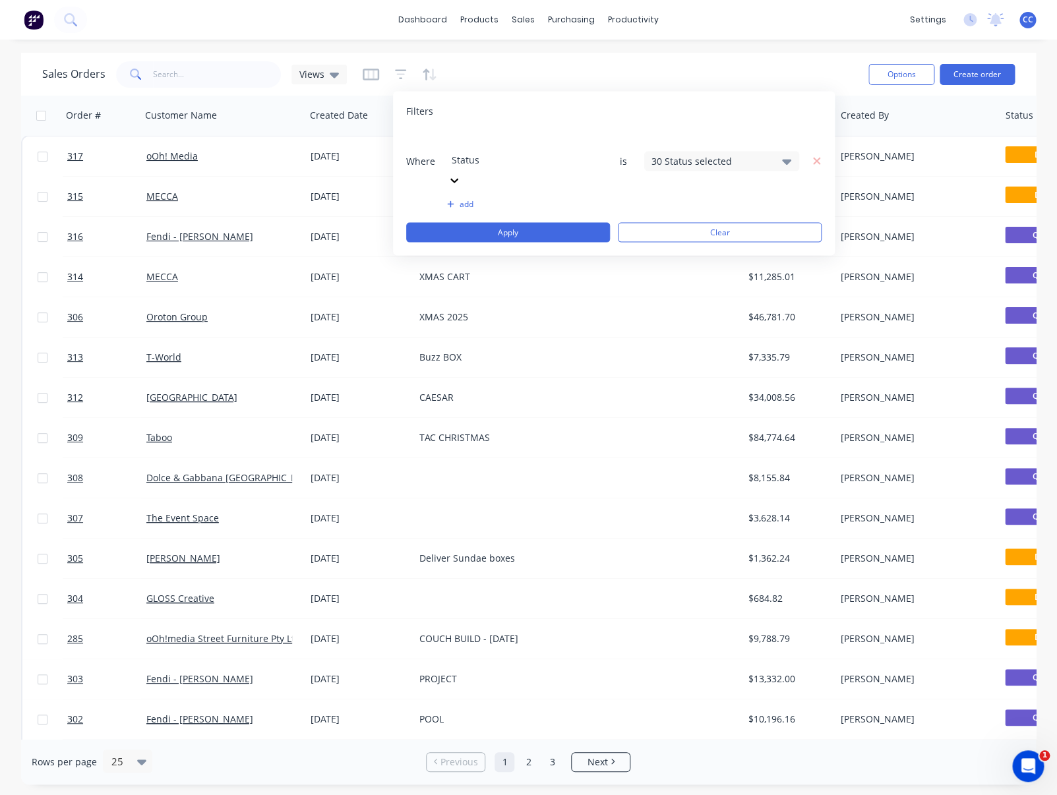
click at [709, 154] on div "30 Status selected" at bounding box center [710, 161] width 119 height 14
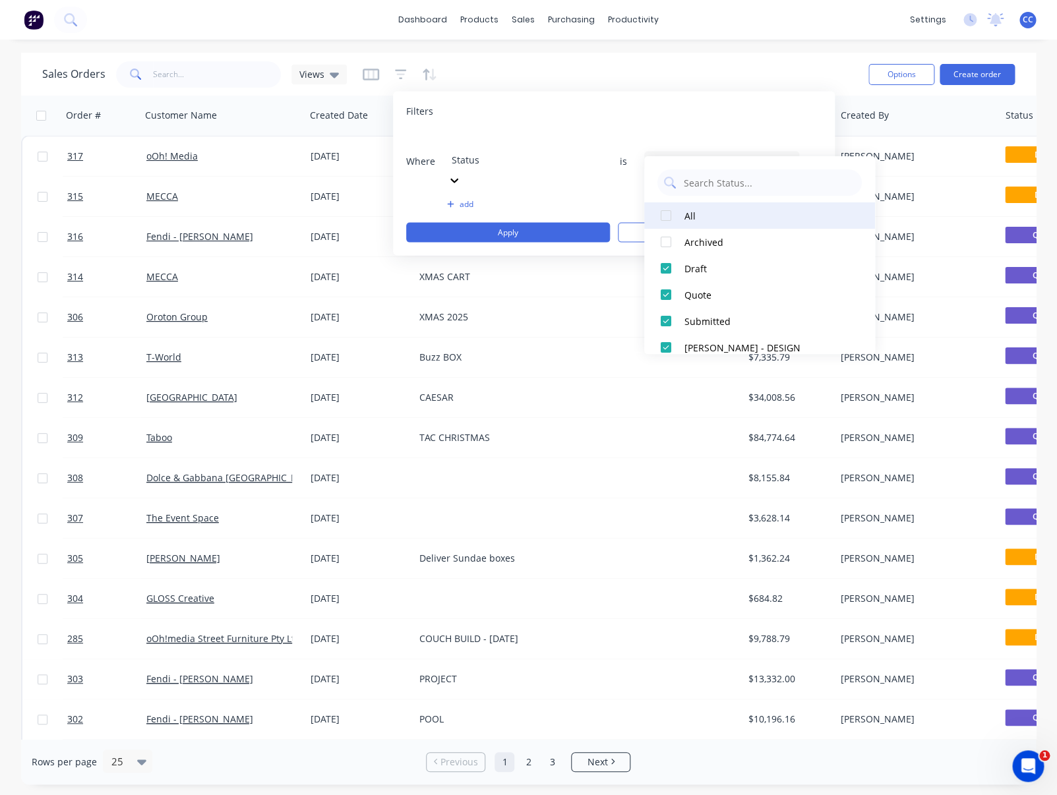
click at [667, 216] on div at bounding box center [666, 215] width 26 height 26
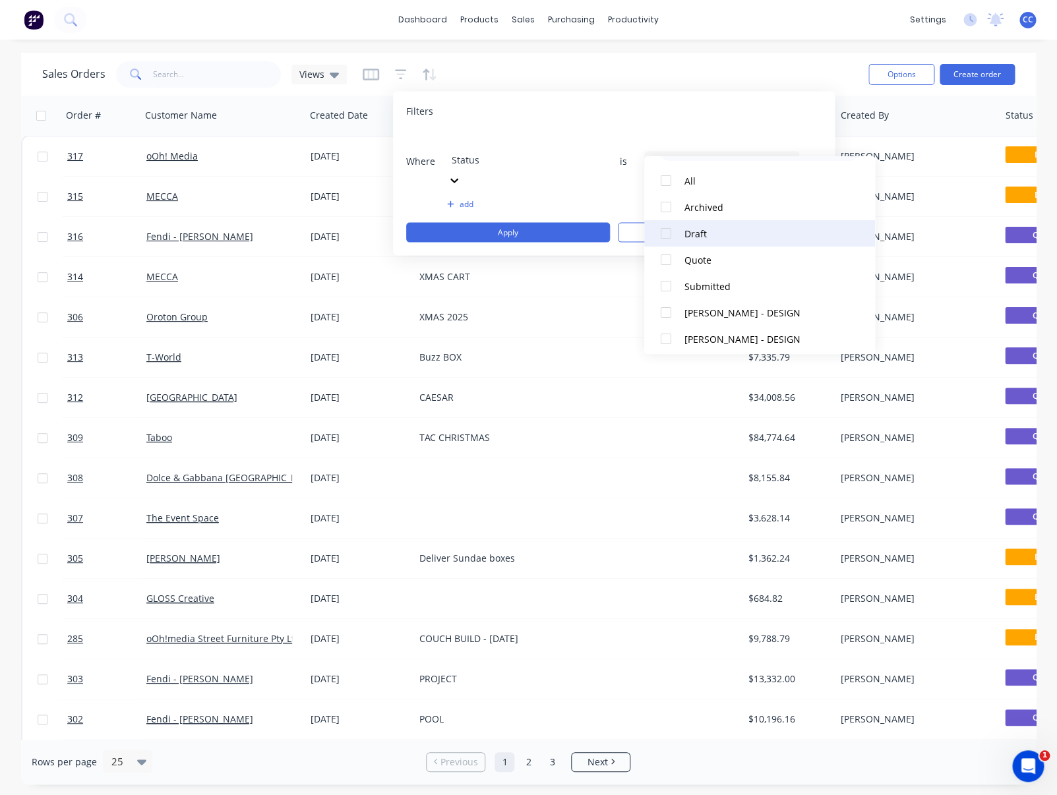
scroll to position [50, 0]
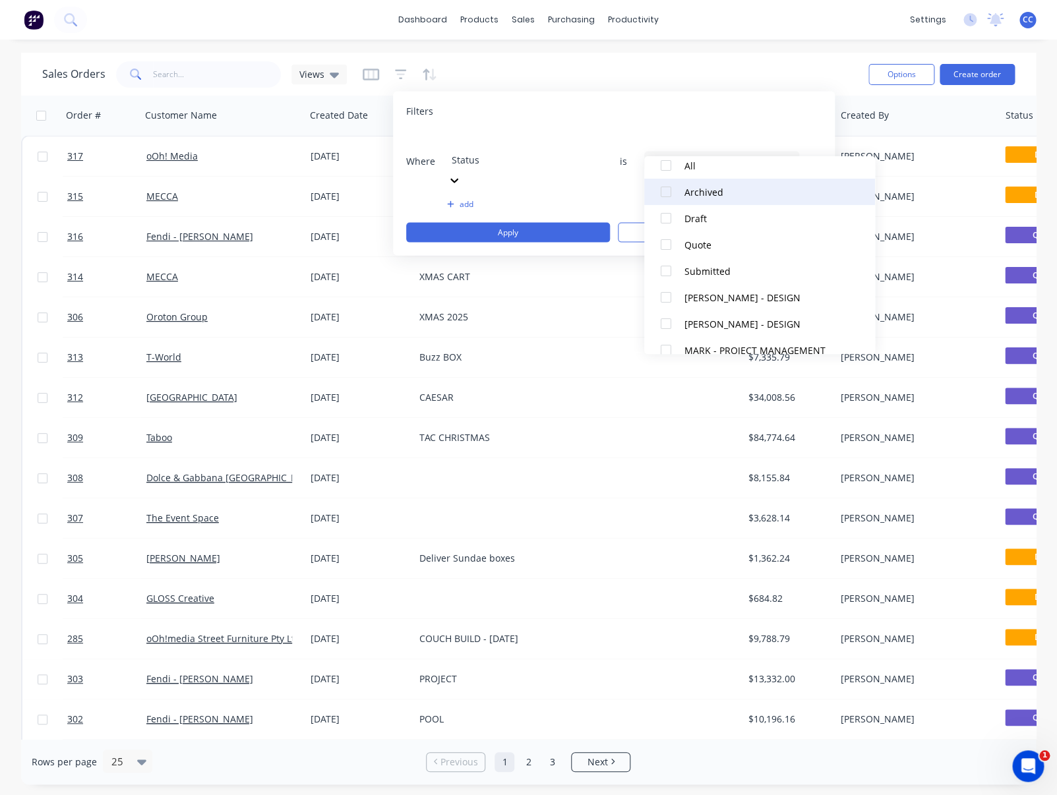
click at [673, 191] on div at bounding box center [666, 192] width 26 height 26
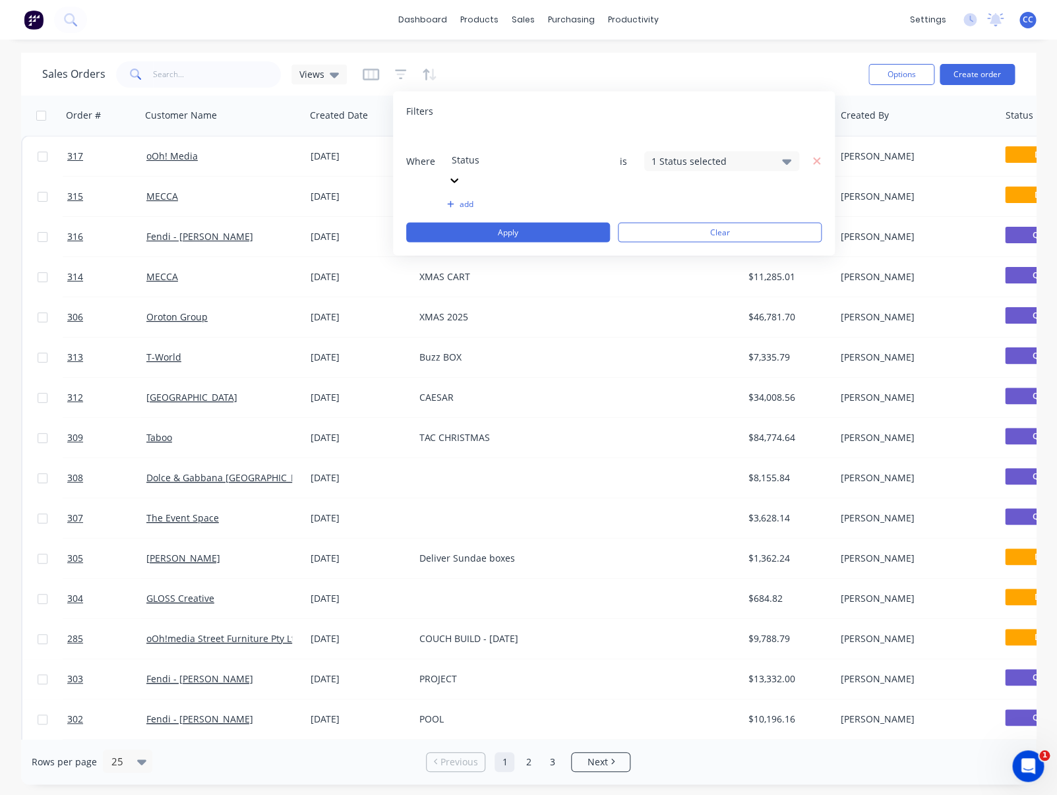
click at [702, 116] on div "Filters" at bounding box center [613, 111] width 415 height 13
click at [533, 223] on button "Apply" at bounding box center [508, 233] width 204 height 20
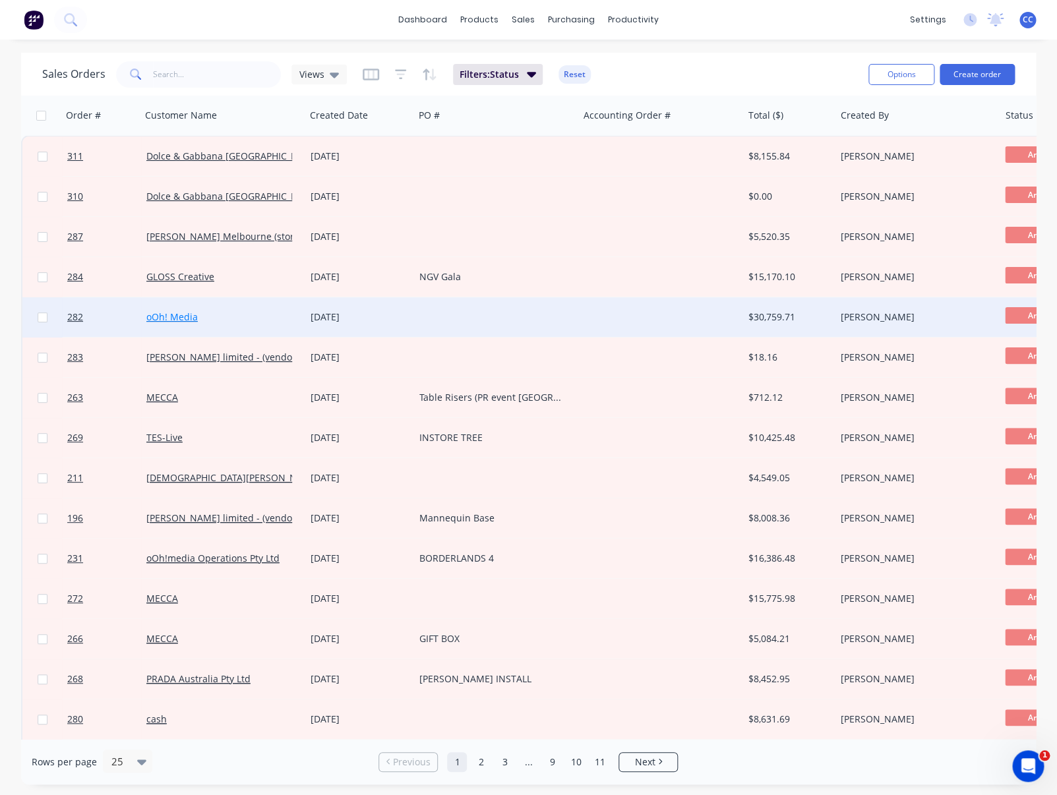
click at [171, 321] on link "oOh! Media" at bounding box center [171, 317] width 51 height 13
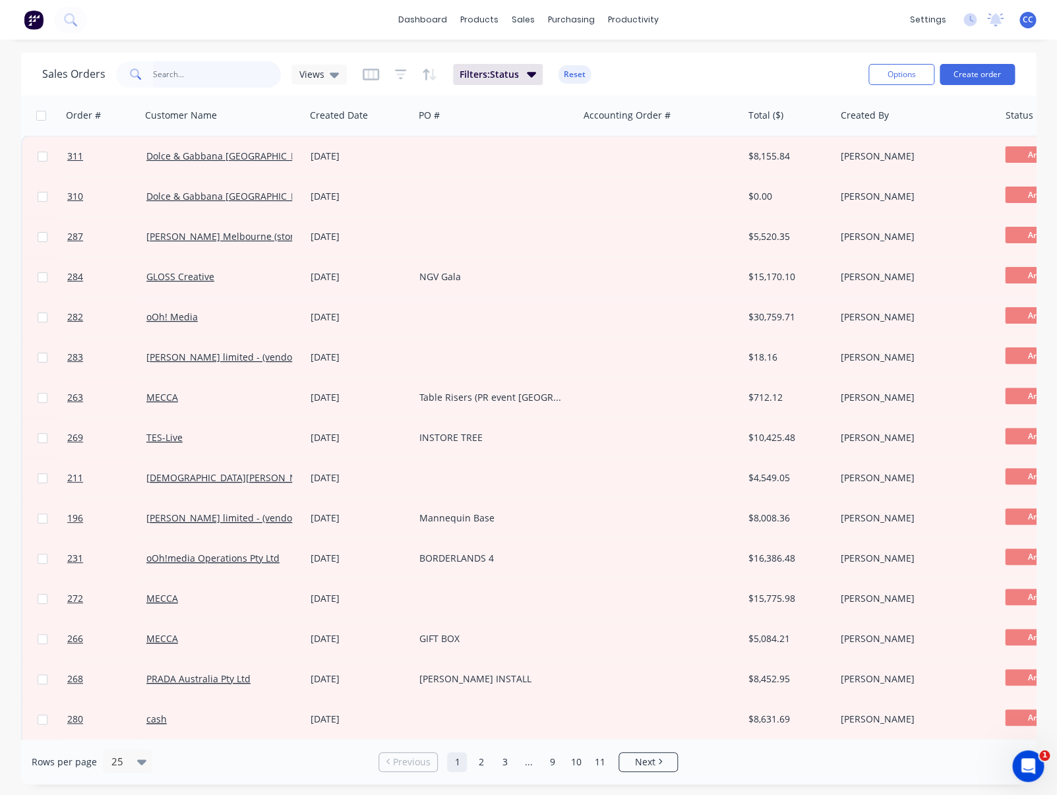
click at [168, 82] on input "text" at bounding box center [217, 74] width 129 height 26
type input "ooh"
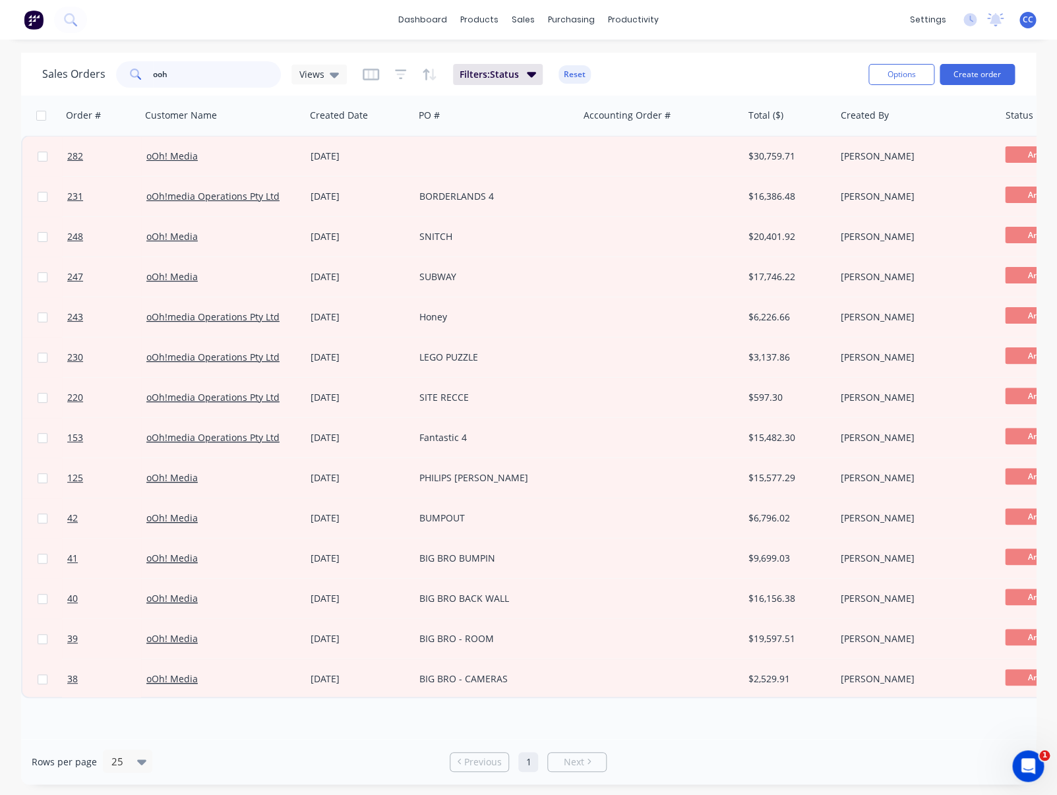
drag, startPoint x: 98, startPoint y: 78, endPoint x: 91, endPoint y: 78, distance: 7.3
click at [153, 78] on input "ooh" at bounding box center [217, 74] width 129 height 26
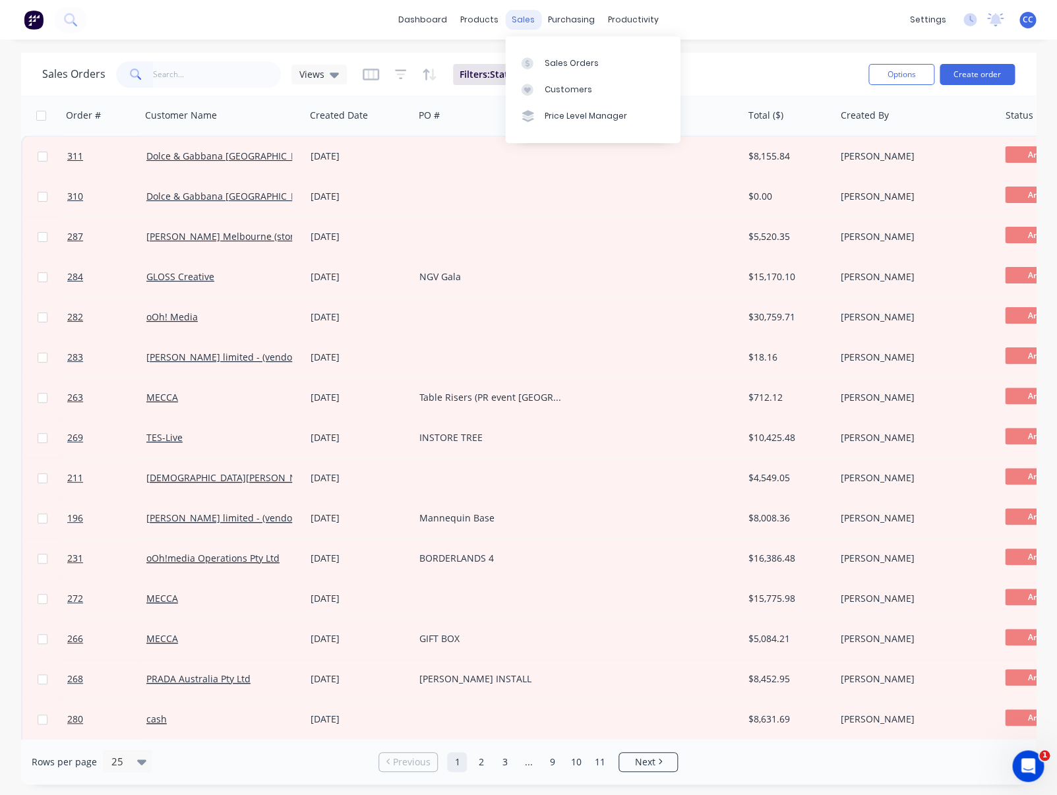
click at [518, 22] on div "sales" at bounding box center [523, 20] width 36 height 20
click at [549, 61] on div "Sales Orders" at bounding box center [572, 63] width 54 height 12
click at [454, 53] on div "dashboard products sales purchasing productivity dashboard products Product Cat…" at bounding box center [528, 397] width 1057 height 795
click at [532, 76] on icon "button" at bounding box center [531, 74] width 9 height 5
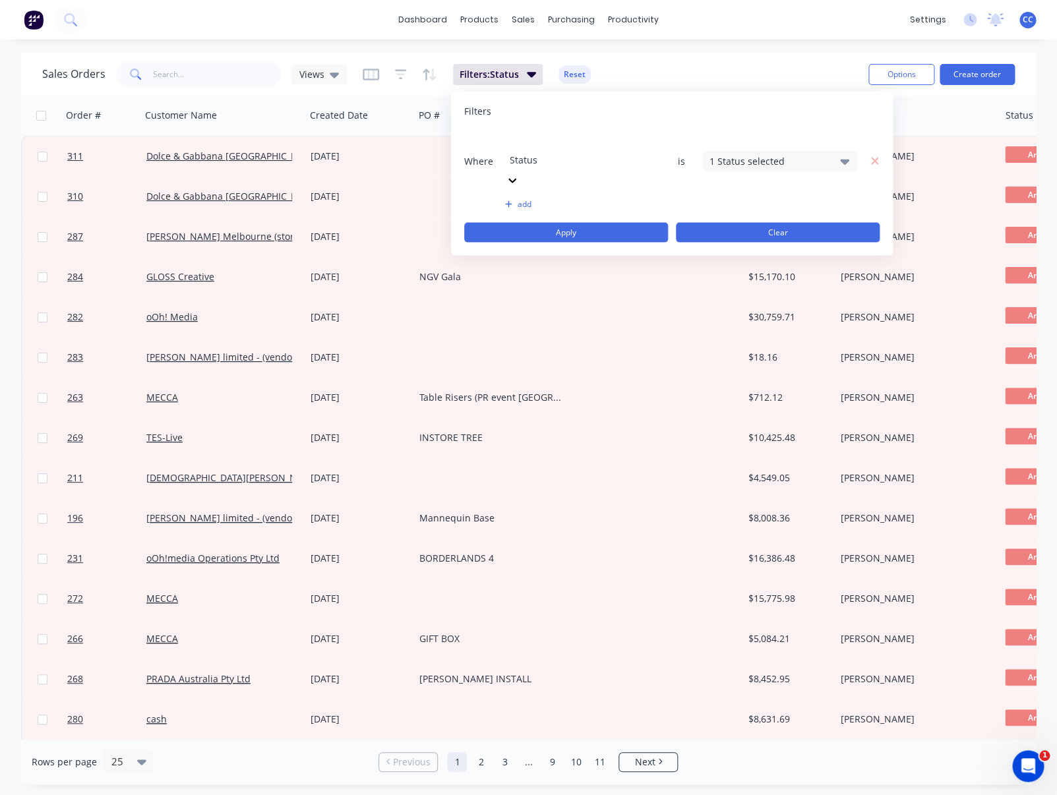
click at [741, 223] on button "Clear" at bounding box center [778, 233] width 204 height 20
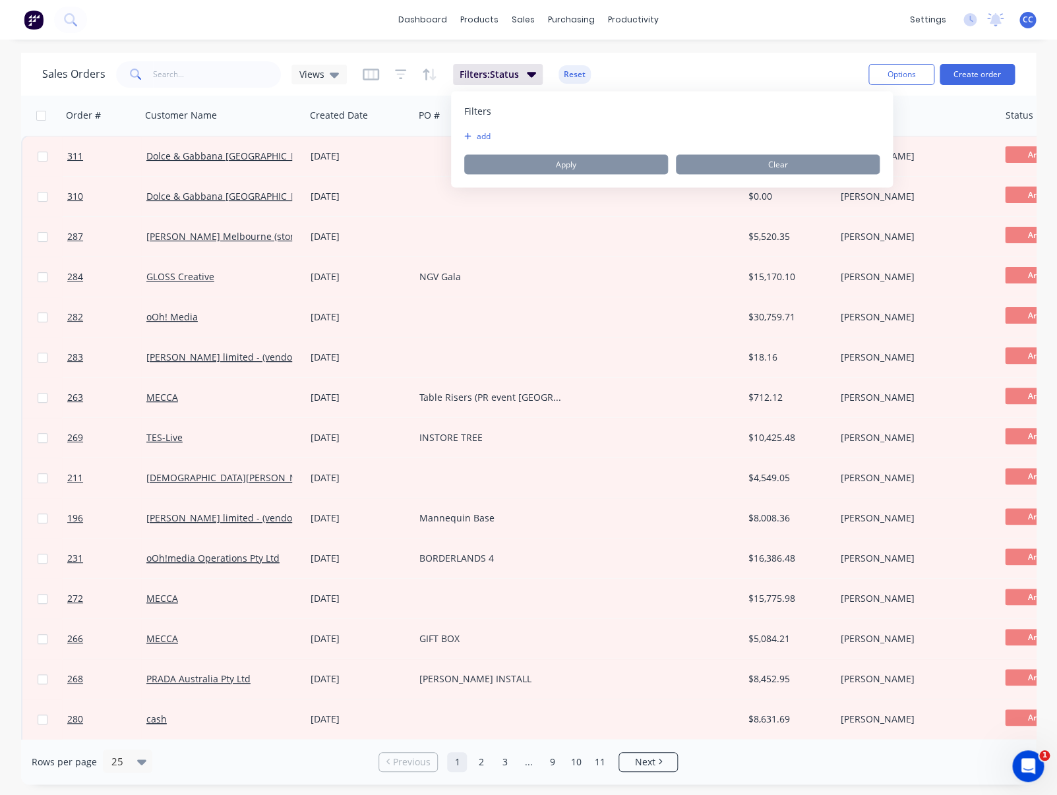
click at [674, 53] on div "Sales Orders Views Filters: Status Reset Options Create order" at bounding box center [528, 74] width 1015 height 43
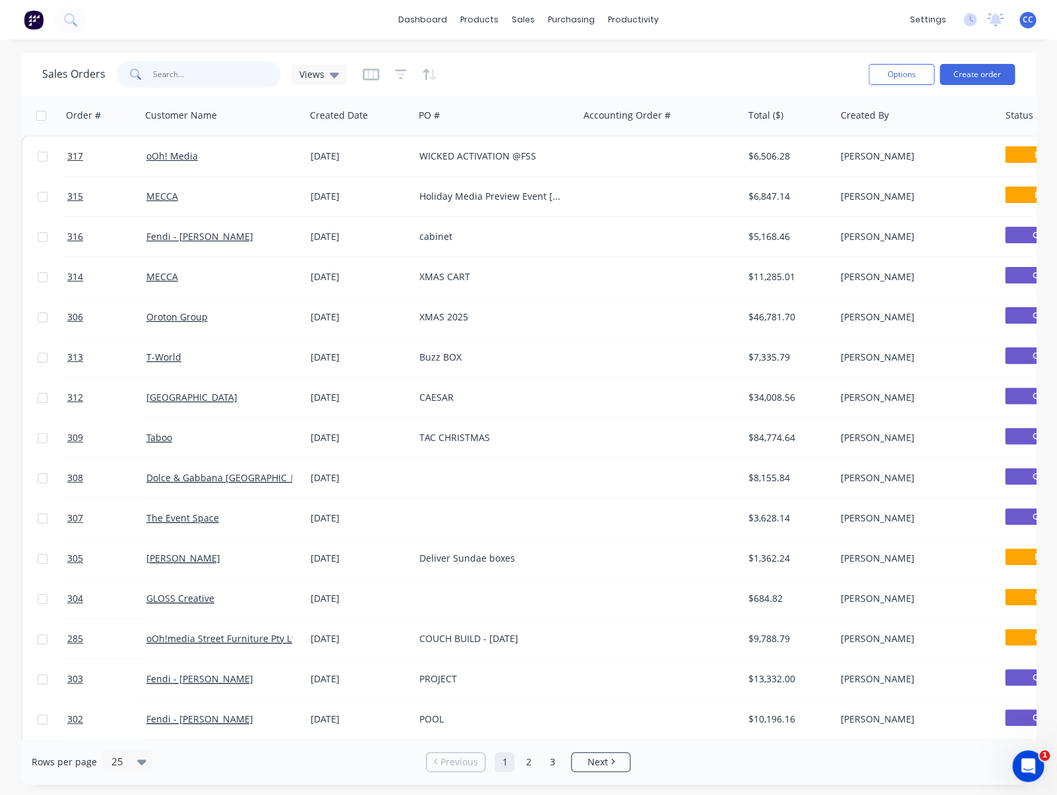
click at [205, 74] on input "text" at bounding box center [217, 74] width 129 height 26
type input "ooh"
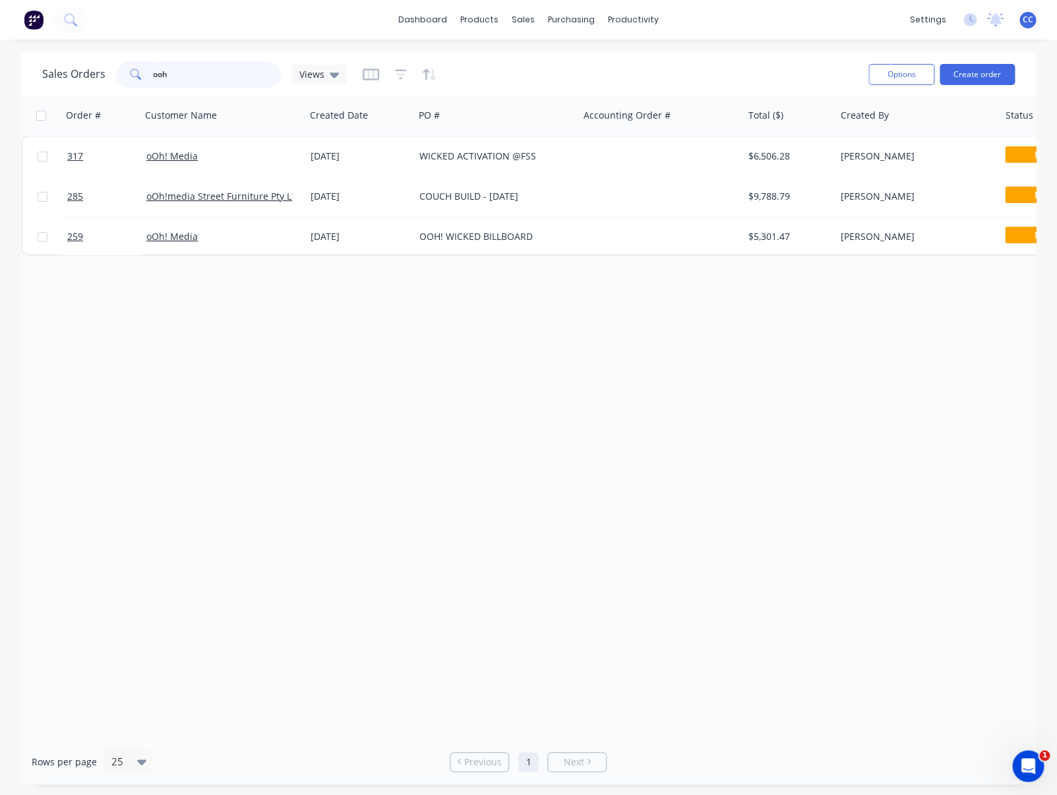
drag, startPoint x: 181, startPoint y: 74, endPoint x: 116, endPoint y: 71, distance: 65.4
click at [153, 71] on input "ooh" at bounding box center [217, 74] width 129 height 26
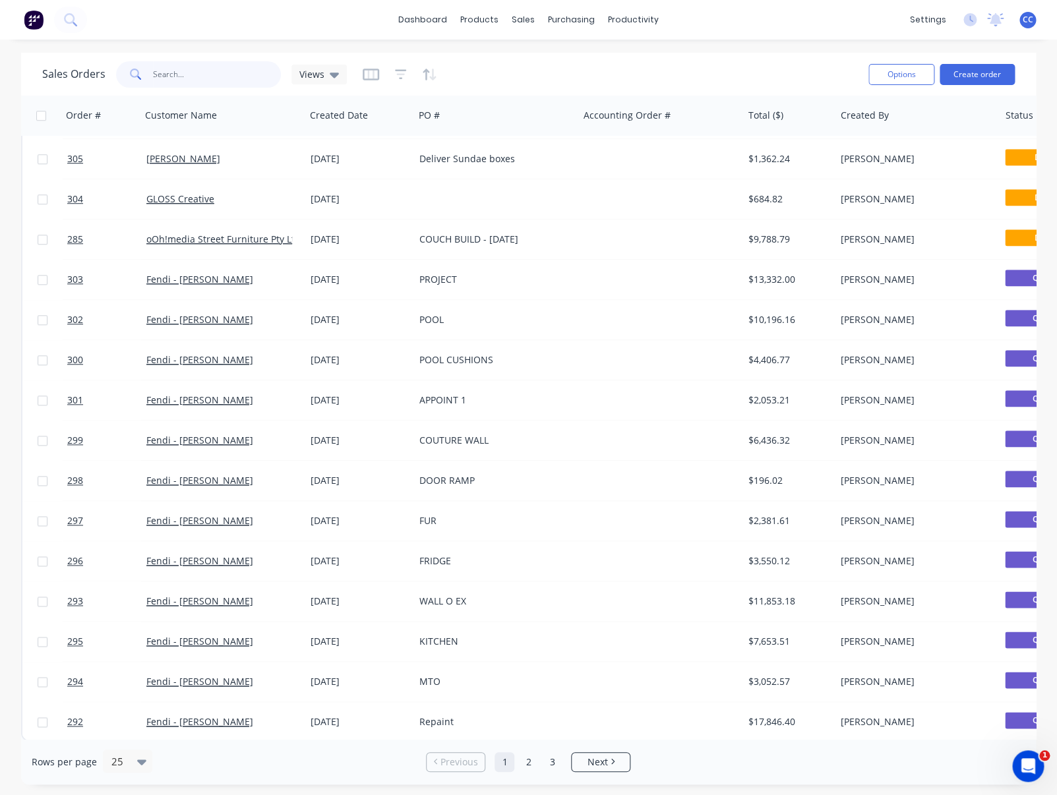
scroll to position [402, 0]
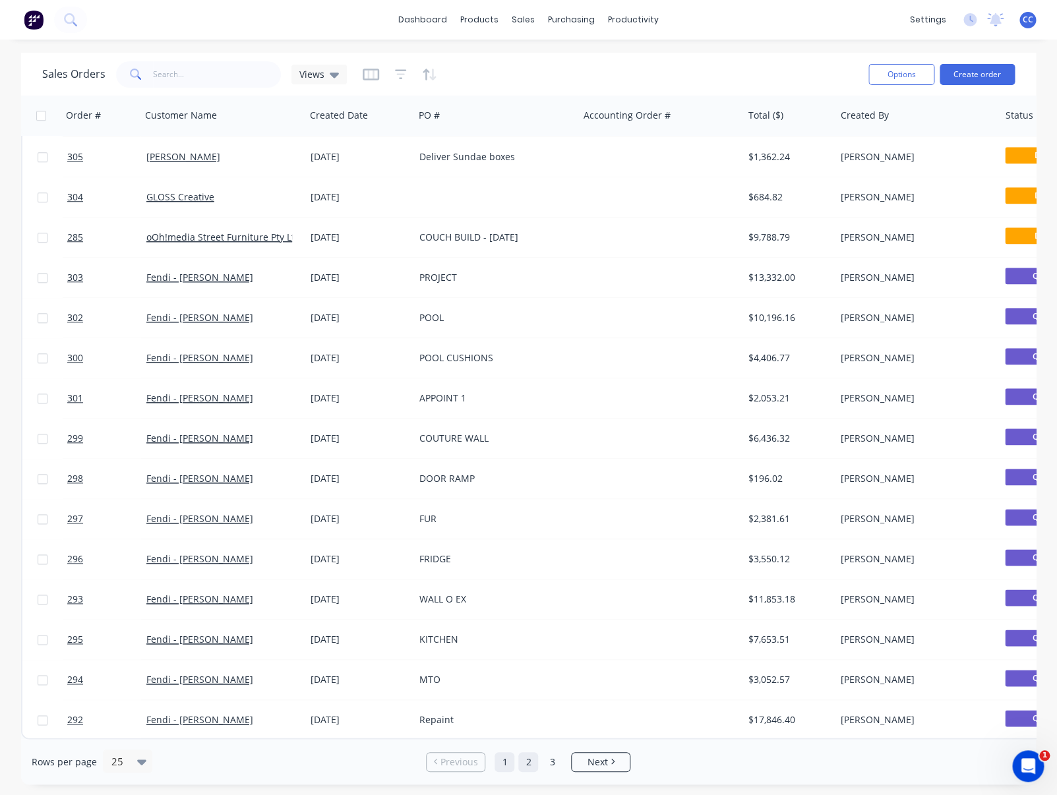
click at [531, 762] on link "2" at bounding box center [528, 762] width 20 height 20
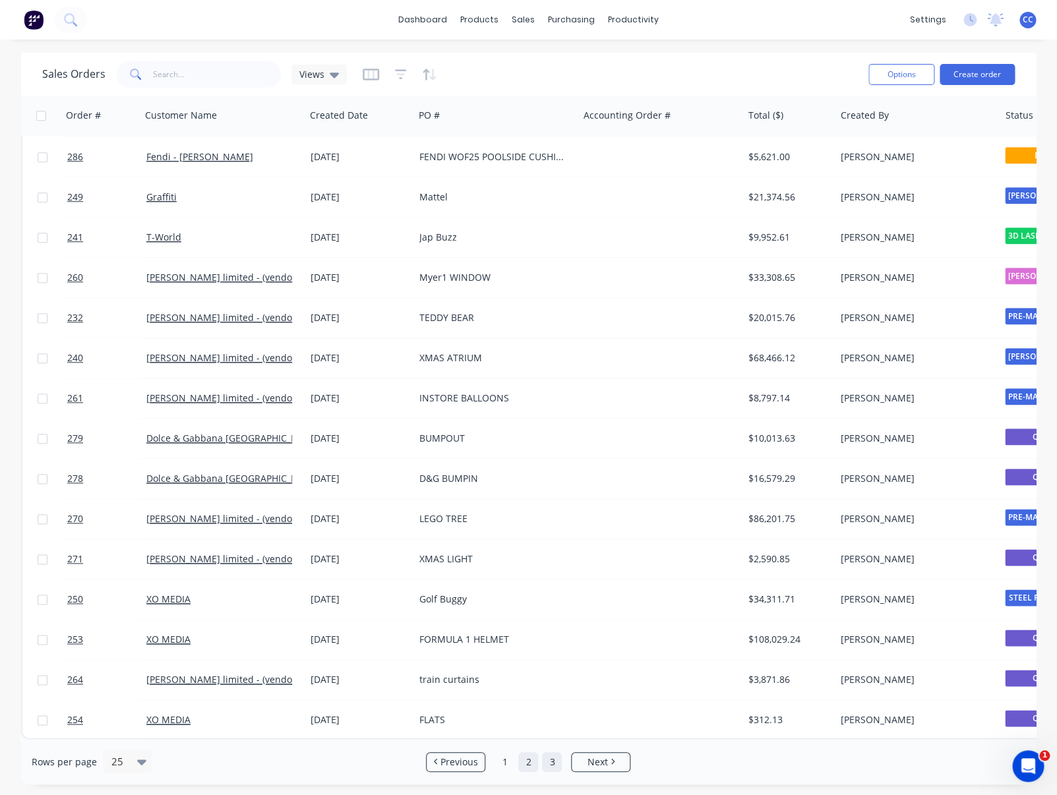
click at [552, 762] on link "3" at bounding box center [552, 762] width 20 height 20
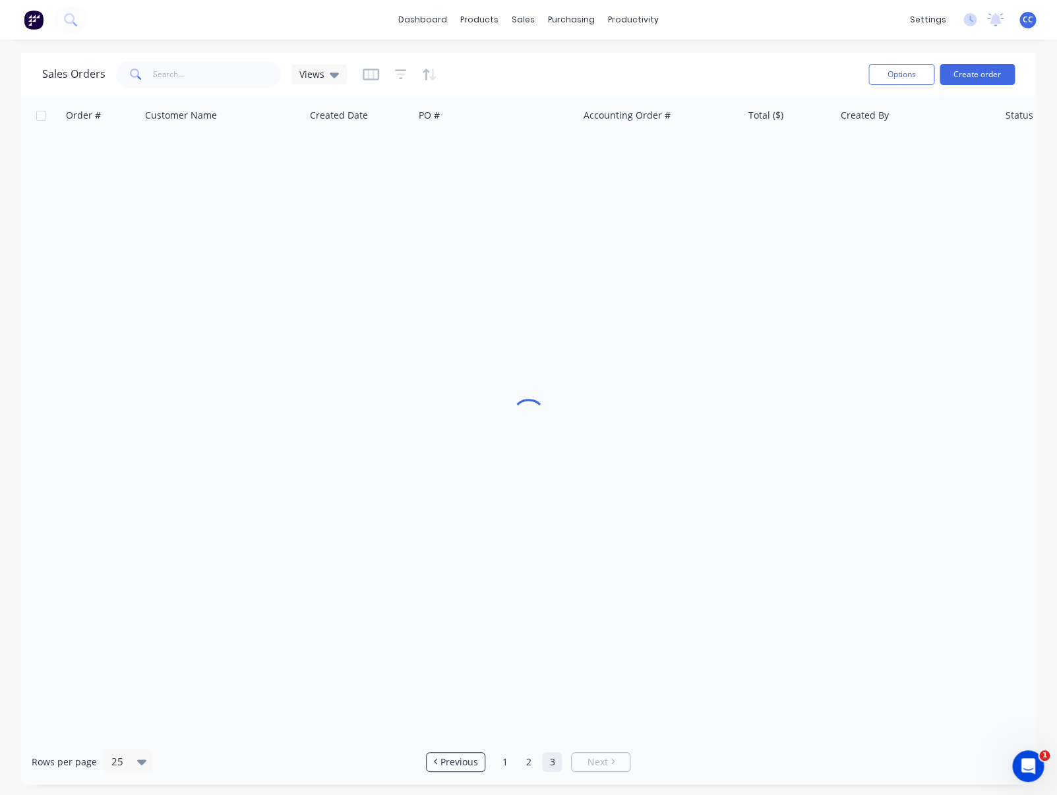
scroll to position [0, 0]
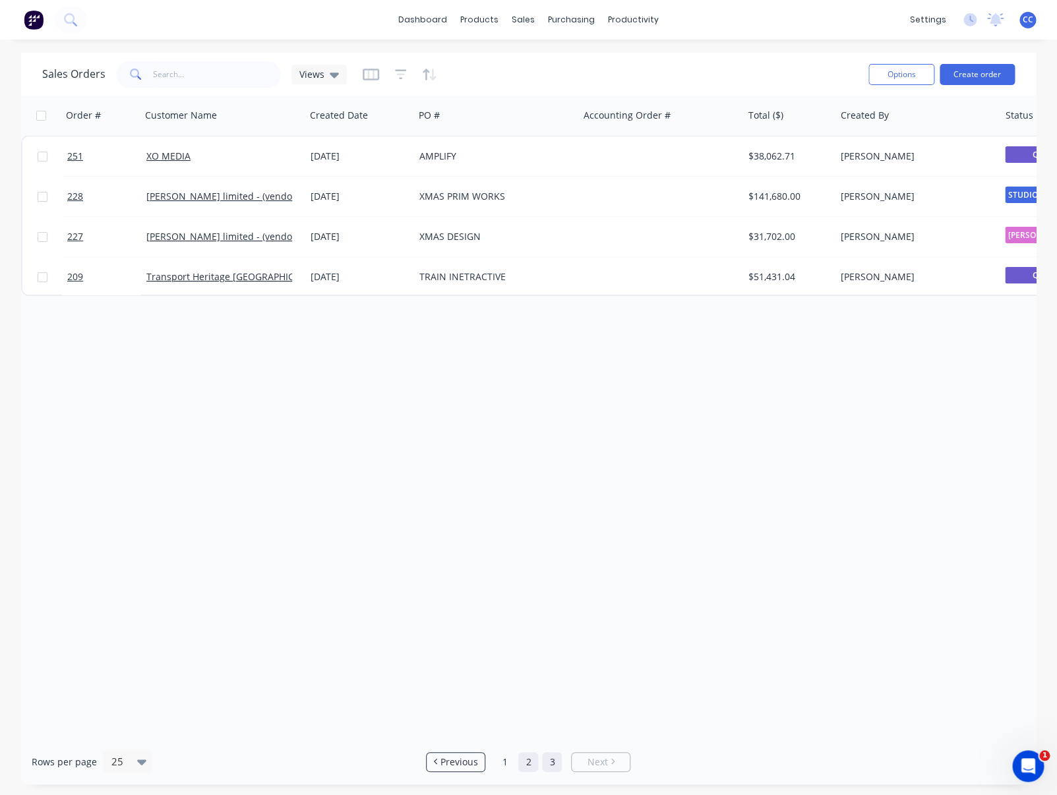
click at [529, 762] on link "2" at bounding box center [528, 762] width 20 height 20
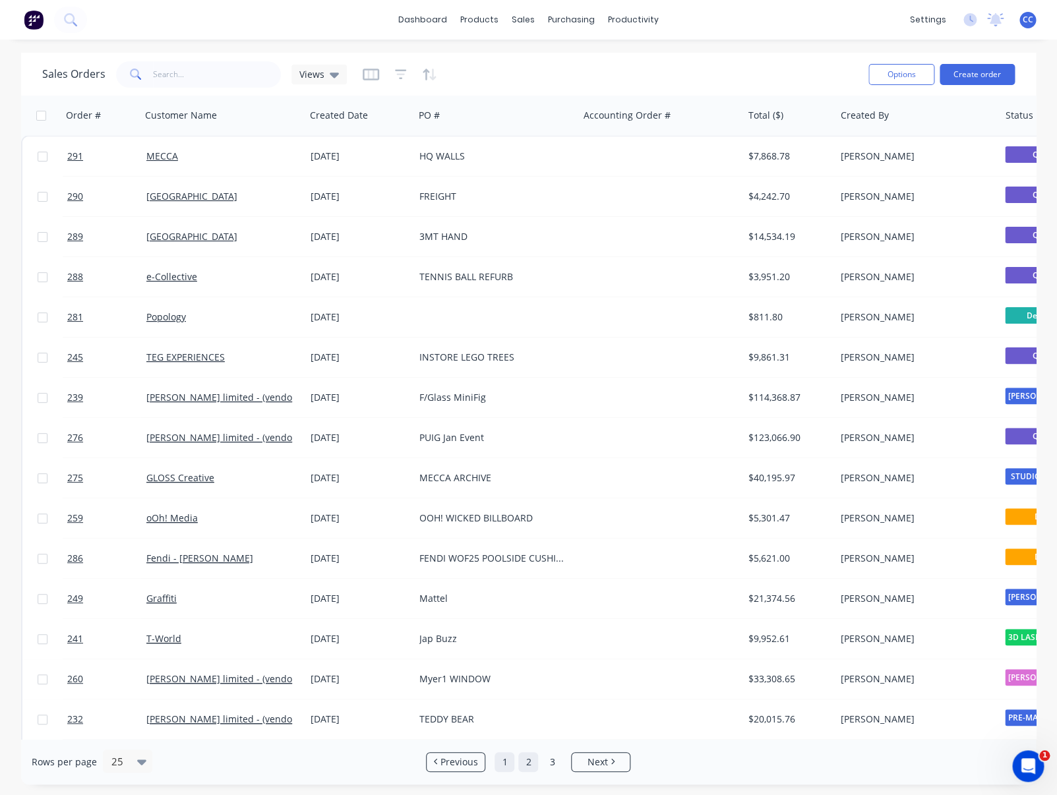
click at [506, 762] on link "1" at bounding box center [505, 762] width 20 height 20
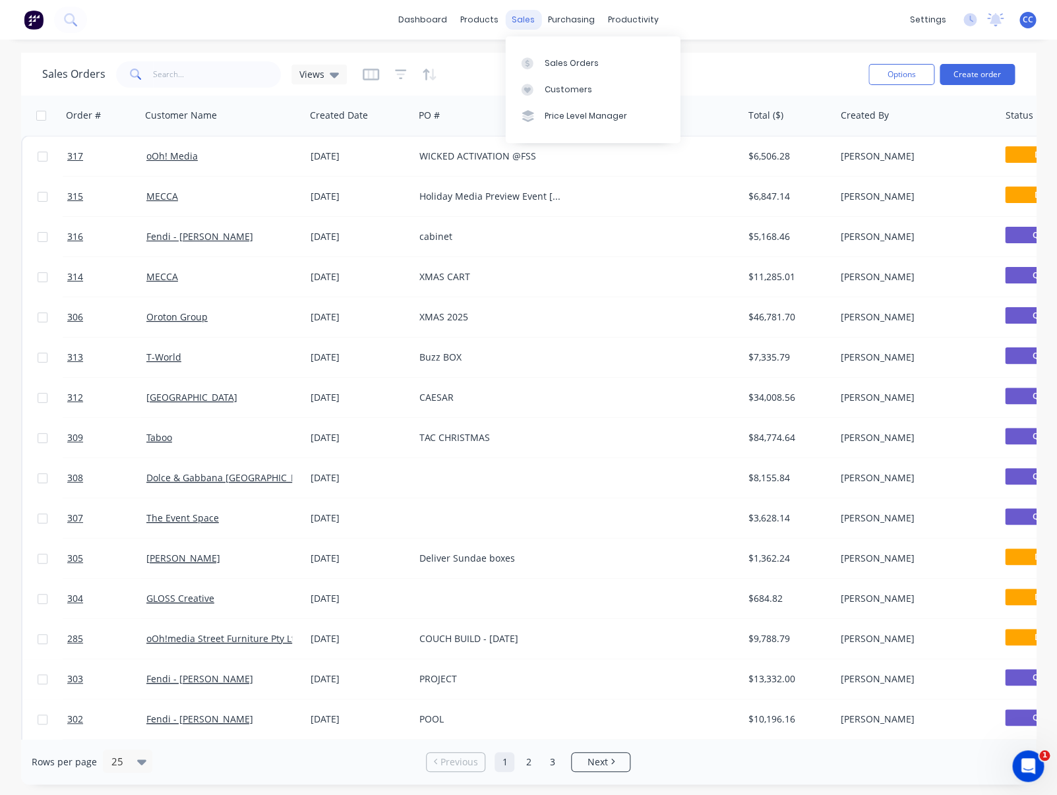
click at [522, 16] on div "sales" at bounding box center [523, 20] width 36 height 20
click at [564, 62] on div "Sales Orders" at bounding box center [572, 63] width 54 height 12
drag, startPoint x: 481, startPoint y: 69, endPoint x: 467, endPoint y: 72, distance: 14.1
click at [481, 69] on div "Sales Orders Views" at bounding box center [450, 74] width 816 height 32
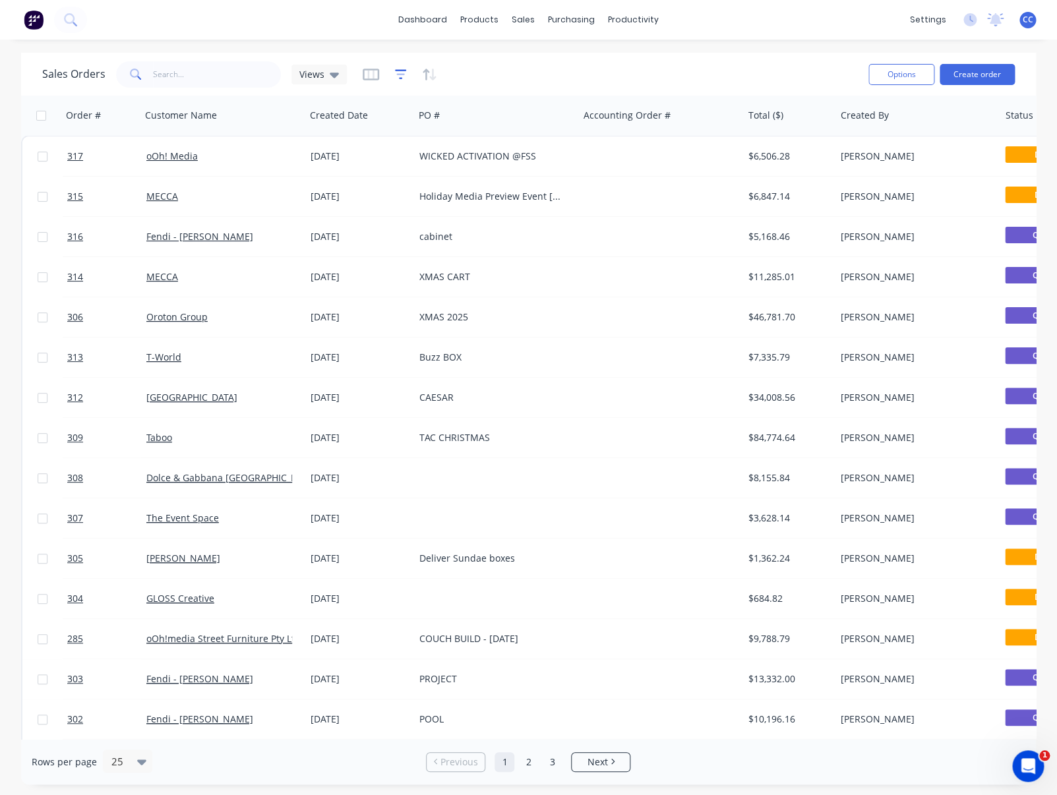
click at [399, 76] on icon "button" at bounding box center [401, 74] width 12 height 13
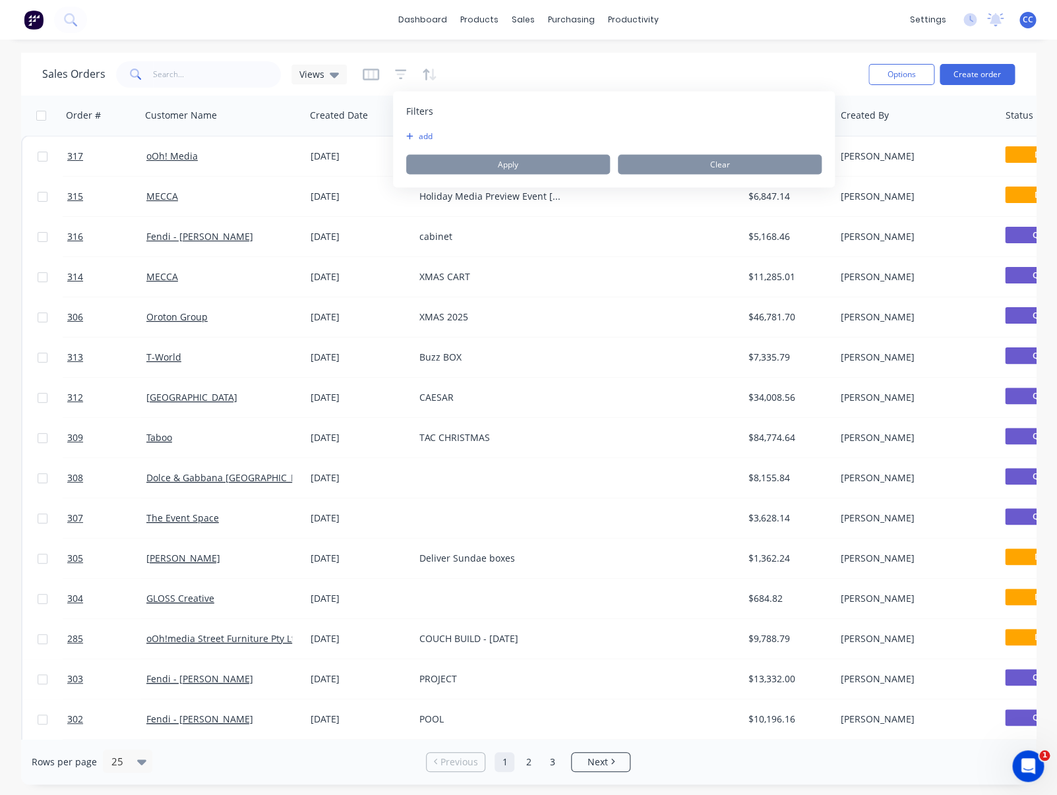
click at [413, 132] on button "add" at bounding box center [422, 136] width 33 height 11
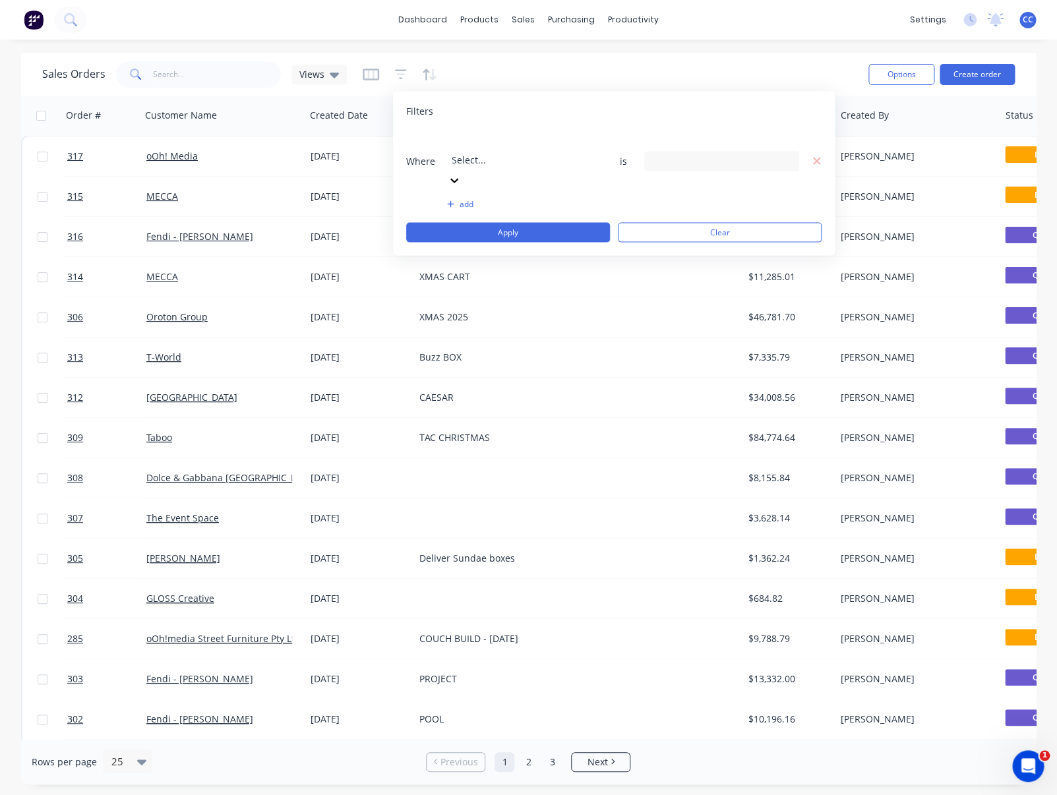
click at [502, 141] on div at bounding box center [547, 142] width 190 height 16
click at [723, 154] on div "30 Status selected" at bounding box center [710, 161] width 119 height 14
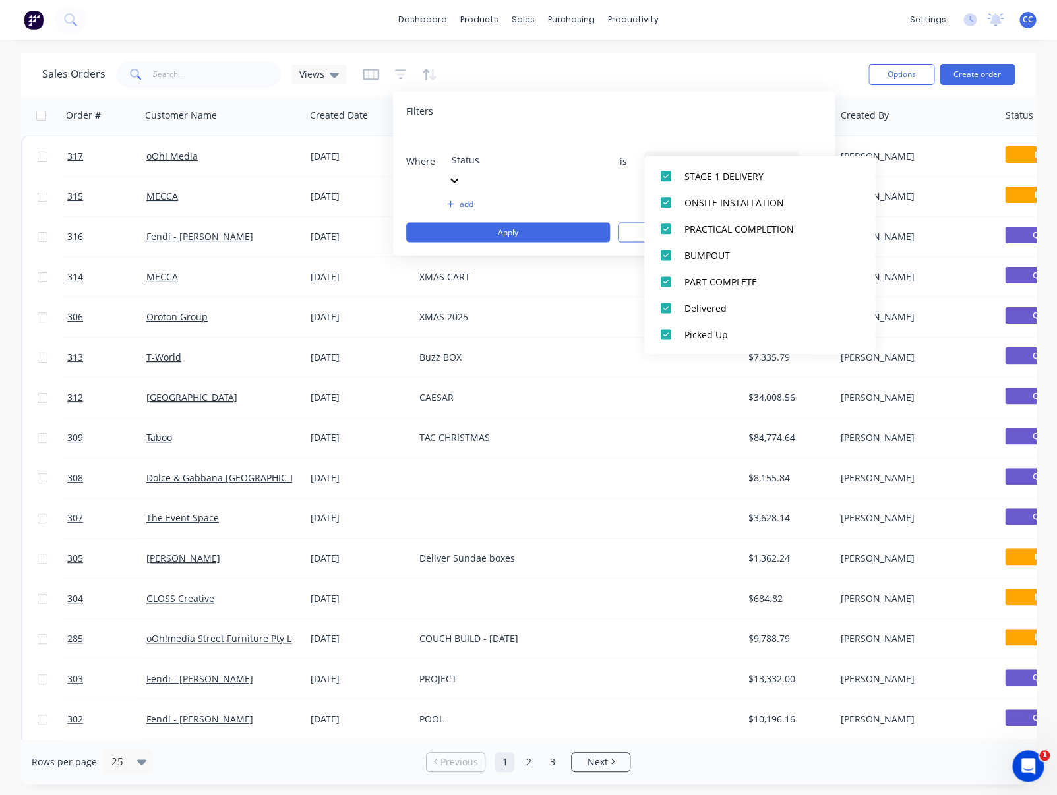
scroll to position [0, 0]
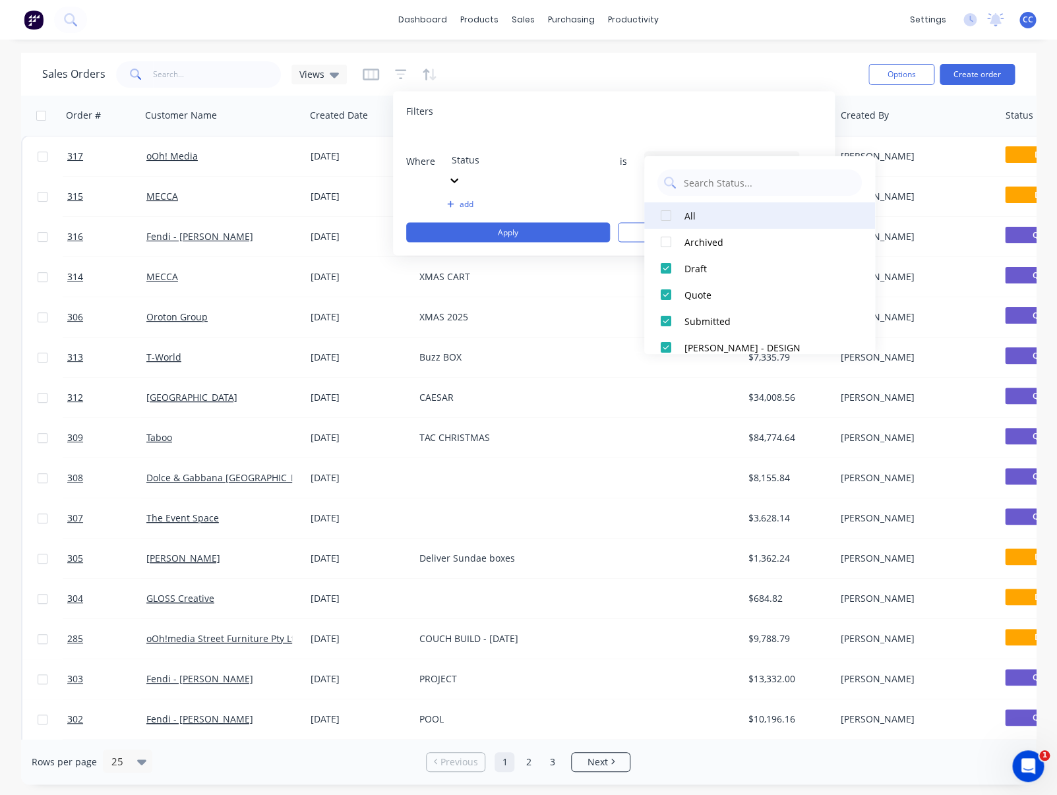
click at [669, 214] on div at bounding box center [666, 215] width 26 height 26
click at [670, 241] on div at bounding box center [666, 242] width 26 height 26
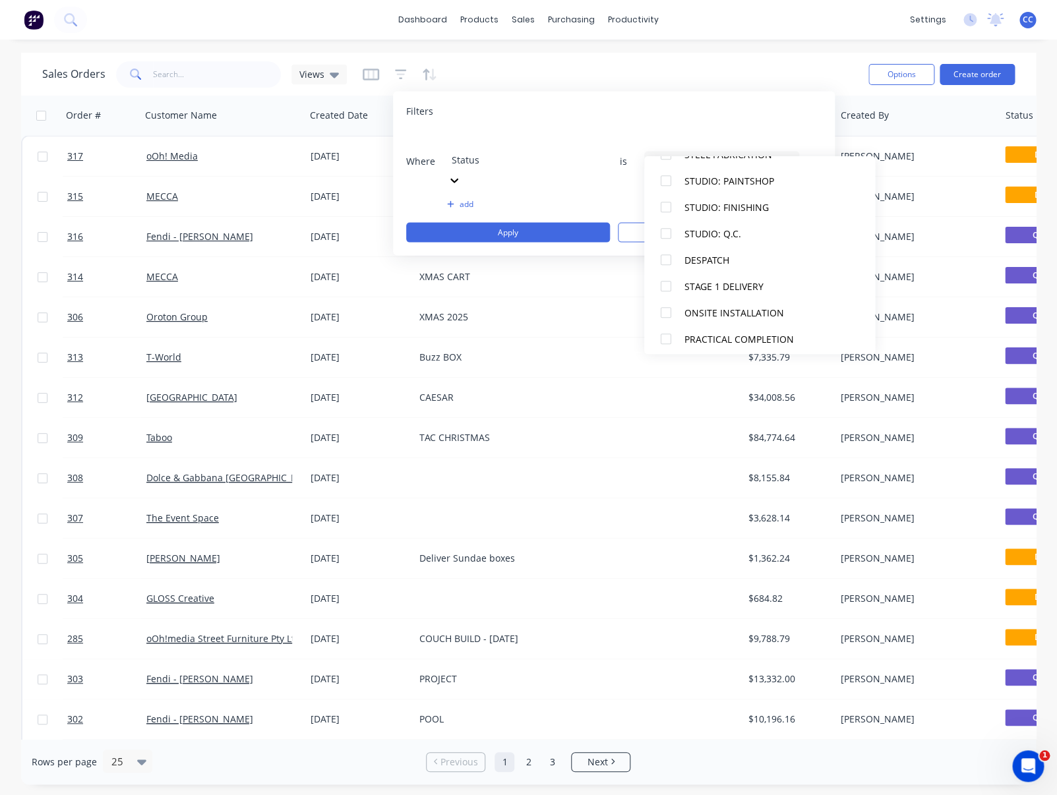
scroll to position [699, 0]
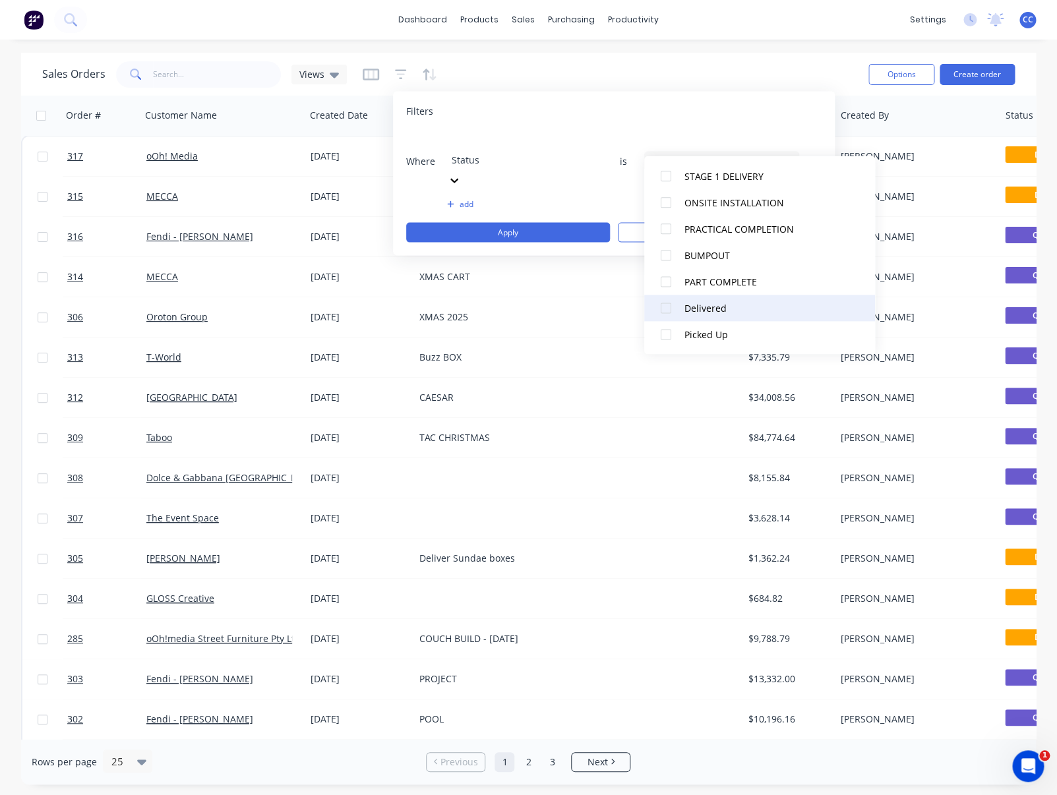
click at [669, 306] on div at bounding box center [666, 308] width 26 height 26
click at [741, 102] on div "Filters Where Status is 2 Status selected add Apply Clear" at bounding box center [614, 174] width 442 height 164
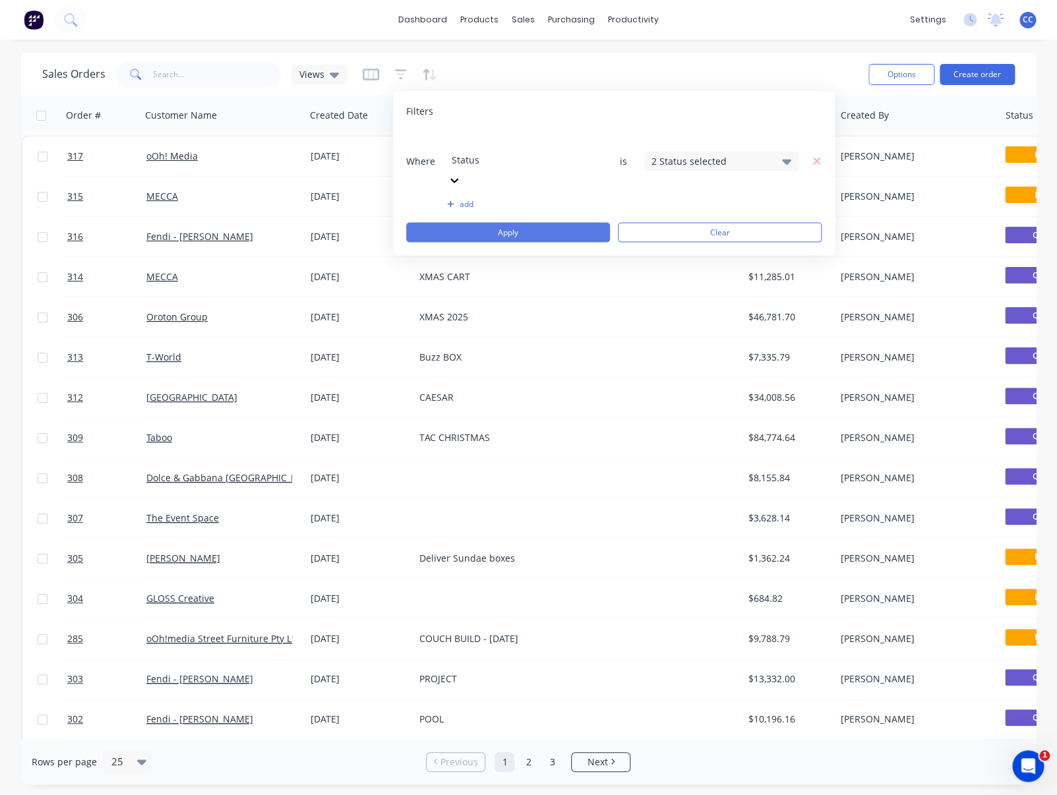
click at [538, 223] on button "Apply" at bounding box center [508, 233] width 204 height 20
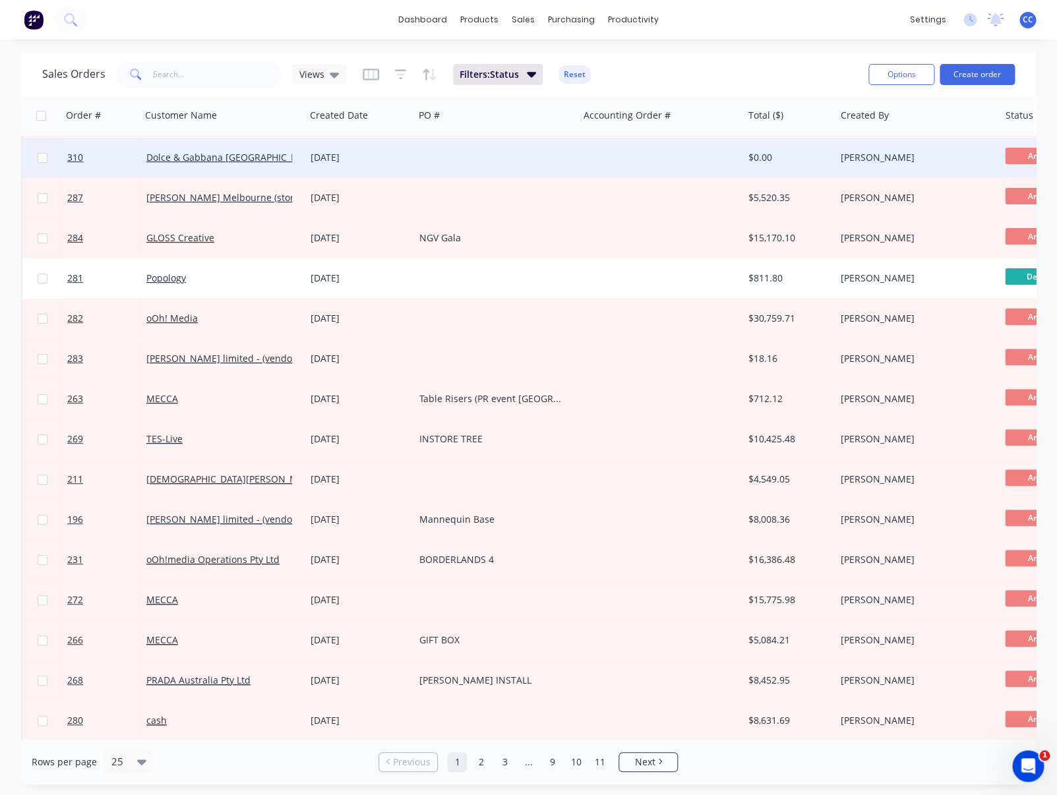
scroll to position [0, 0]
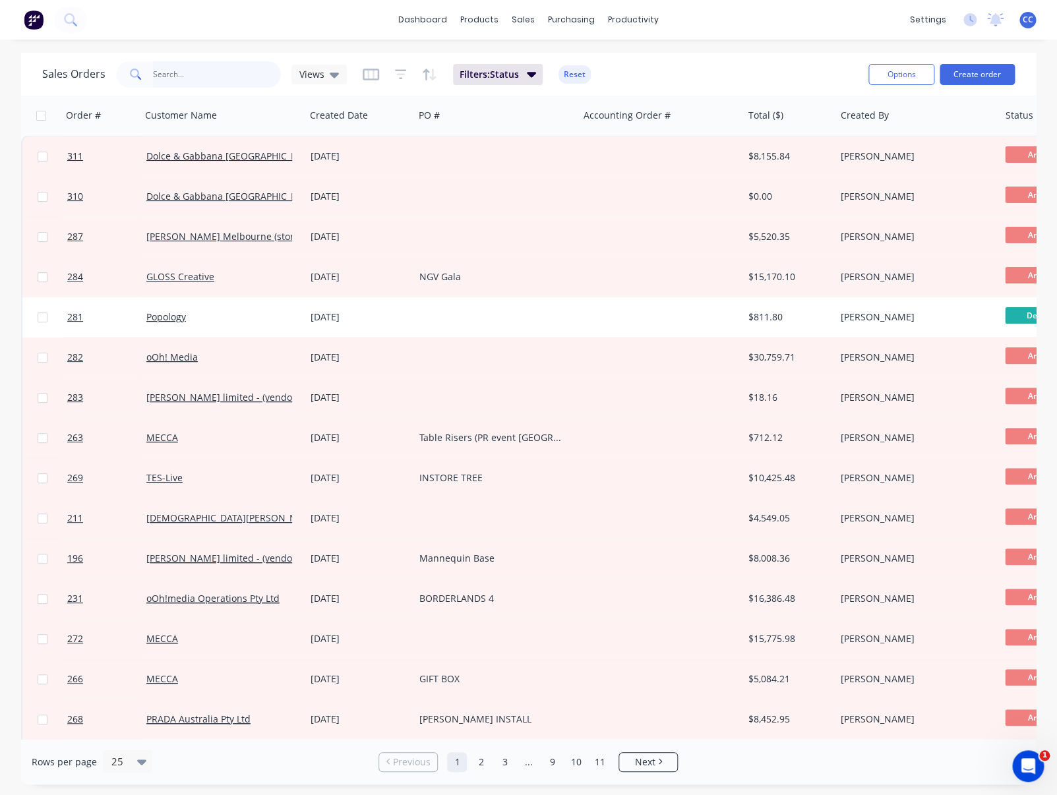
click at [239, 75] on input "text" at bounding box center [217, 74] width 129 height 26
type input "butterfly"
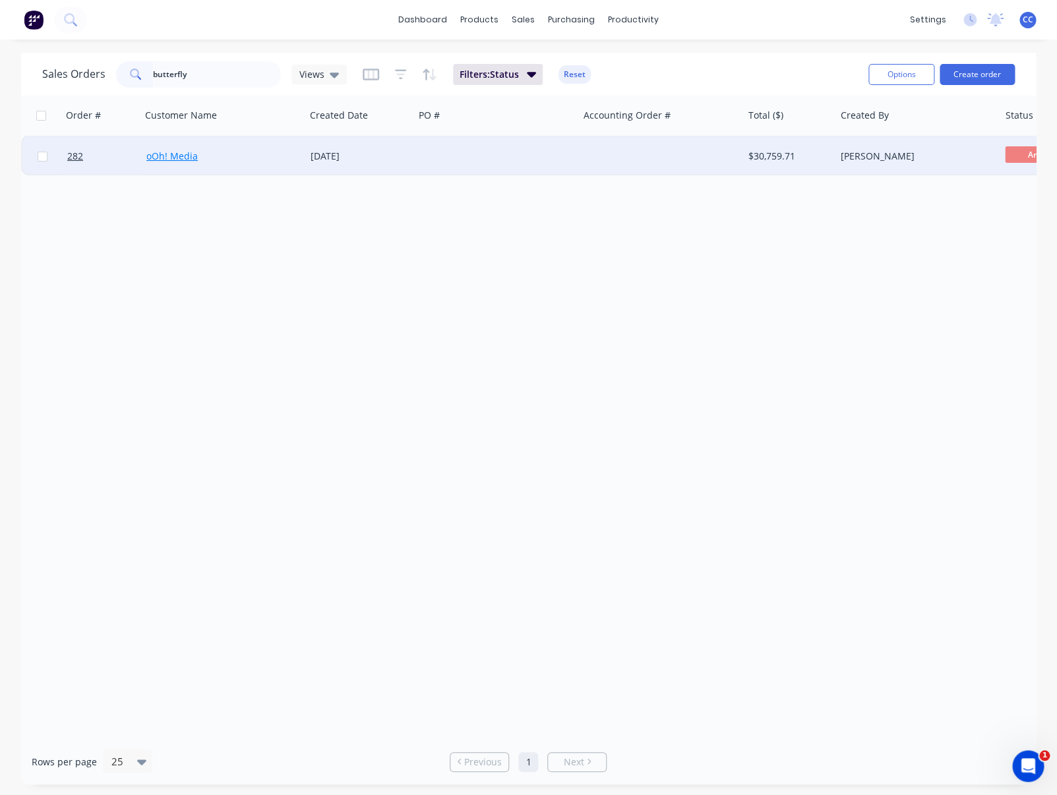
click at [162, 154] on link "oOh! Media" at bounding box center [171, 156] width 51 height 13
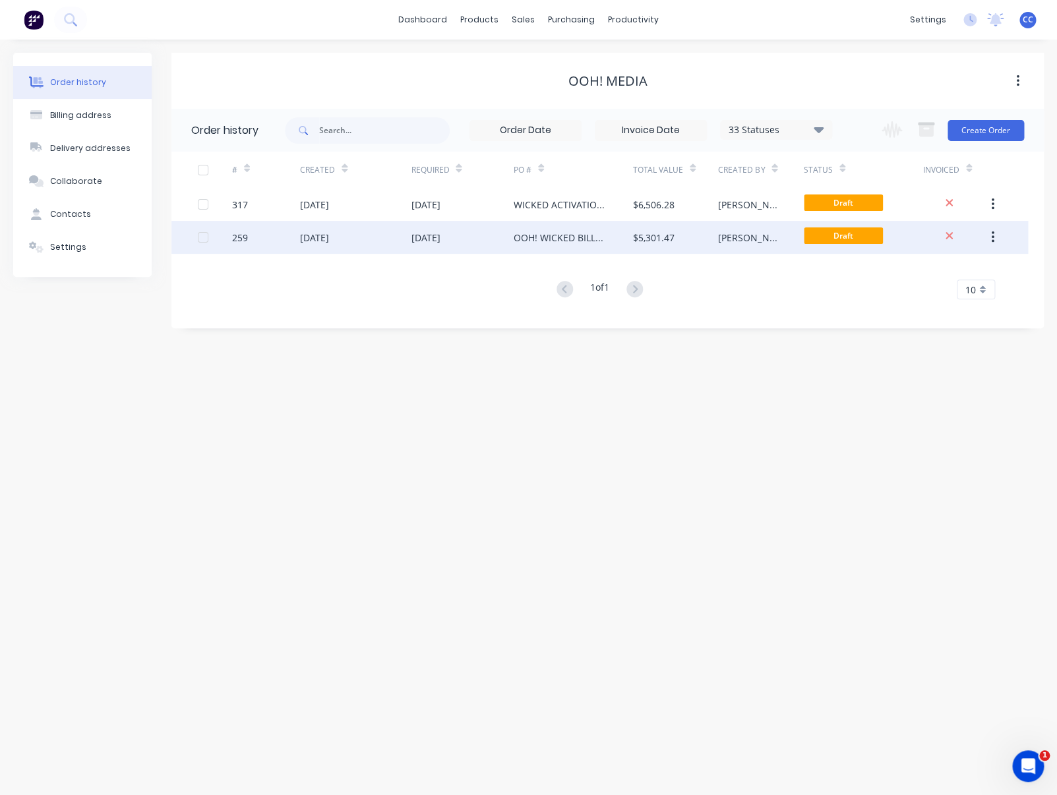
click at [529, 239] on div "OOH! WICKED BILLBOARD" at bounding box center [560, 238] width 93 height 14
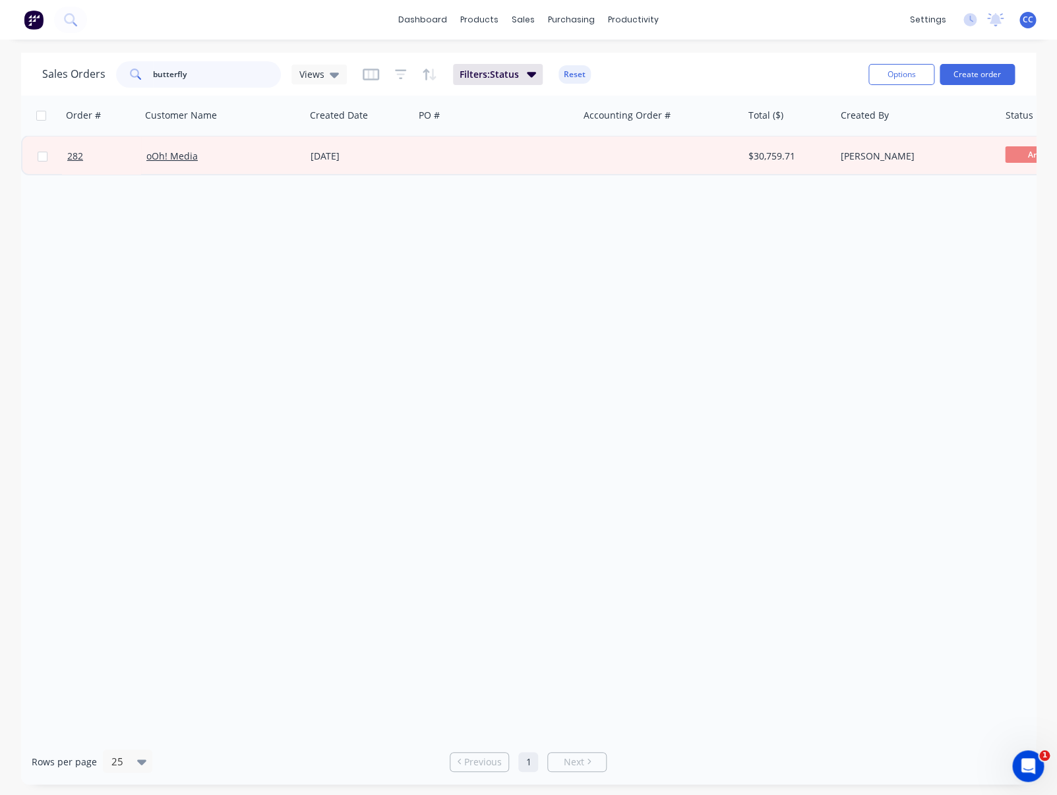
drag, startPoint x: 203, startPoint y: 77, endPoint x: 111, endPoint y: 69, distance: 92.7
click at [153, 69] on input "butterfly" at bounding box center [217, 74] width 129 height 26
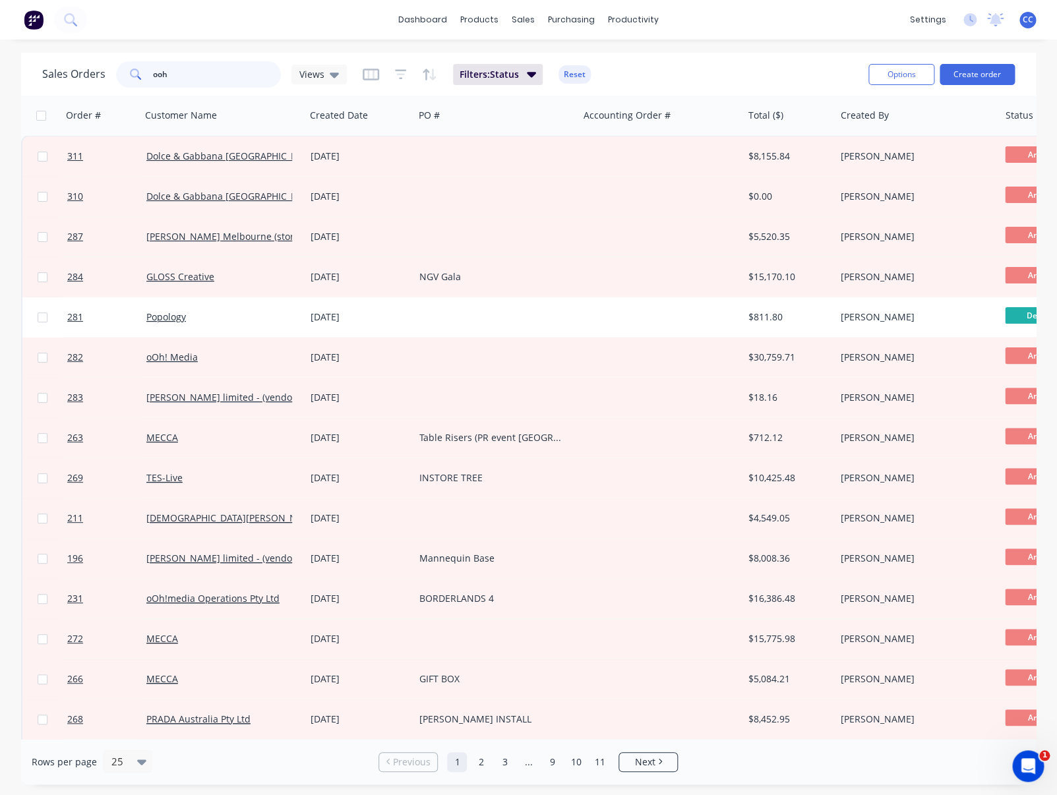
type input "ooh"
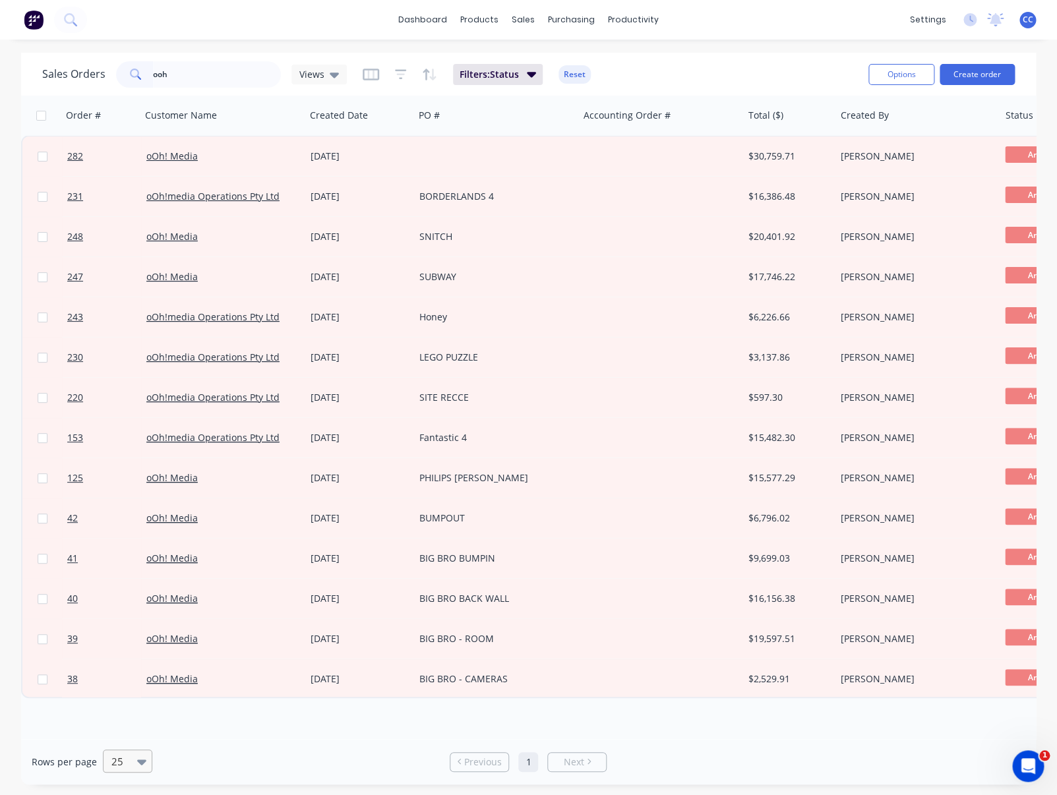
click at [135, 760] on div "25" at bounding box center [121, 761] width 31 height 22
click at [371, 49] on div "dashboard products sales purchasing productivity dashboard products Product Cat…" at bounding box center [528, 397] width 1057 height 795
drag, startPoint x: 191, startPoint y: 81, endPoint x: 125, endPoint y: 78, distance: 66.0
click at [153, 78] on input "ooh" at bounding box center [217, 74] width 129 height 26
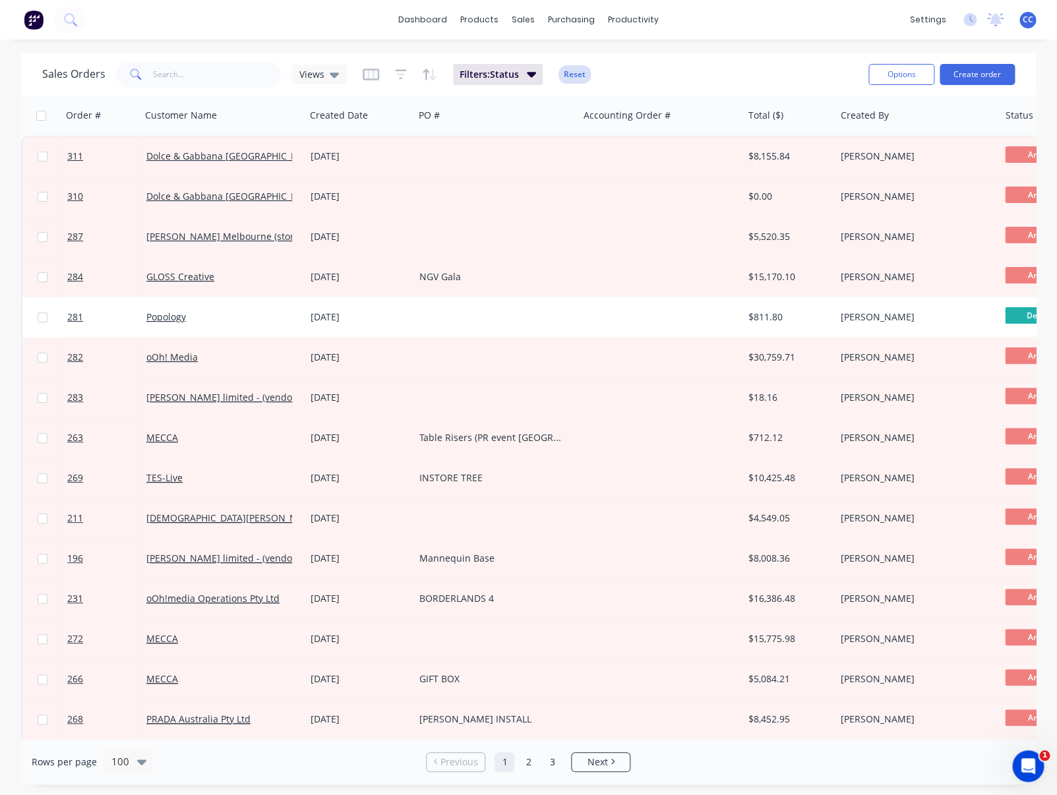
click at [573, 78] on button "Reset" at bounding box center [574, 74] width 32 height 18
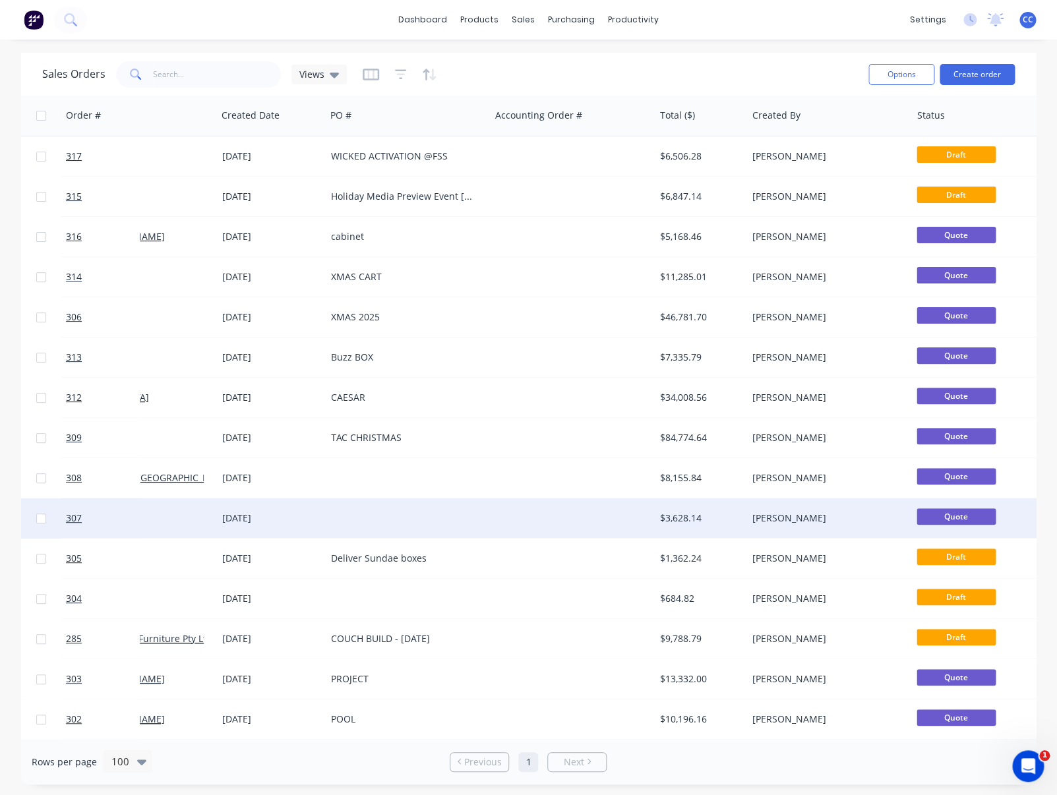
scroll to position [0, 88]
